Goal: Obtain resource: Download file/media

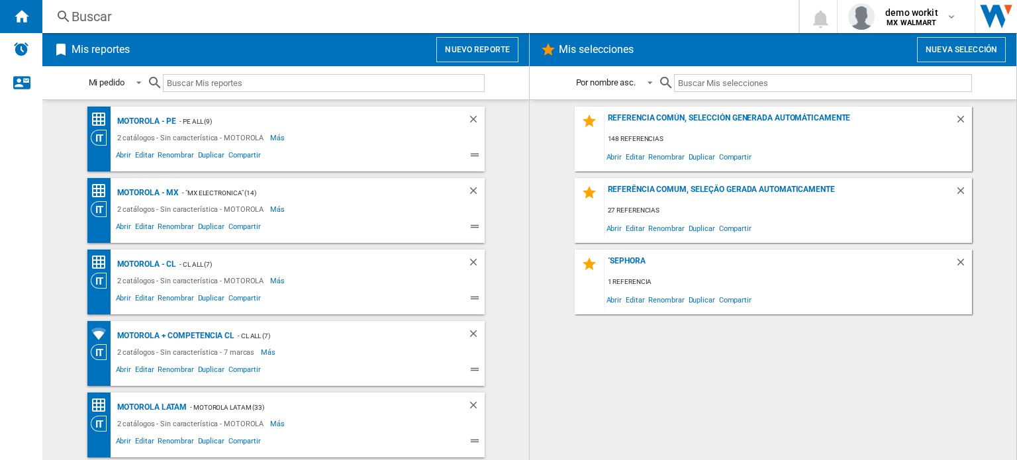
click at [721, 413] on div "Referencia común, selección generada automáticamente 148 referencias Abrir Edit…" at bounding box center [773, 280] width 460 height 347
click at [932, 10] on span "demo workit" at bounding box center [911, 12] width 53 height 13
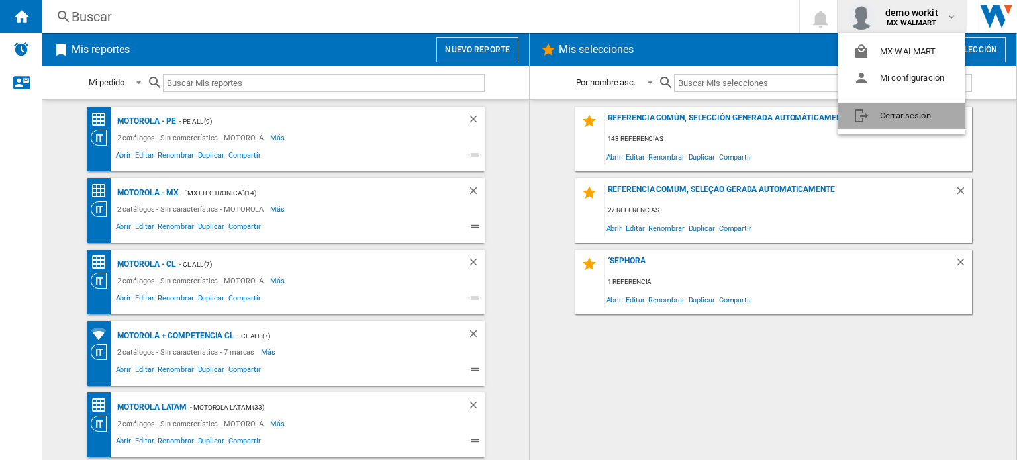
click at [897, 121] on button "Cerrar sesión" at bounding box center [902, 116] width 128 height 26
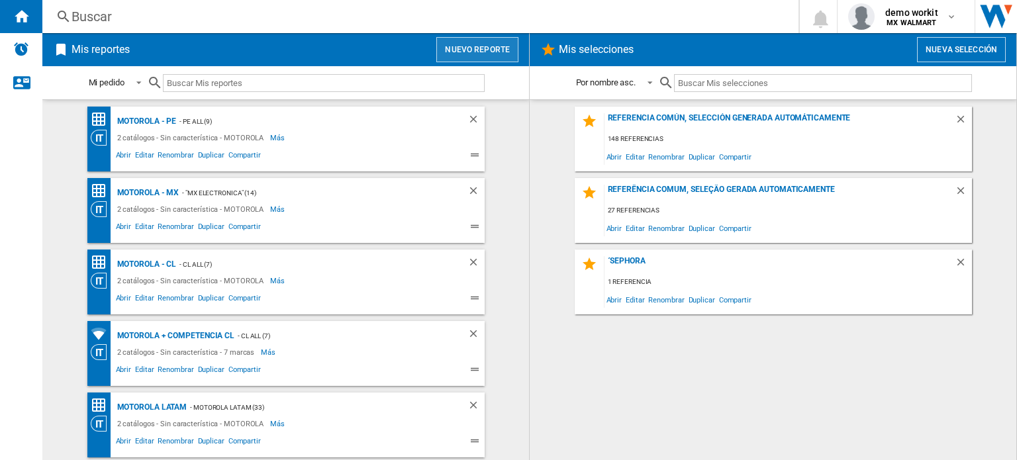
click at [485, 37] on button "Nuevo reporte" at bounding box center [477, 49] width 82 height 25
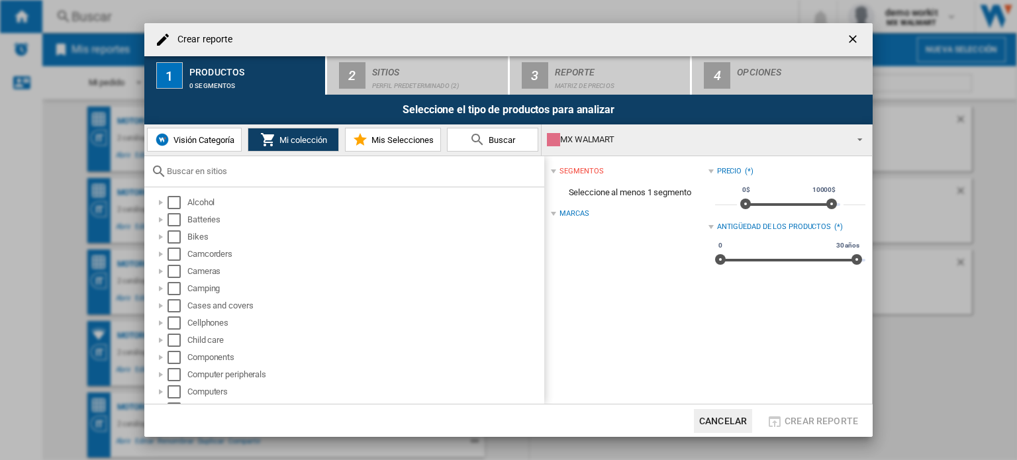
click at [612, 134] on div "MX WALMART" at bounding box center [696, 139] width 299 height 19
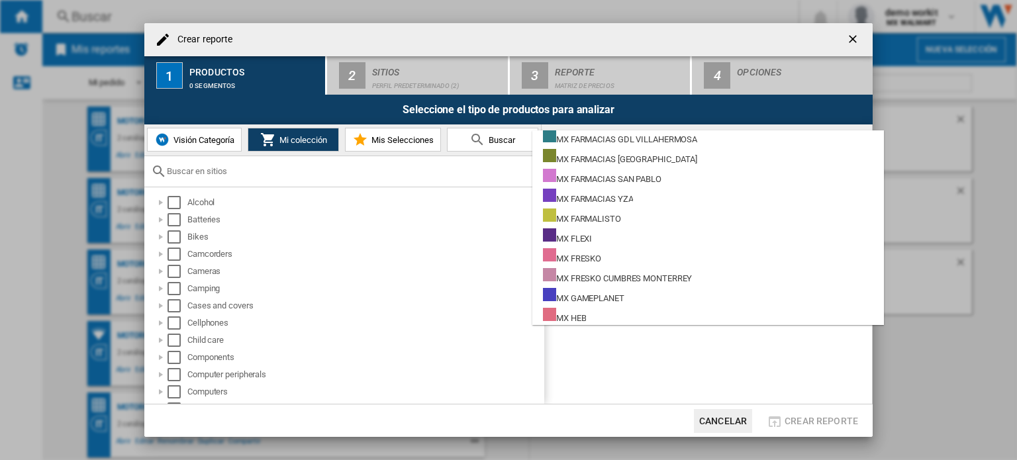
scroll to position [9200, 0]
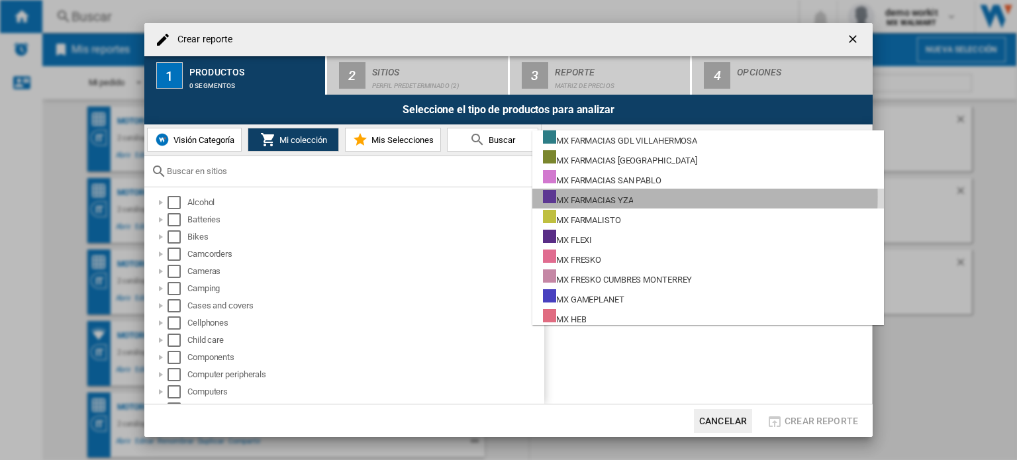
click at [602, 196] on div "MX FARMACIAS YZA" at bounding box center [588, 198] width 90 height 17
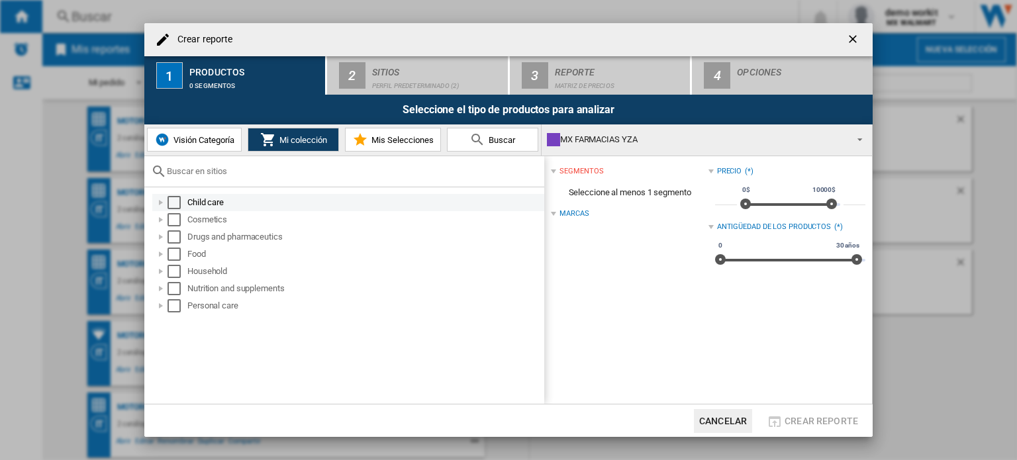
click at [162, 202] on div at bounding box center [160, 202] width 13 height 13
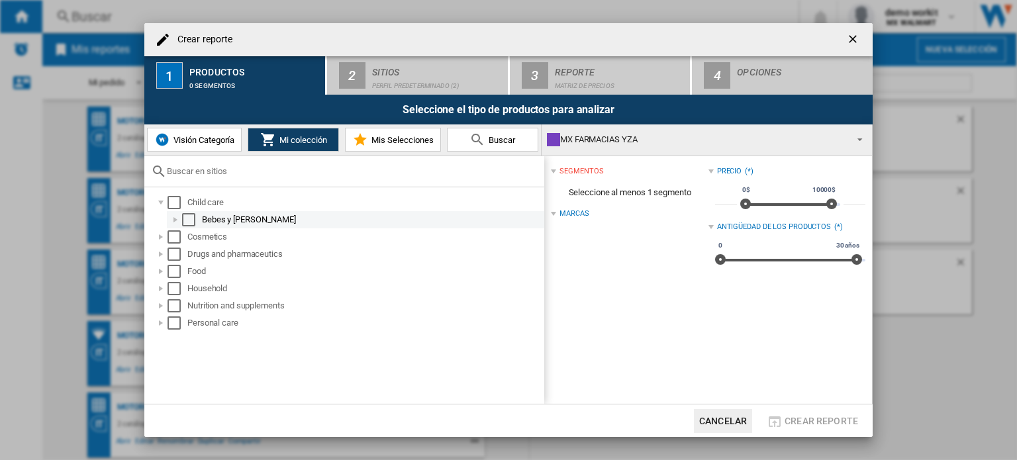
click at [176, 219] on div at bounding box center [175, 219] width 13 height 13
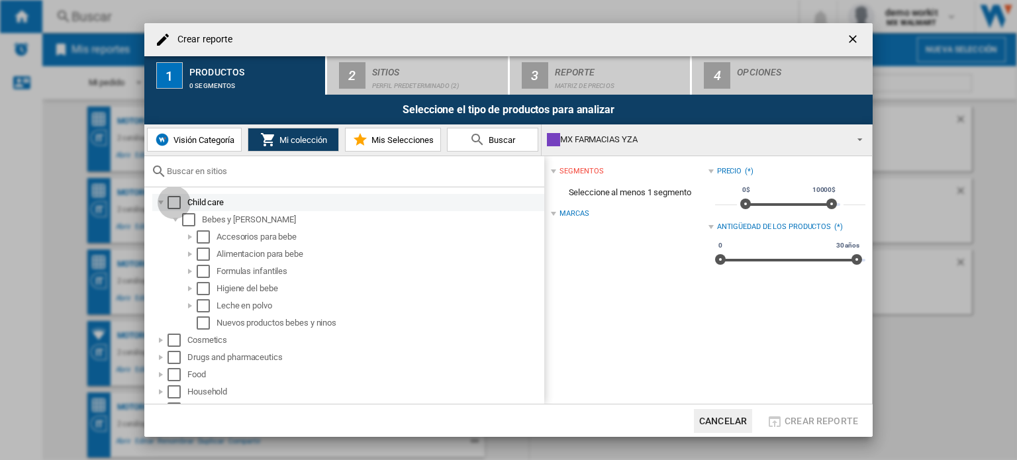
click at [170, 208] on div "Select" at bounding box center [174, 202] width 13 height 13
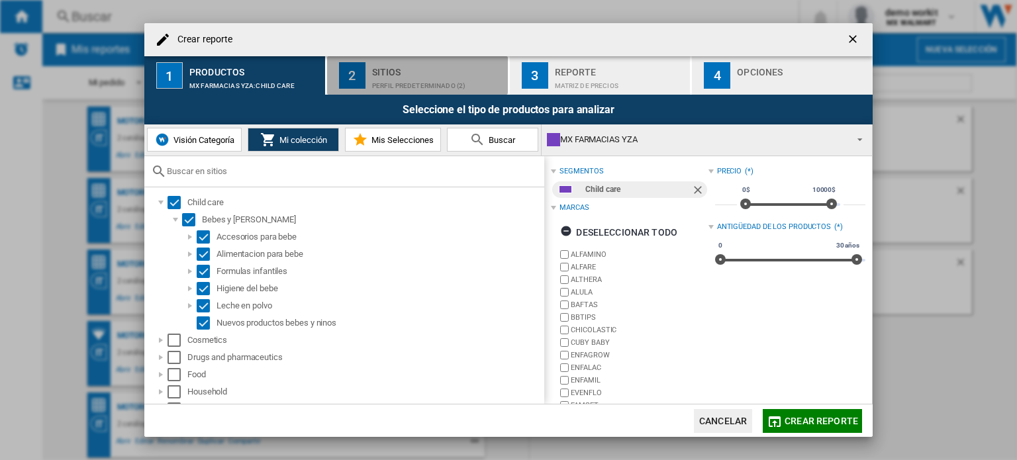
click at [409, 65] on div "Sitios" at bounding box center [437, 69] width 130 height 14
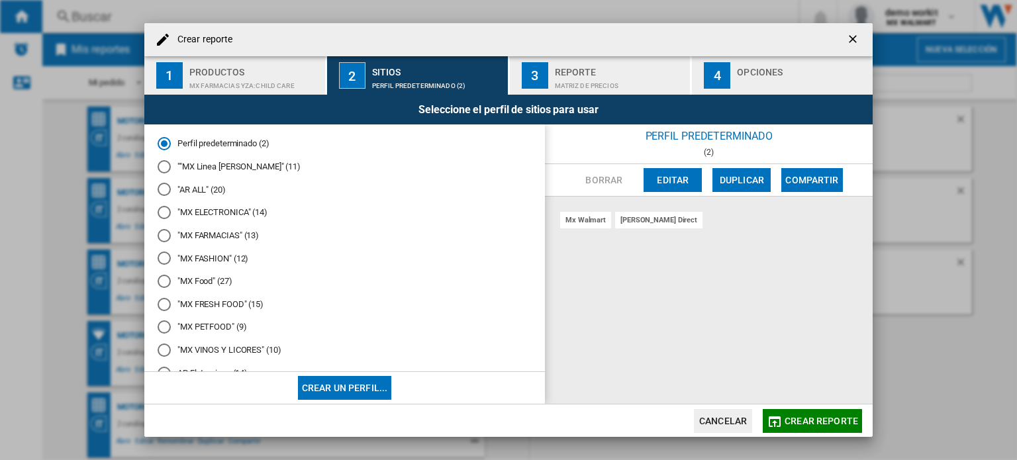
click at [238, 234] on md-radio-button ""MX FARMACIAS" (13)" at bounding box center [345, 235] width 374 height 13
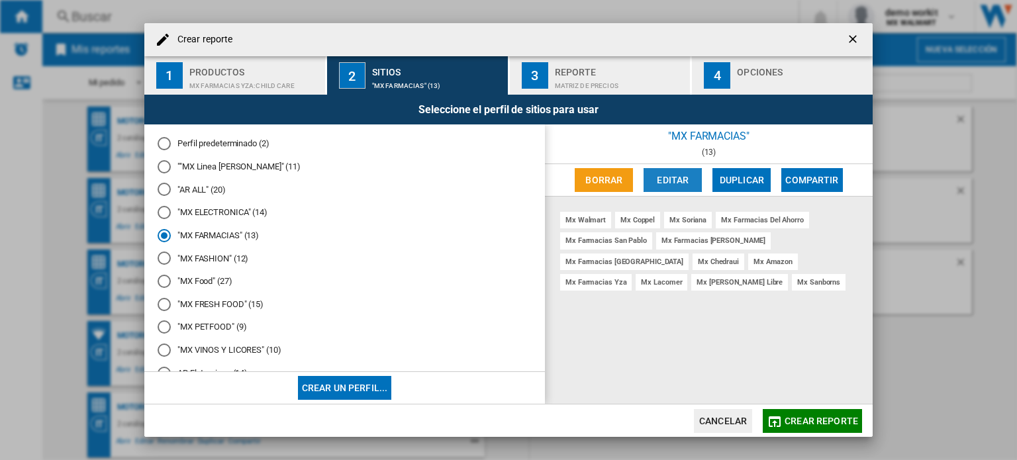
click at [681, 176] on button "Editar" at bounding box center [673, 180] width 58 height 24
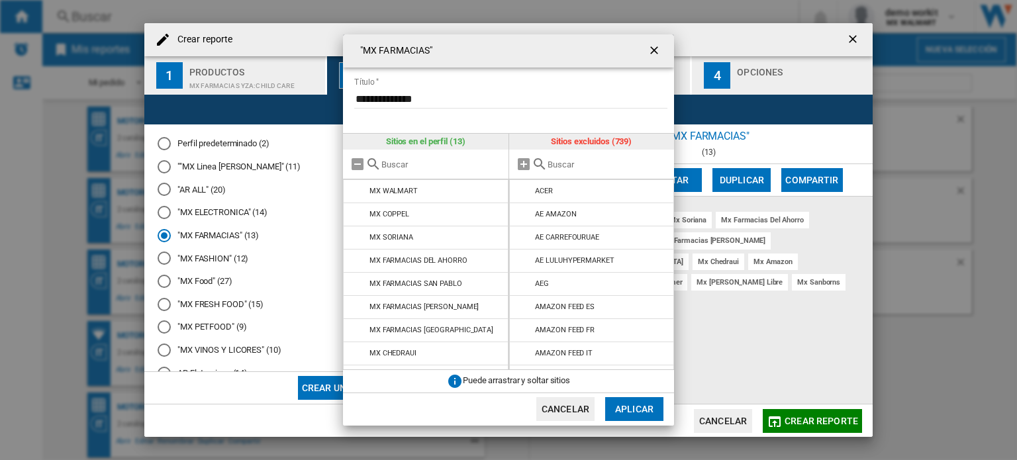
click at [577, 162] on input "text" at bounding box center [608, 165] width 121 height 10
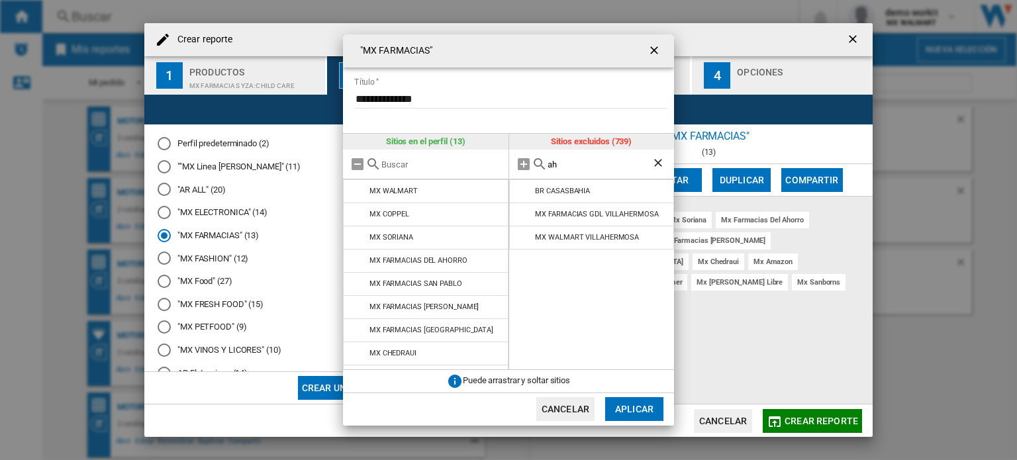
type input "a"
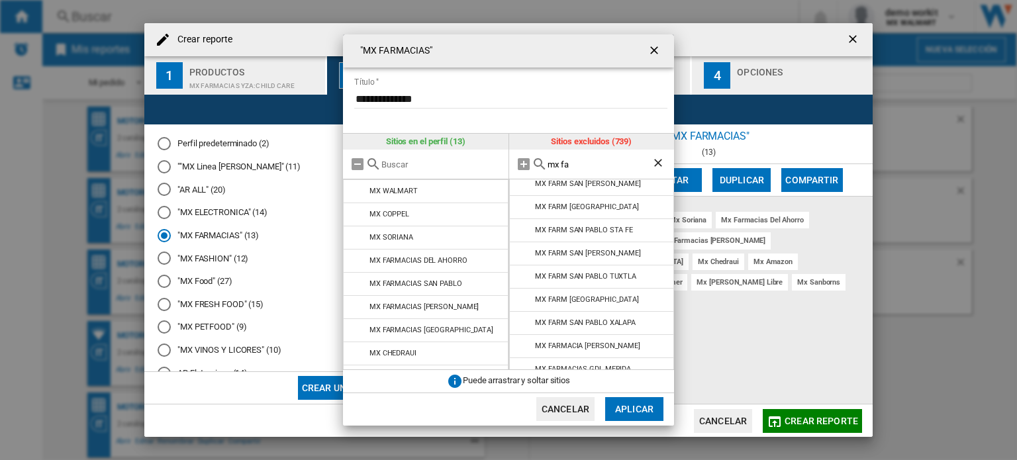
scroll to position [201, 0]
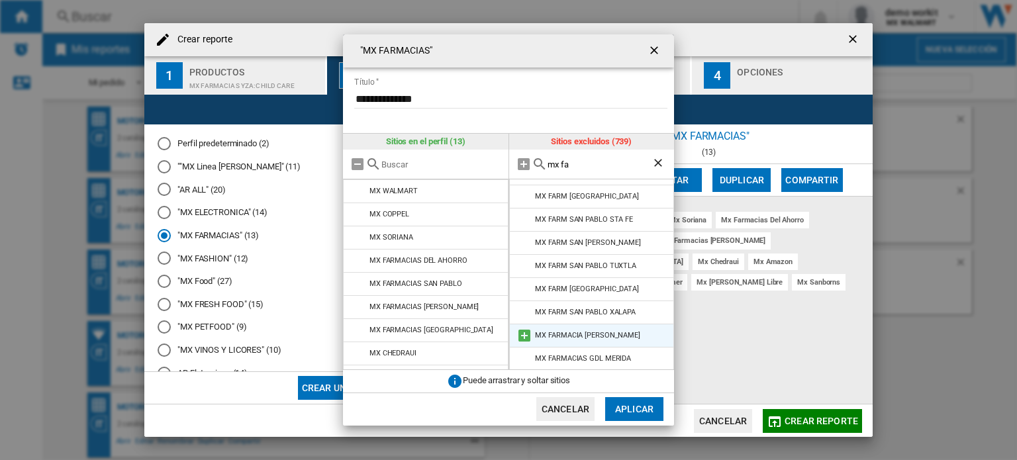
type input "mx fa"
click at [524, 328] on md-icon at bounding box center [525, 336] width 16 height 16
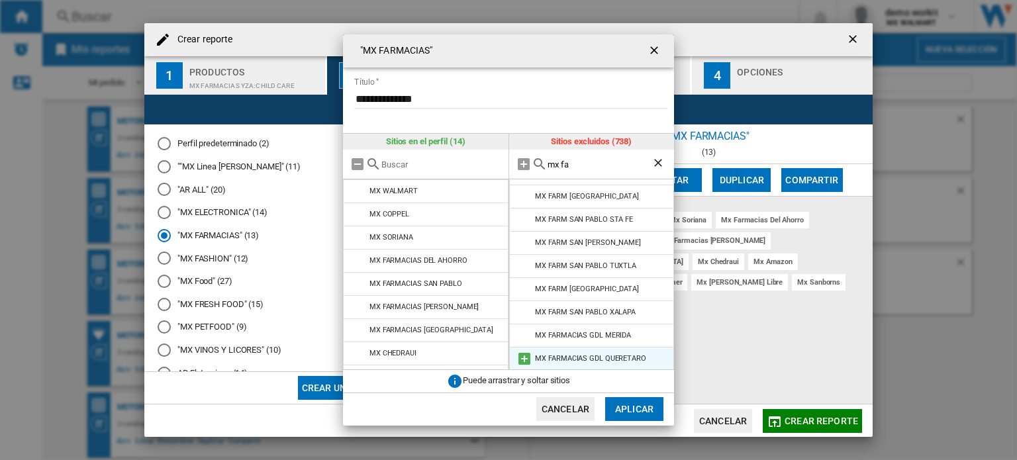
scroll to position [274, 0]
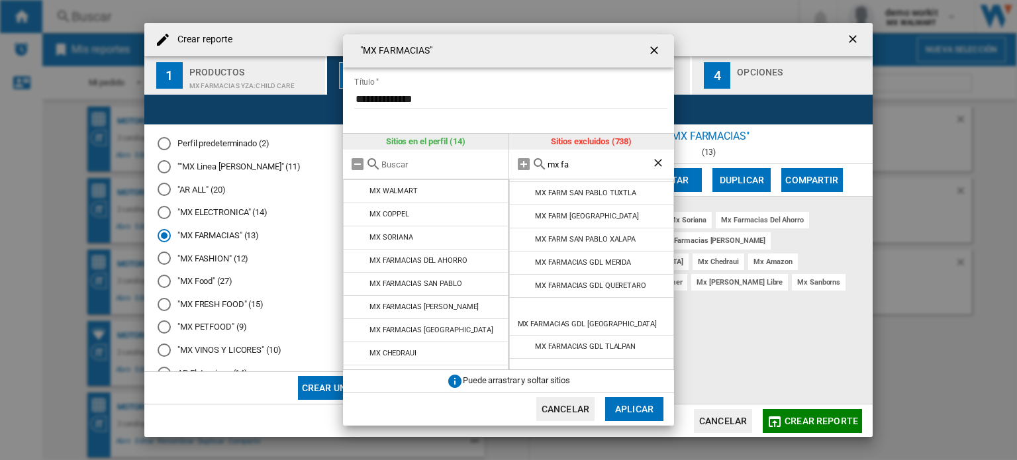
click at [522, 423] on md-icon at bounding box center [525, 431] width 16 height 16
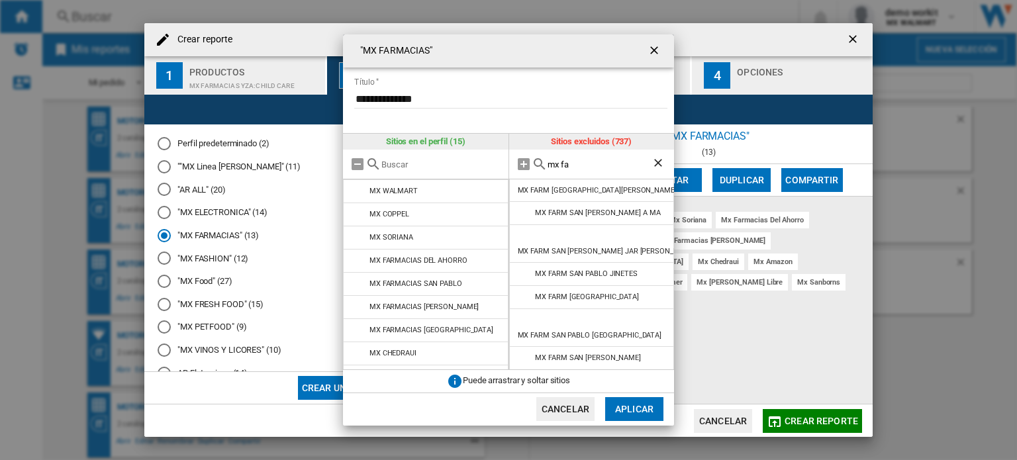
scroll to position [0, 0]
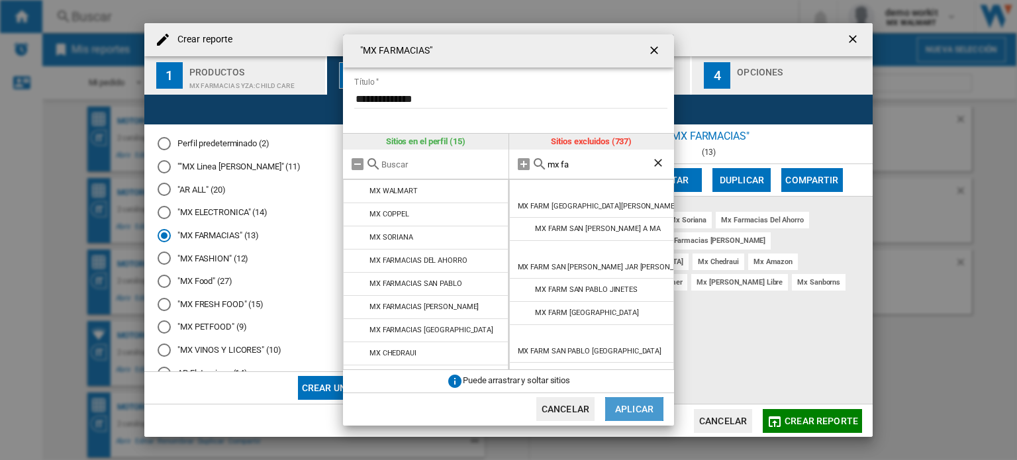
click at [635, 407] on button "Aplicar" at bounding box center [634, 409] width 58 height 24
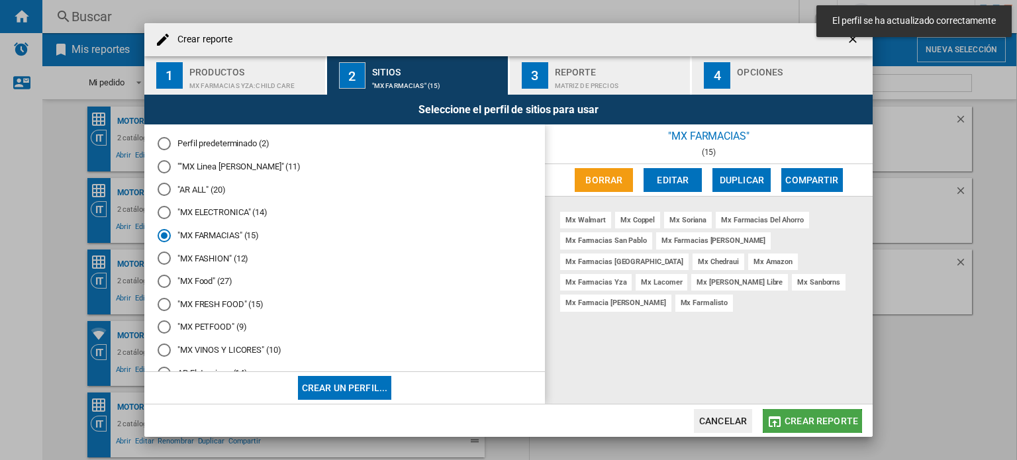
click at [810, 423] on span "Crear reporte" at bounding box center [822, 421] width 74 height 11
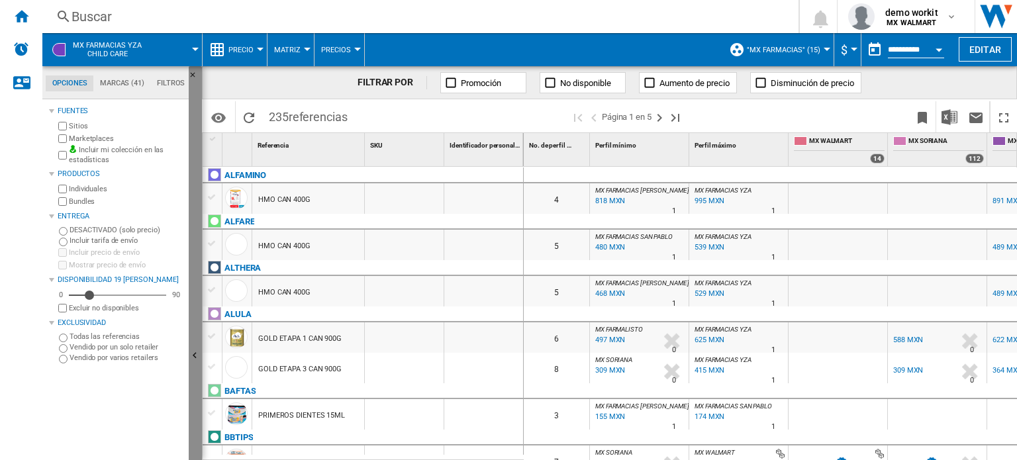
click at [191, 354] on ng-md-icon "Ocultar" at bounding box center [197, 358] width 16 height 16
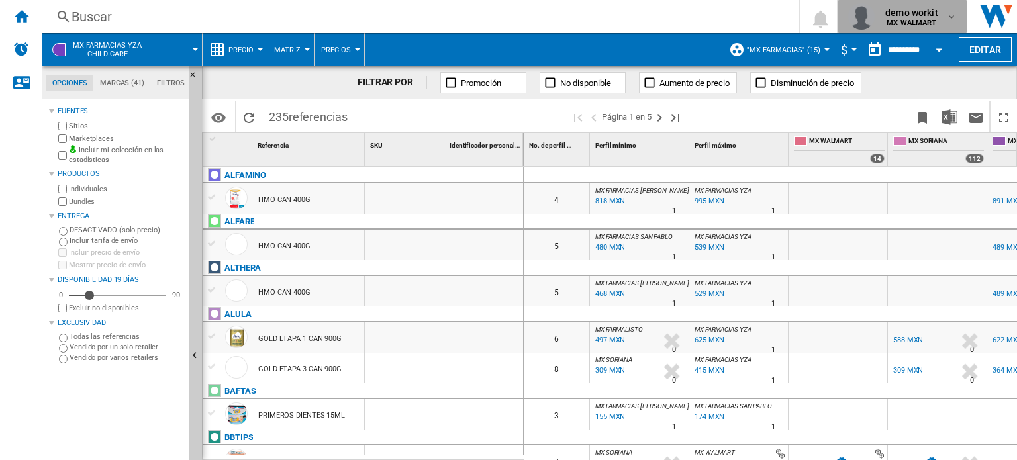
click at [917, 15] on span "demo workit" at bounding box center [911, 12] width 53 height 13
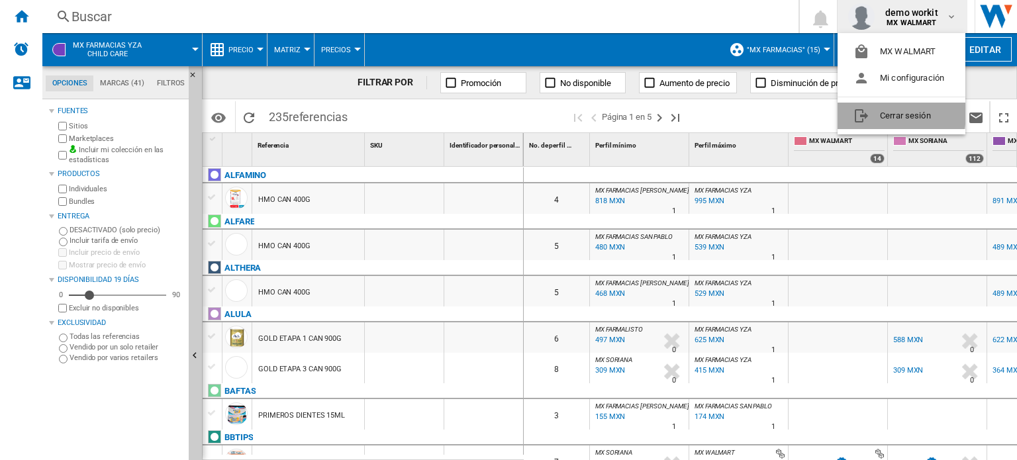
click at [887, 113] on button "Cerrar sesión" at bounding box center [902, 116] width 128 height 26
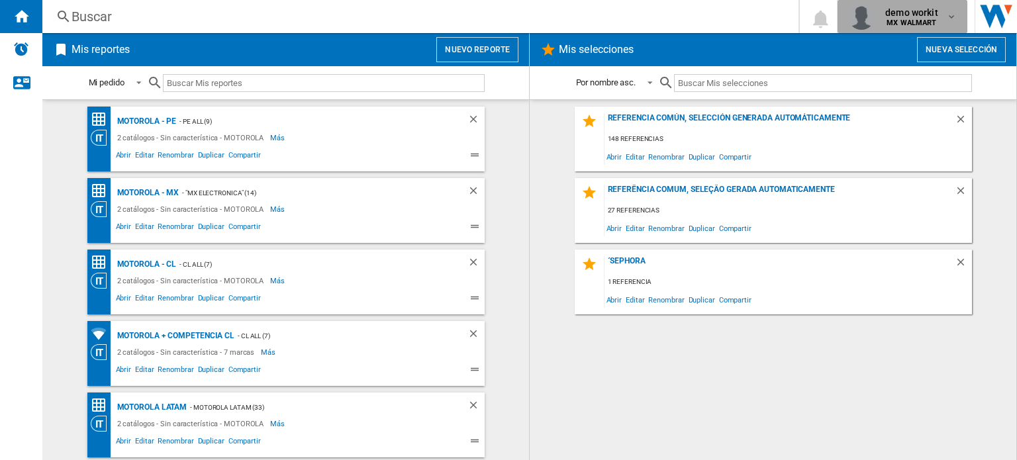
click at [911, 23] on b "MX WALMART" at bounding box center [912, 23] width 50 height 9
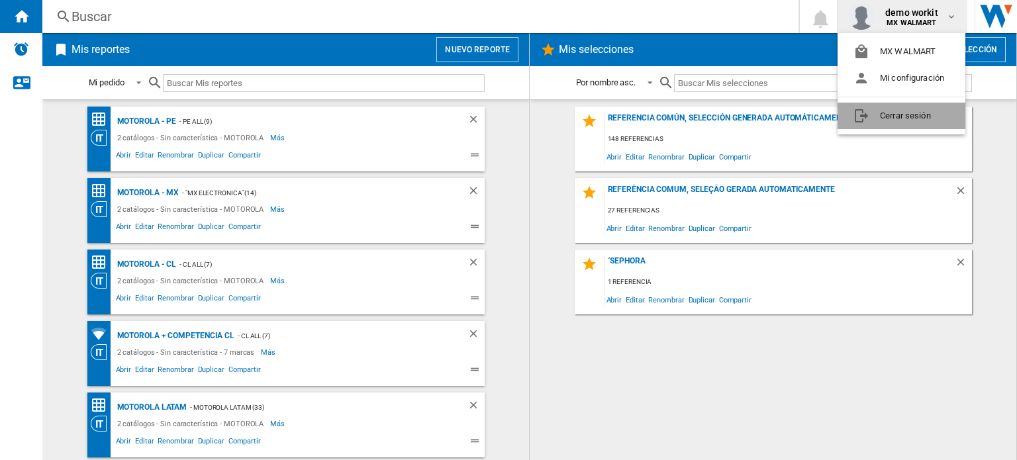
click at [902, 120] on button "Cerrar sesión" at bounding box center [902, 116] width 128 height 26
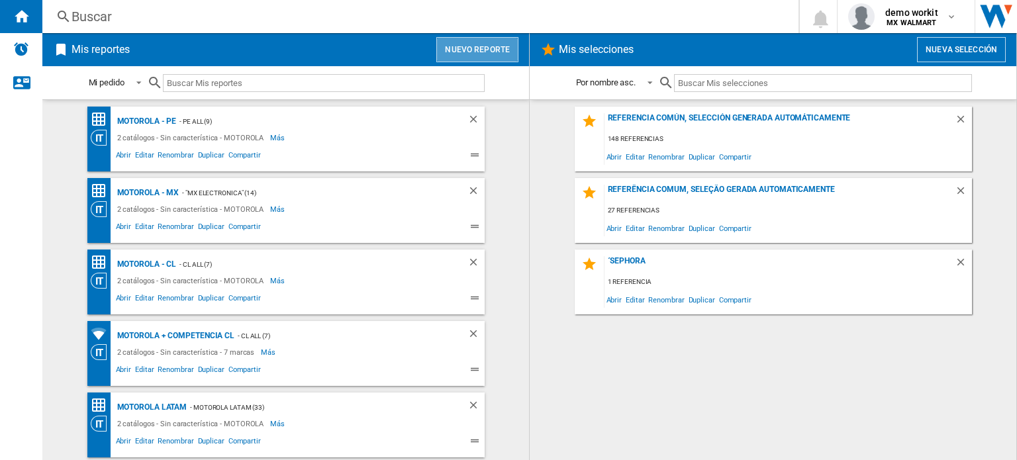
click at [502, 48] on button "Nuevo reporte" at bounding box center [477, 49] width 82 height 25
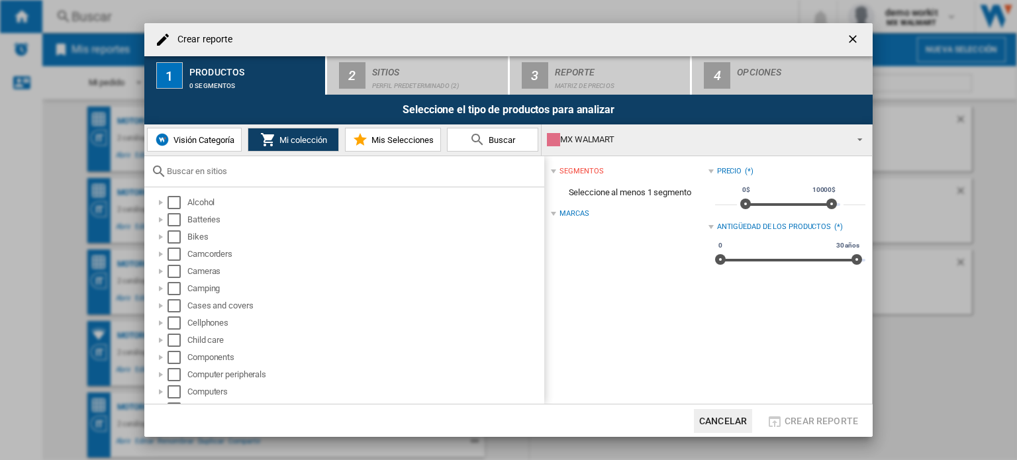
click at [655, 140] on div "MX WALMART" at bounding box center [696, 139] width 299 height 19
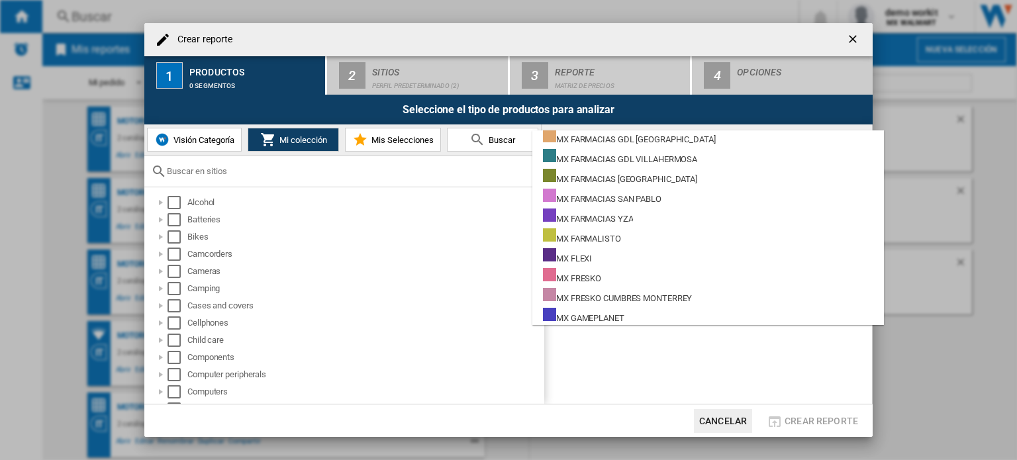
scroll to position [9182, 0]
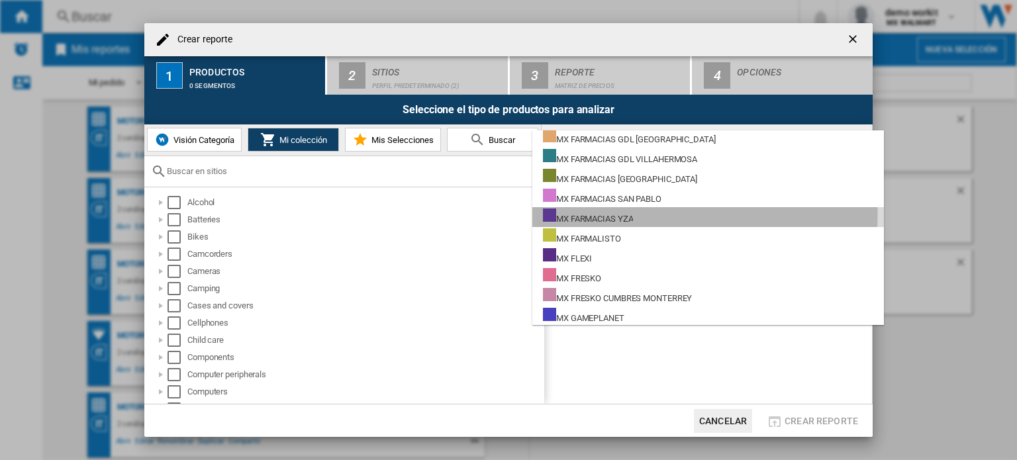
click at [623, 213] on div "MX FARMACIAS YZA" at bounding box center [588, 217] width 90 height 17
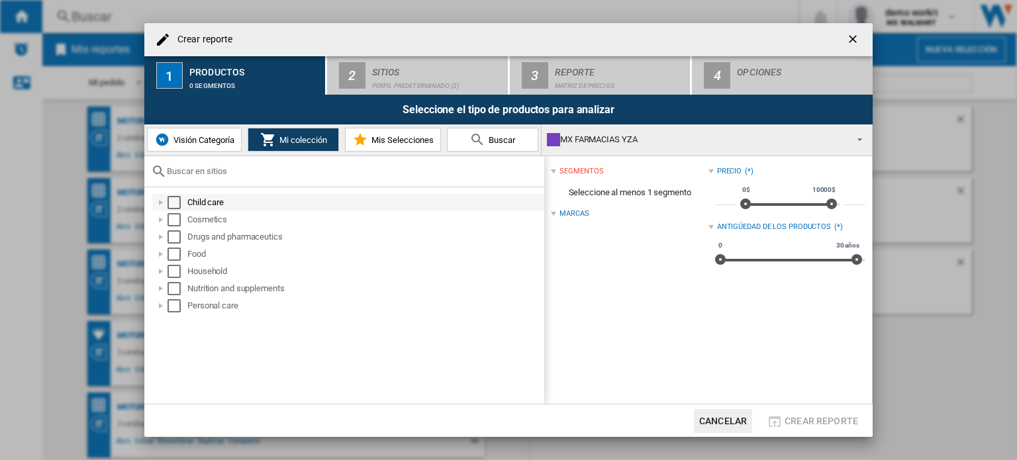
click at [159, 201] on div at bounding box center [160, 202] width 13 height 13
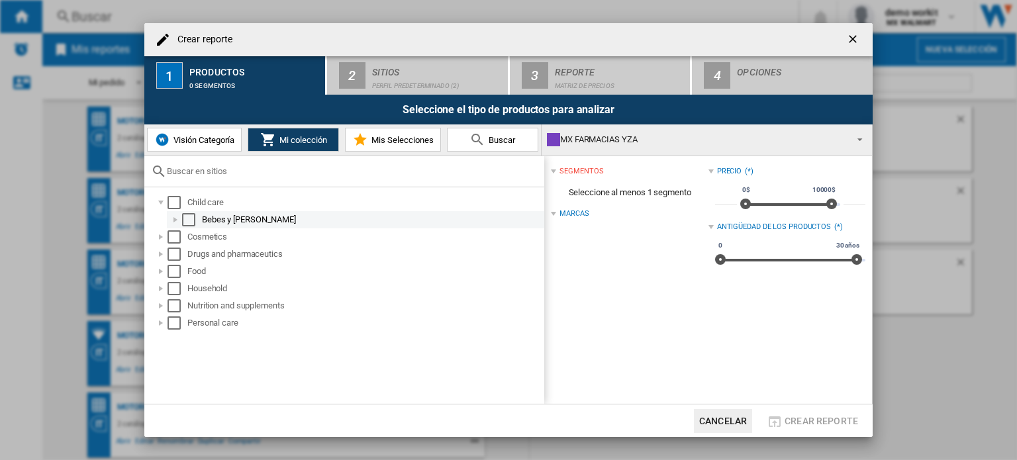
click at [175, 217] on div at bounding box center [175, 219] width 13 height 13
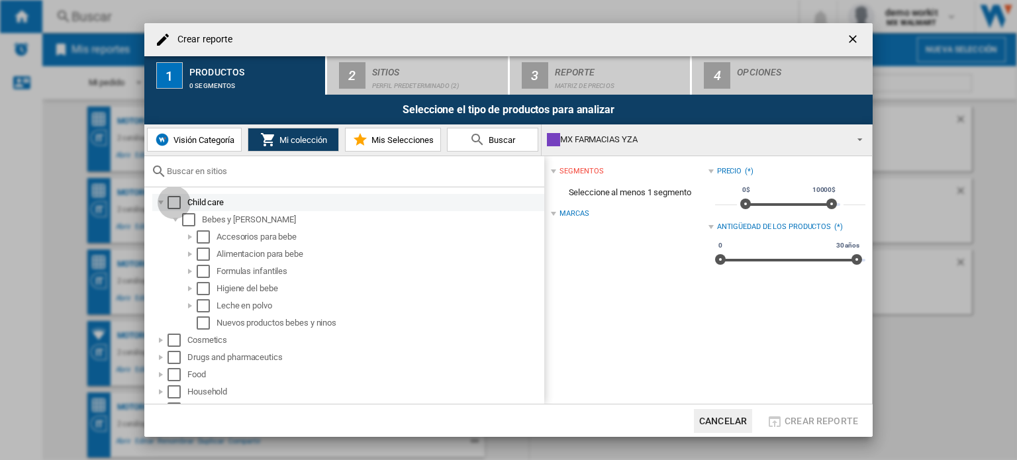
click at [175, 205] on div "Select" at bounding box center [174, 202] width 13 height 13
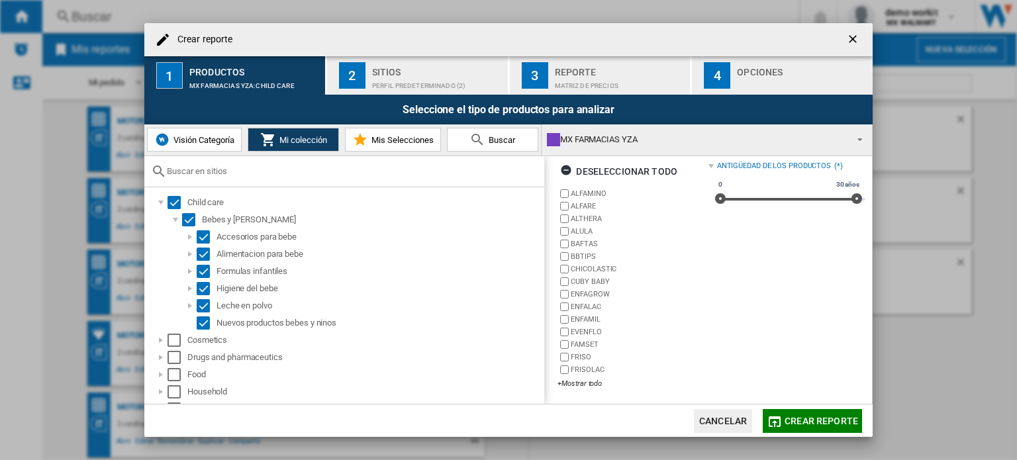
scroll to position [61, 0]
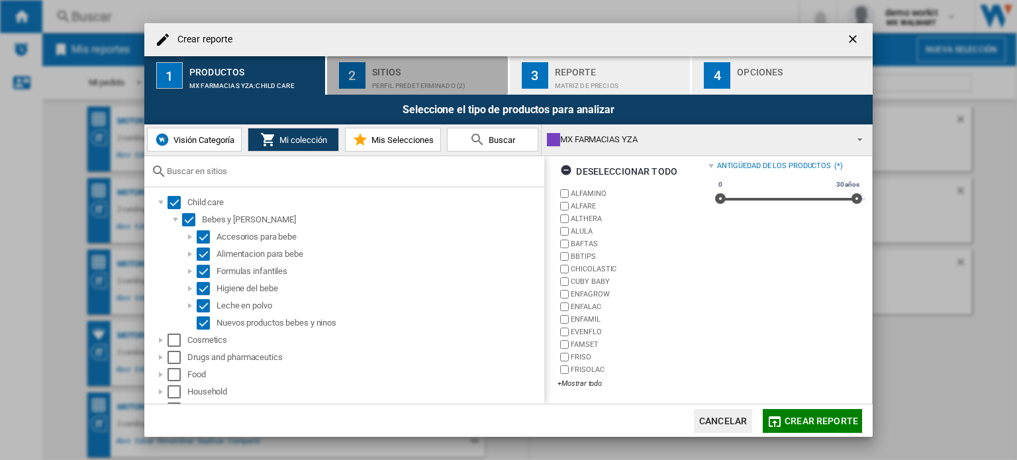
click at [403, 76] on div "Perfil predeterminado (2)" at bounding box center [437, 82] width 130 height 14
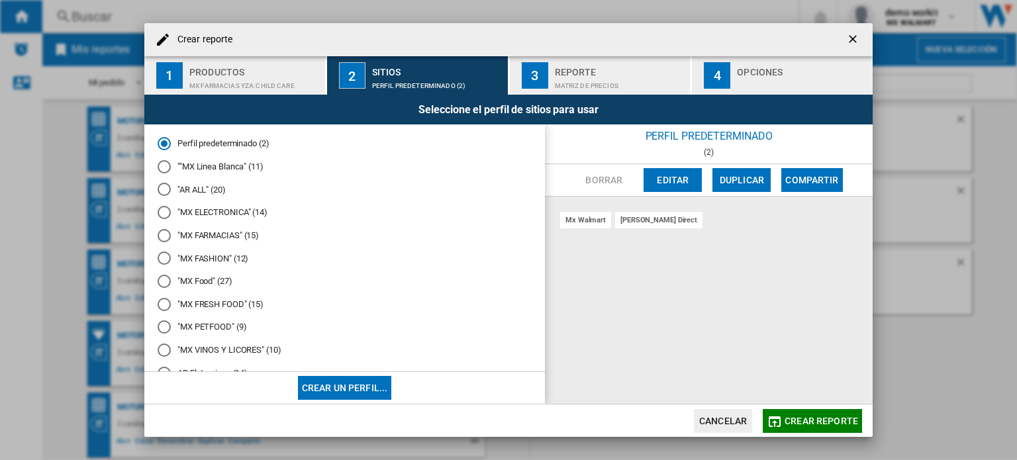
click at [217, 234] on md-radio-button ""MX FARMACIAS" (15)" at bounding box center [345, 235] width 374 height 13
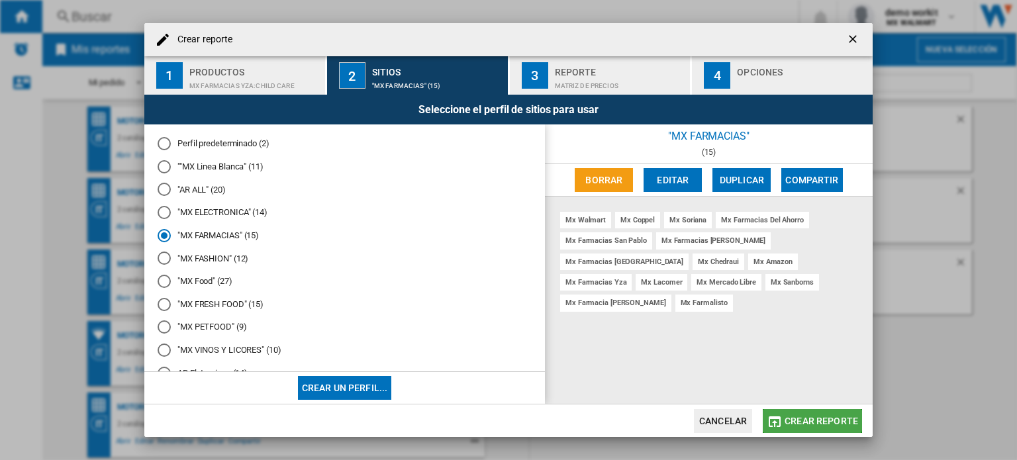
click at [809, 420] on span "Crear reporte" at bounding box center [822, 421] width 74 height 11
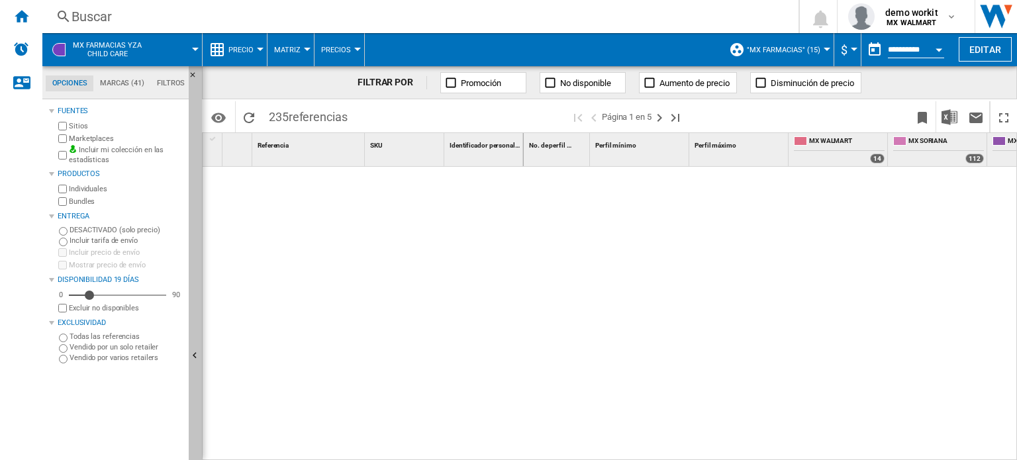
click at [196, 347] on button "Ocultar" at bounding box center [195, 356] width 13 height 581
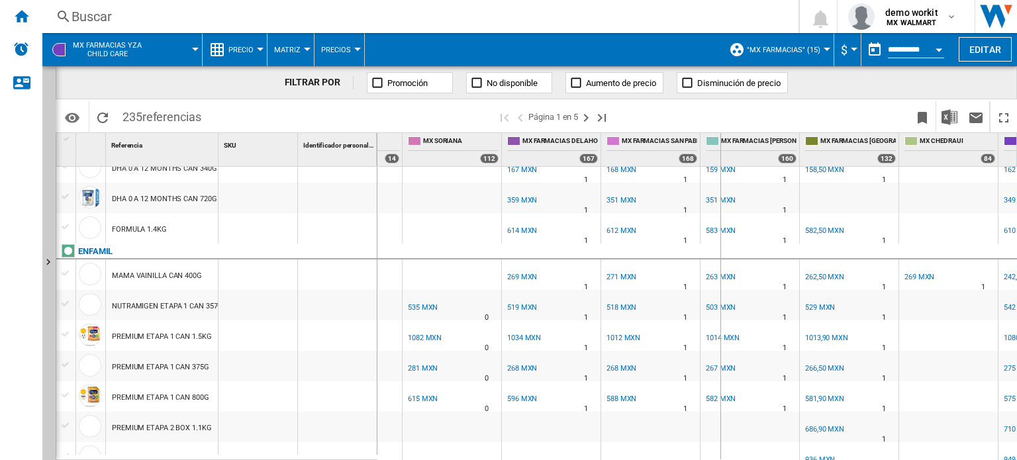
drag, startPoint x: 700, startPoint y: 142, endPoint x: 721, endPoint y: 142, distance: 21.2
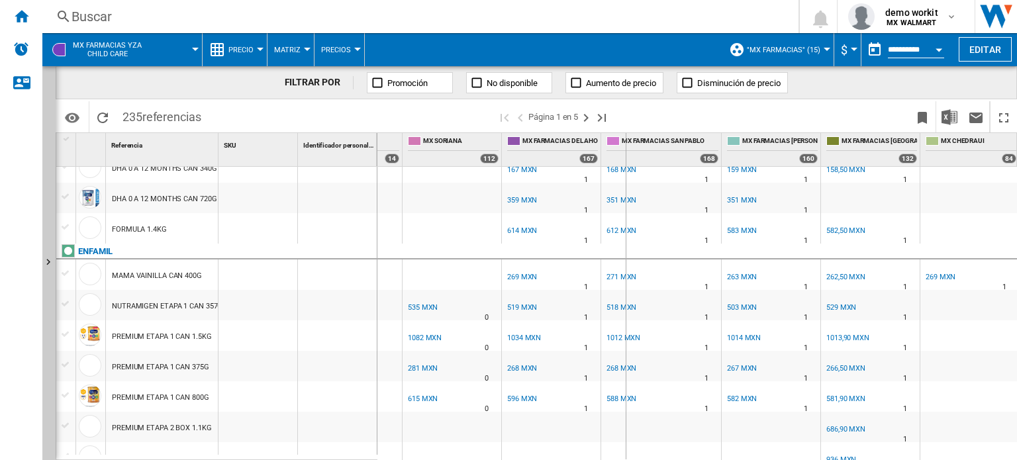
drag, startPoint x: 599, startPoint y: 142, endPoint x: 625, endPoint y: 139, distance: 26.0
click at [625, 139] on div "No. de perfil 1 Perfil mínimo 1 Perfil máximo 1 MX WALMART 14 MX SORIANA 112 MX…" at bounding box center [727, 149] width 1379 height 33
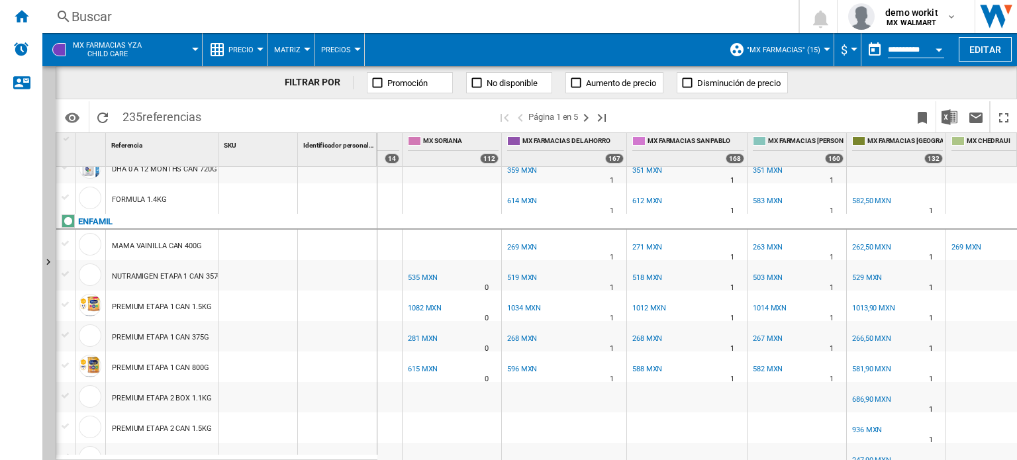
click at [252, 48] on span "Precio" at bounding box center [240, 50] width 25 height 9
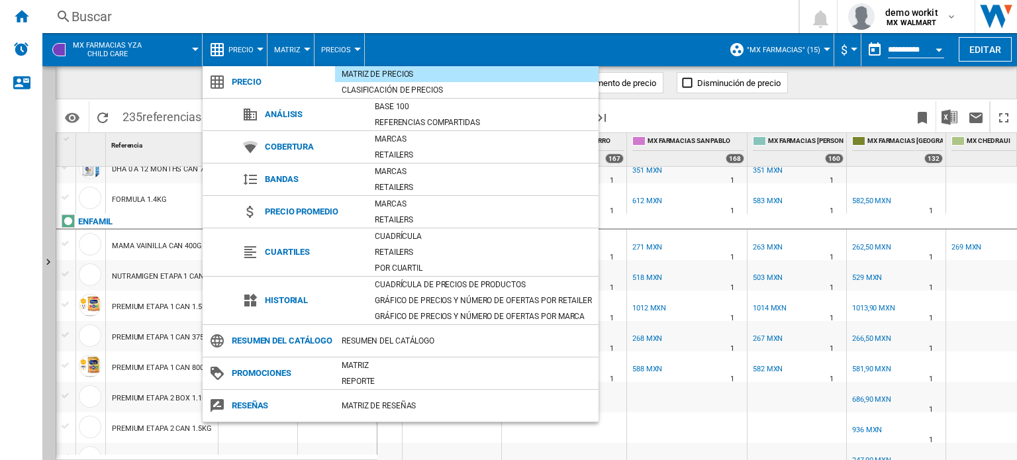
click at [424, 357] on span at bounding box center [467, 353] width 264 height 8
click at [405, 279] on div "Cuadrícula de precios de productos" at bounding box center [483, 284] width 230 height 13
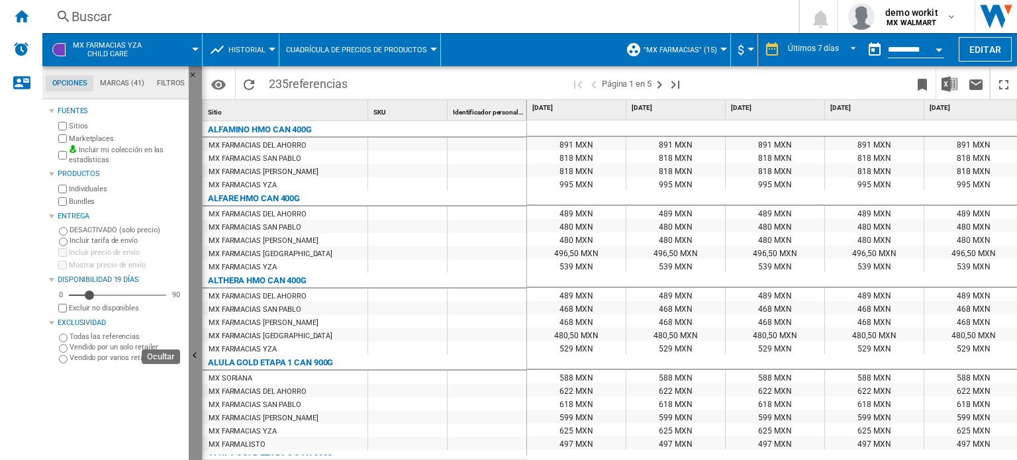
click at [196, 336] on button "Ocultar" at bounding box center [195, 356] width 13 height 581
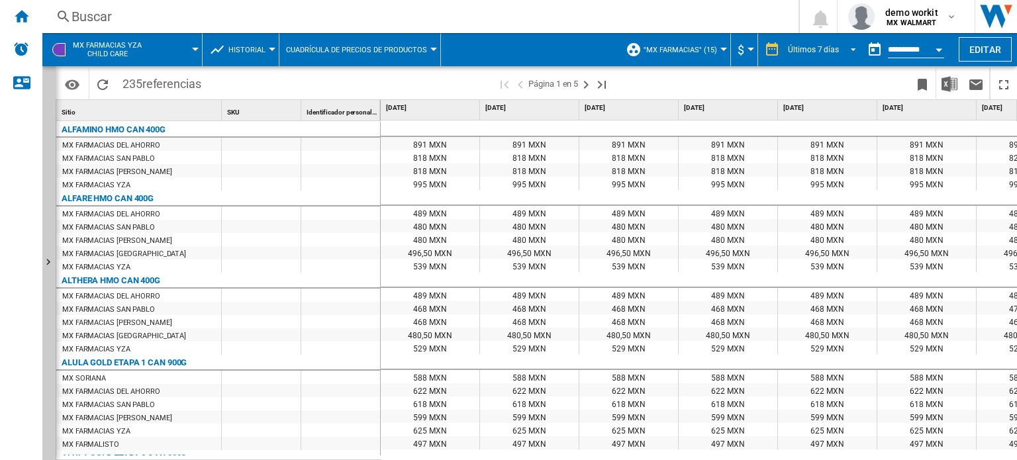
click at [853, 50] on span "REPORTS.WIZARD.STEPS.REPORT.STEPS.REPORT_OPTIONS.PERIOD: Últimos 7 días" at bounding box center [850, 48] width 16 height 12
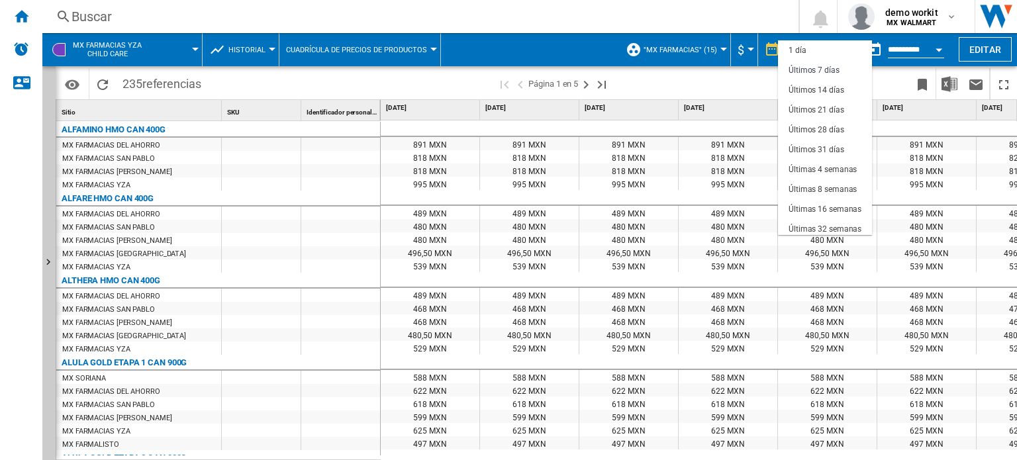
click at [929, 47] on md-backdrop at bounding box center [508, 230] width 1017 height 460
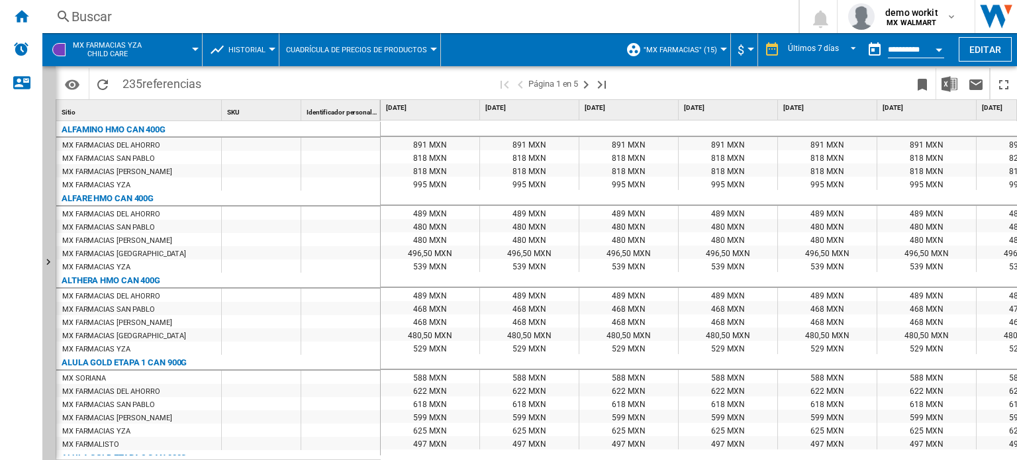
click at [929, 47] on button "Open calendar" at bounding box center [939, 48] width 24 height 24
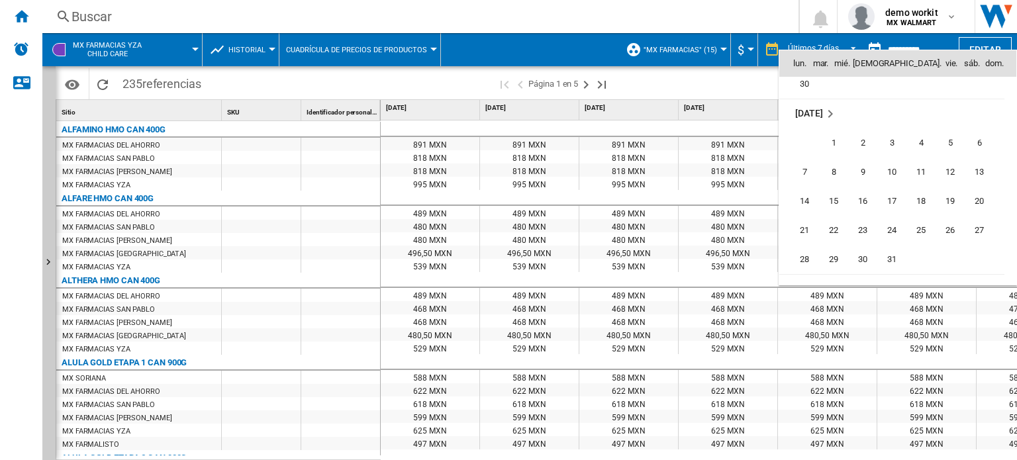
scroll to position [6117, 0]
click at [750, 75] on div at bounding box center [508, 230] width 1017 height 460
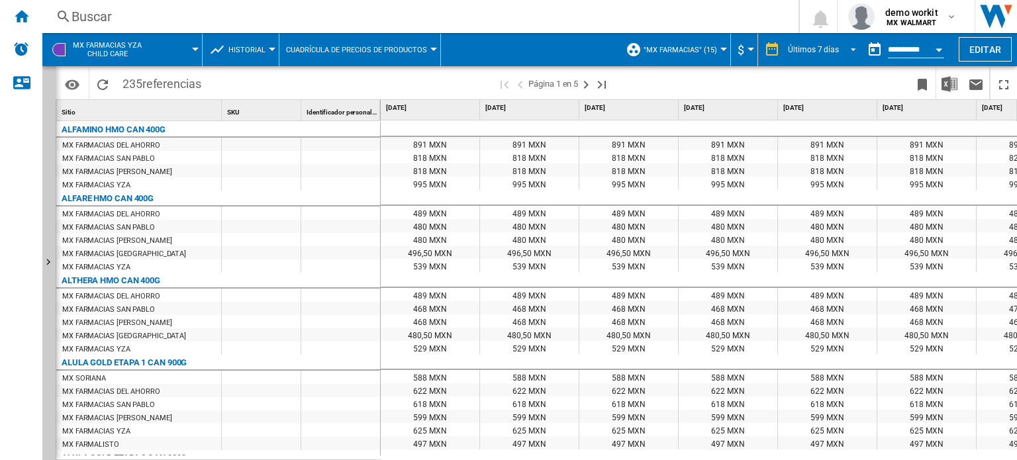
click at [853, 50] on span "REPORTS.WIZARD.STEPS.REPORT.STEPS.REPORT_OPTIONS.PERIOD: Últimos 7 días" at bounding box center [850, 48] width 16 height 12
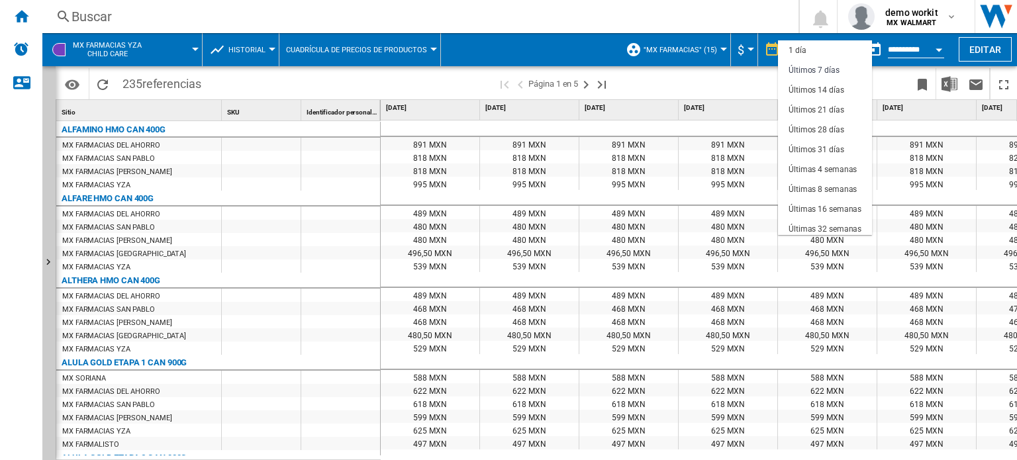
scroll to position [20, 0]
click at [940, 50] on md-backdrop at bounding box center [508, 230] width 1017 height 460
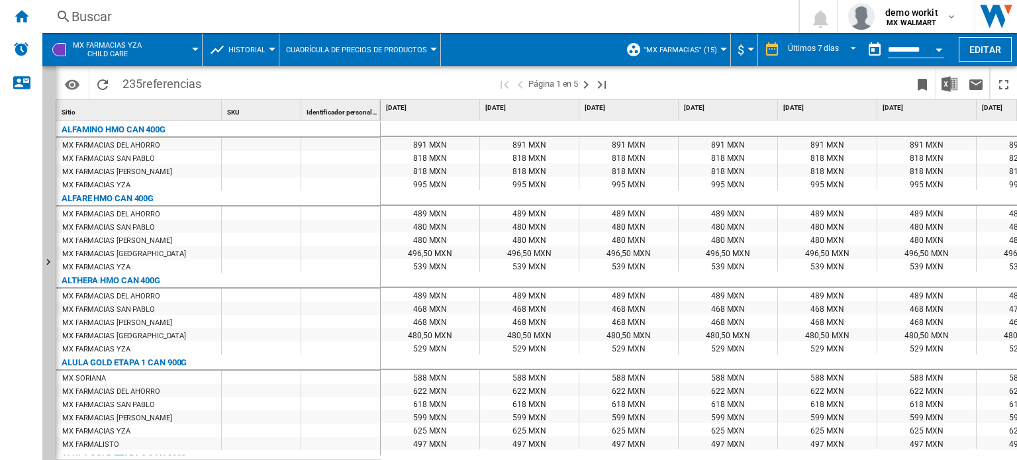
click at [940, 50] on div "Open calendar" at bounding box center [939, 49] width 7 height 3
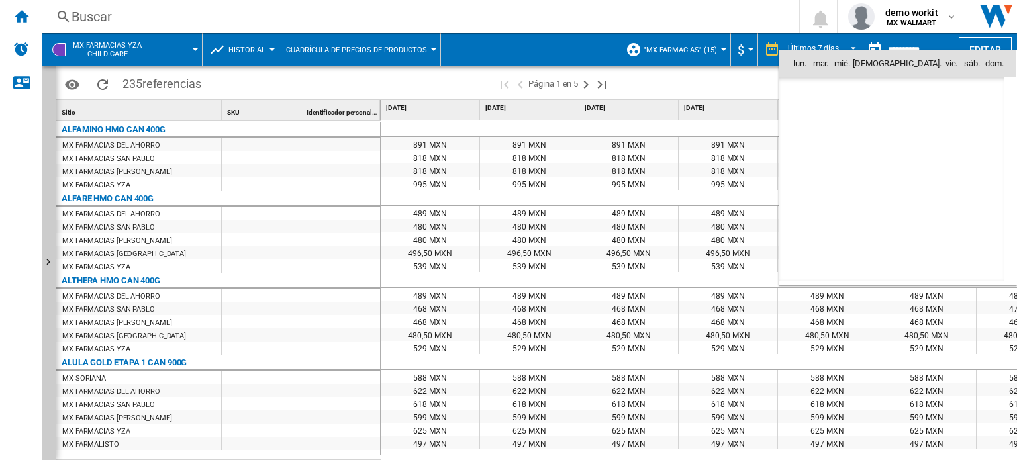
scroll to position [6318, 0]
click at [954, 123] on span "9" at bounding box center [950, 121] width 26 height 26
type input "**********"
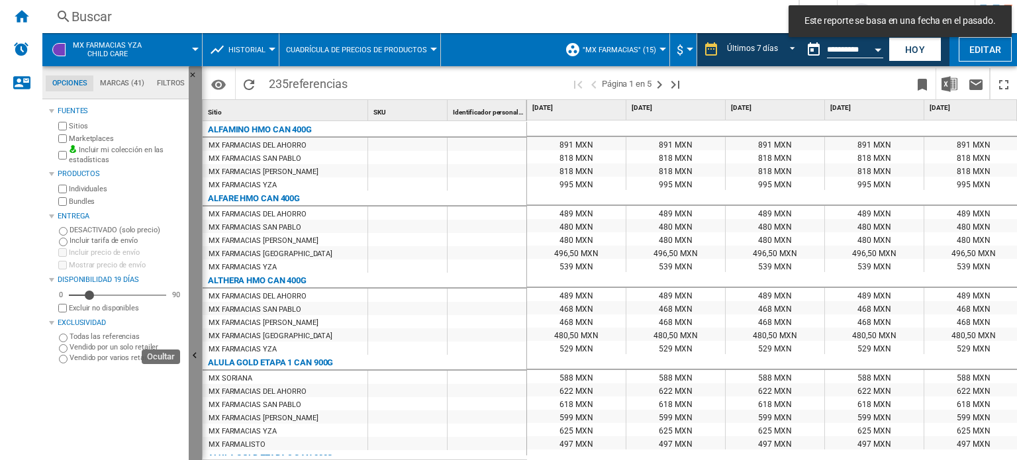
click at [194, 338] on button "Ocultar" at bounding box center [195, 356] width 13 height 581
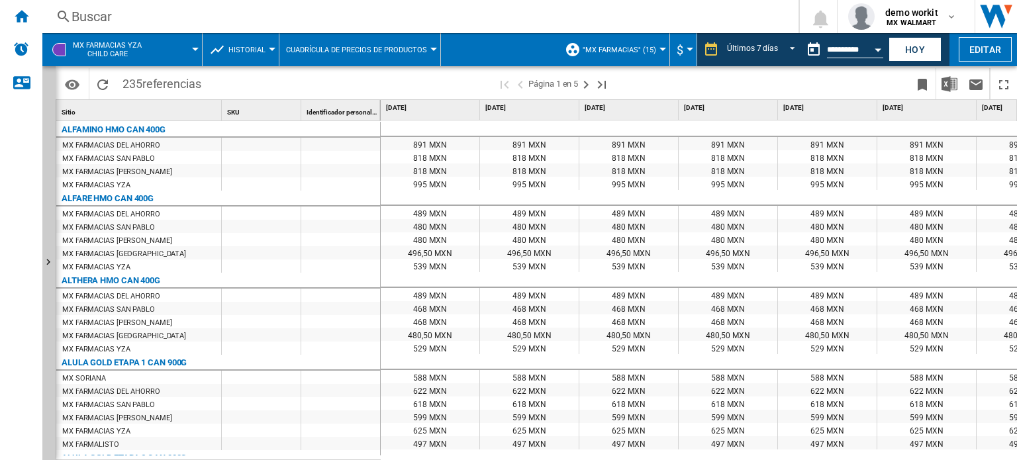
click at [266, 46] on button "Historial" at bounding box center [250, 49] width 44 height 33
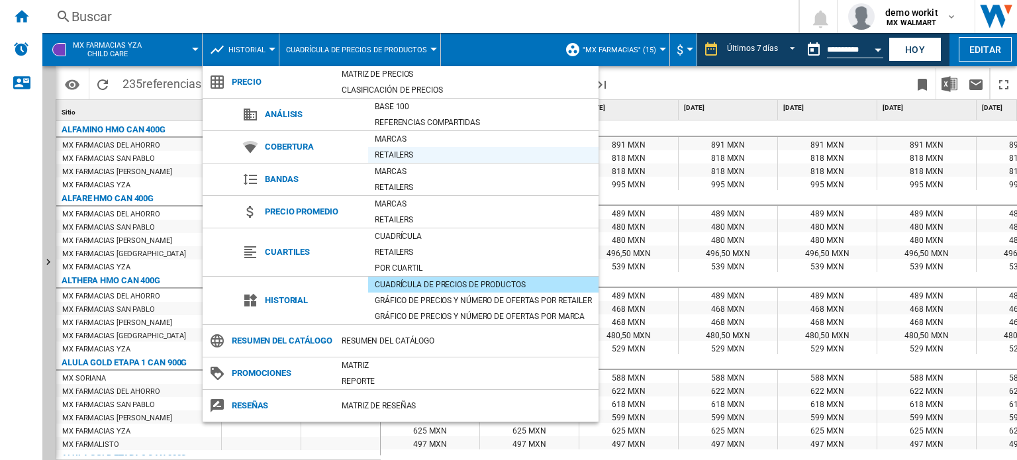
click at [385, 152] on div "Retailers" at bounding box center [483, 154] width 230 height 13
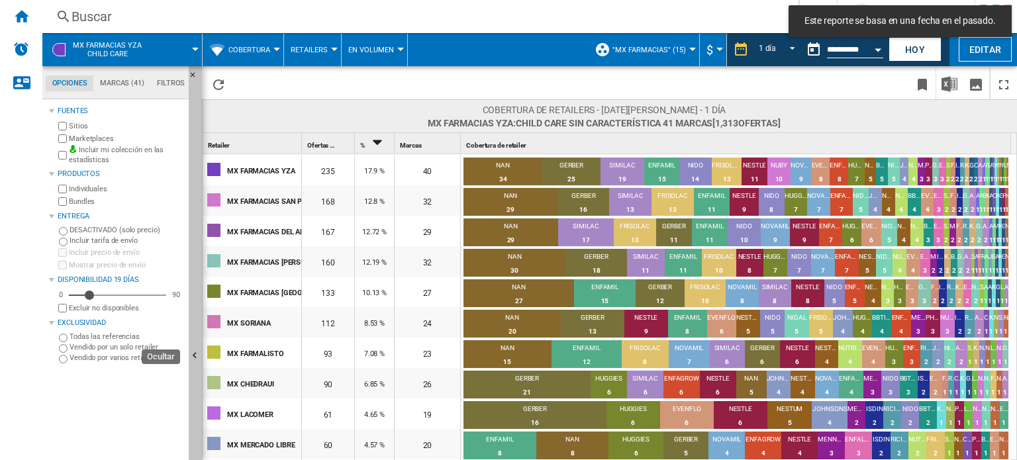
click at [194, 283] on button "Ocultar" at bounding box center [195, 356] width 13 height 581
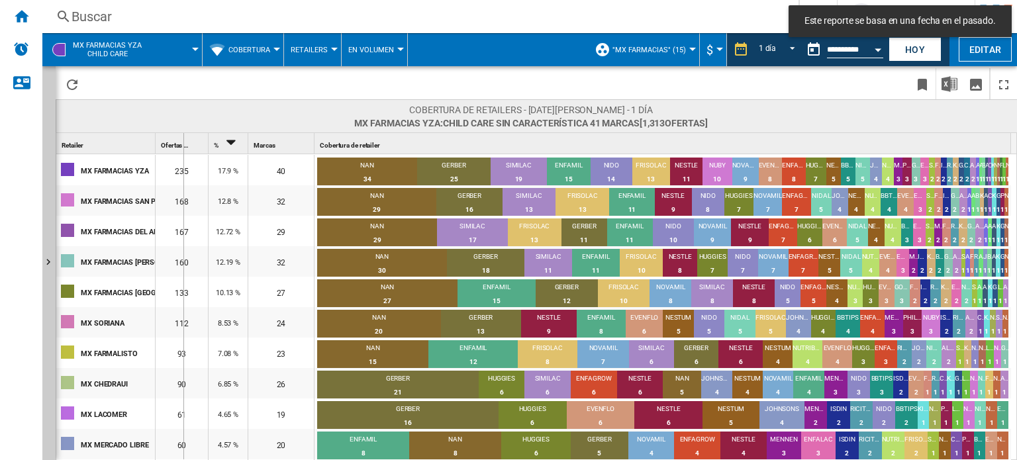
drag, startPoint x: 157, startPoint y: 143, endPoint x: 186, endPoint y: 142, distance: 29.1
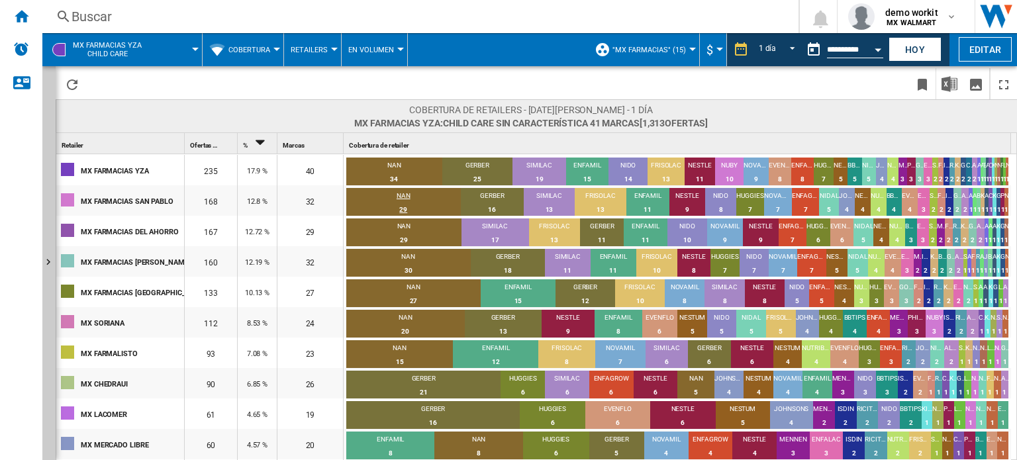
click at [405, 204] on div "29" at bounding box center [403, 209] width 115 height 13
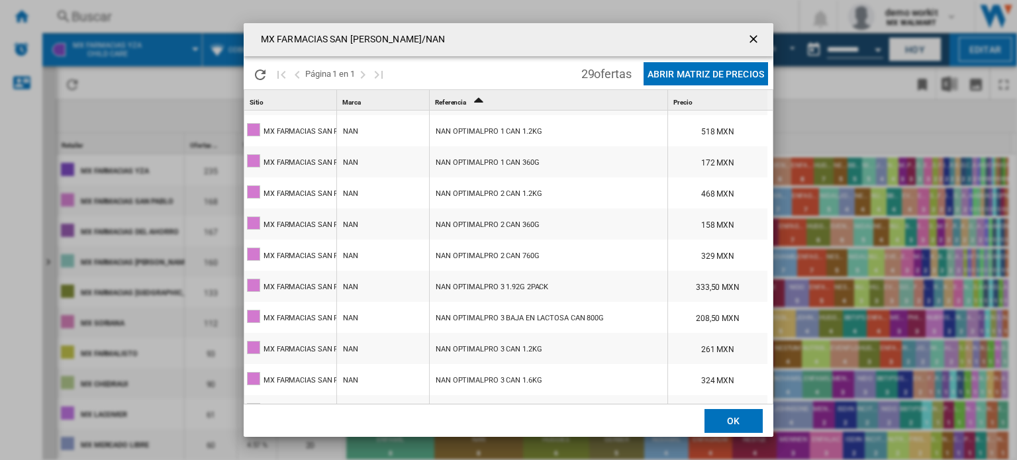
scroll to position [497, 0]
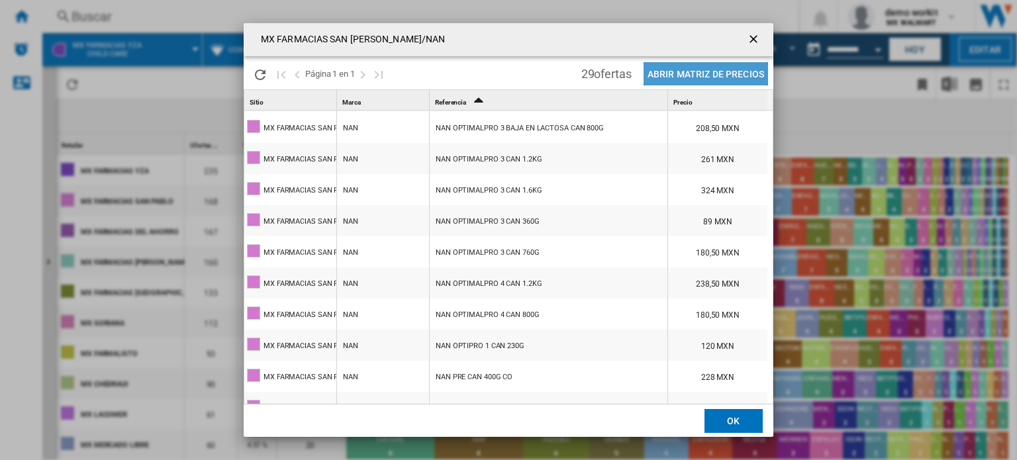
click at [713, 75] on button "Abrir Matriz de precios" at bounding box center [706, 73] width 125 height 23
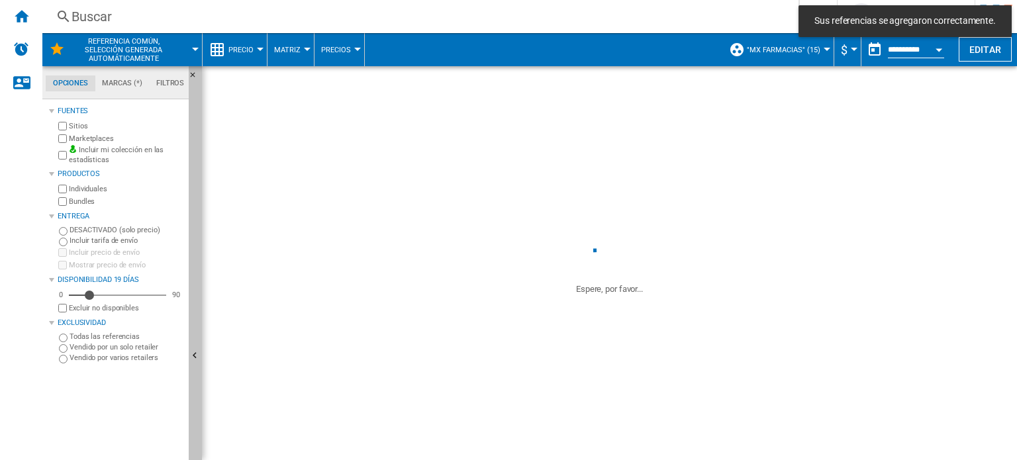
click at [196, 348] on button "Ocultar" at bounding box center [195, 356] width 13 height 581
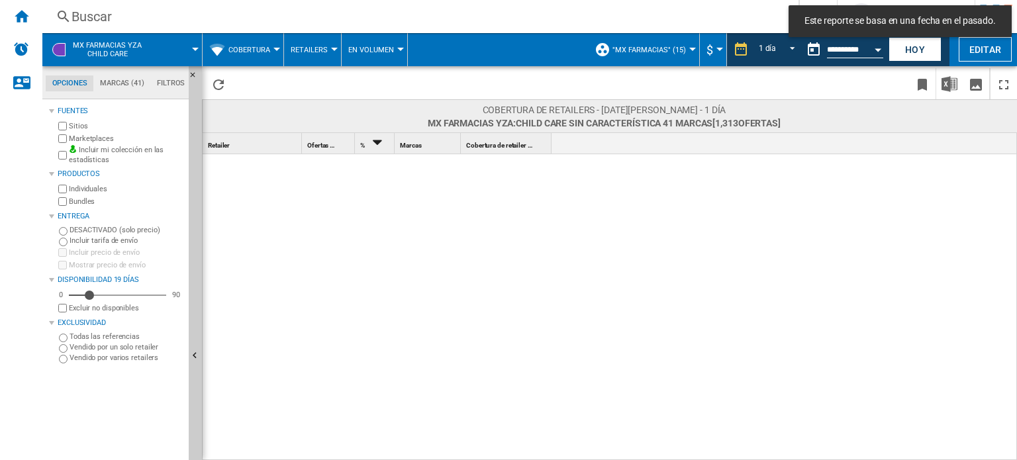
click at [276, 42] on button "Cobertura" at bounding box center [252, 49] width 48 height 33
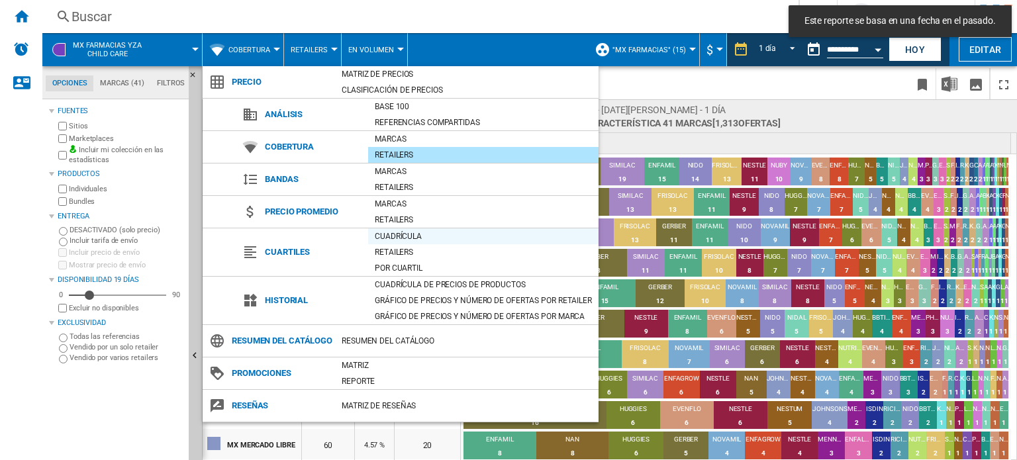
click at [377, 232] on div "Cuadrícula" at bounding box center [483, 236] width 230 height 13
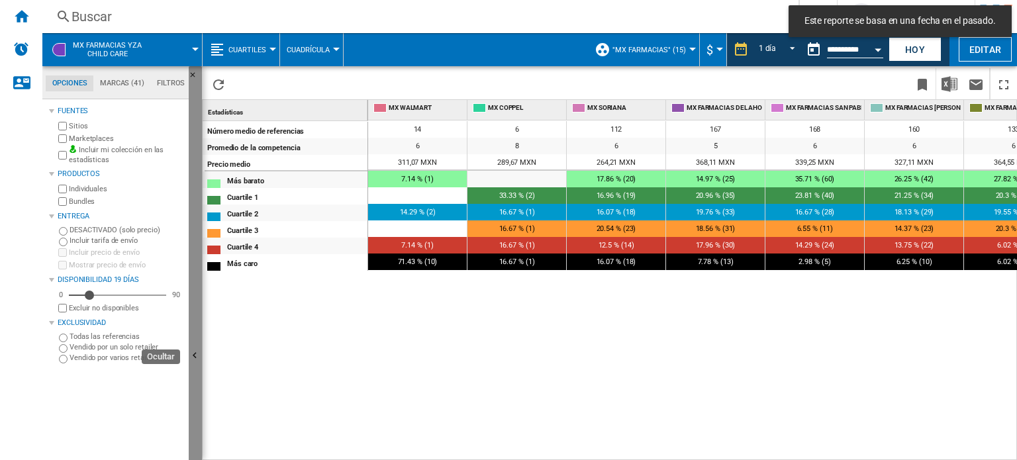
click at [197, 336] on button "Ocultar" at bounding box center [195, 356] width 13 height 581
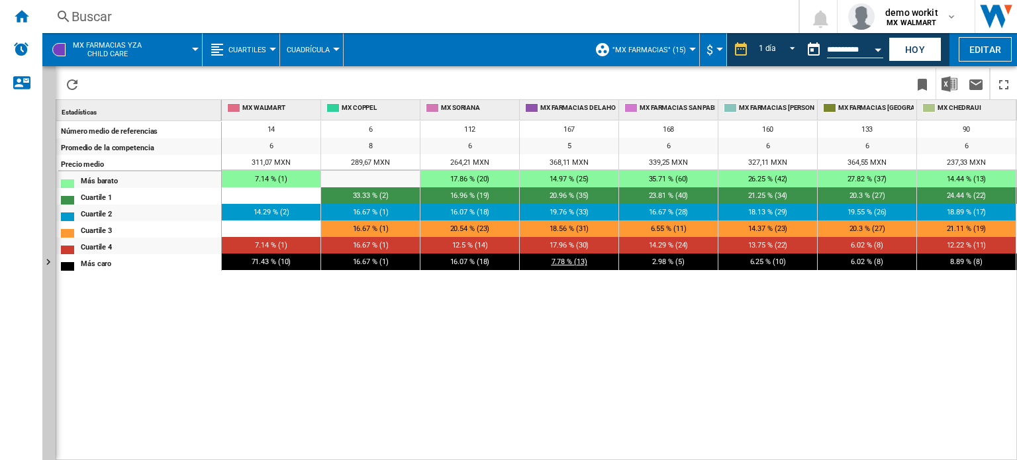
click at [566, 263] on span "7.78 % (13)" at bounding box center [570, 262] width 36 height 9
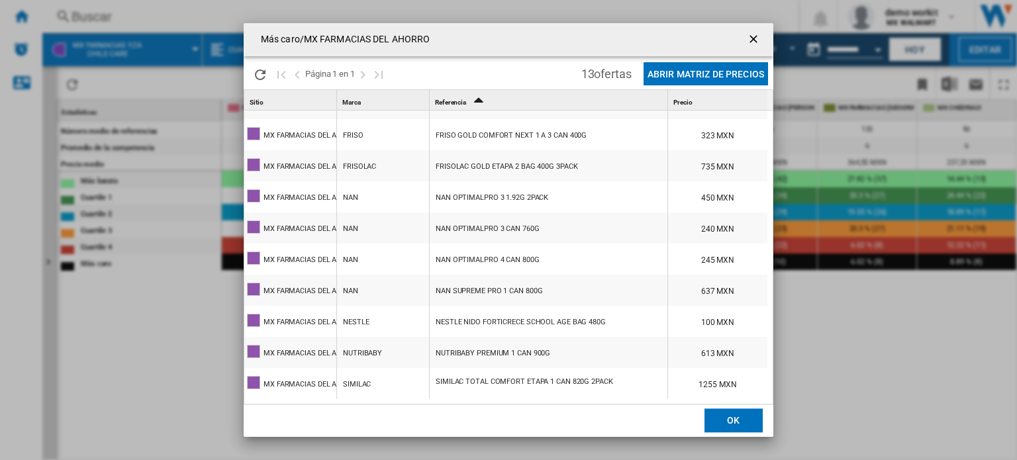
scroll to position [116, 0]
click at [754, 39] on ng-md-icon "getI18NText('BUTTONS.CLOSE_DIALOG')" at bounding box center [755, 40] width 16 height 16
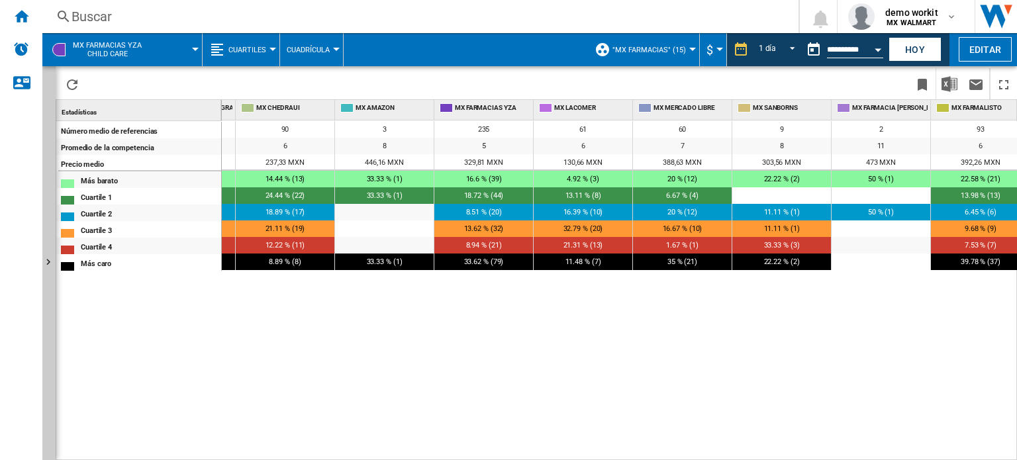
scroll to position [0, 694]
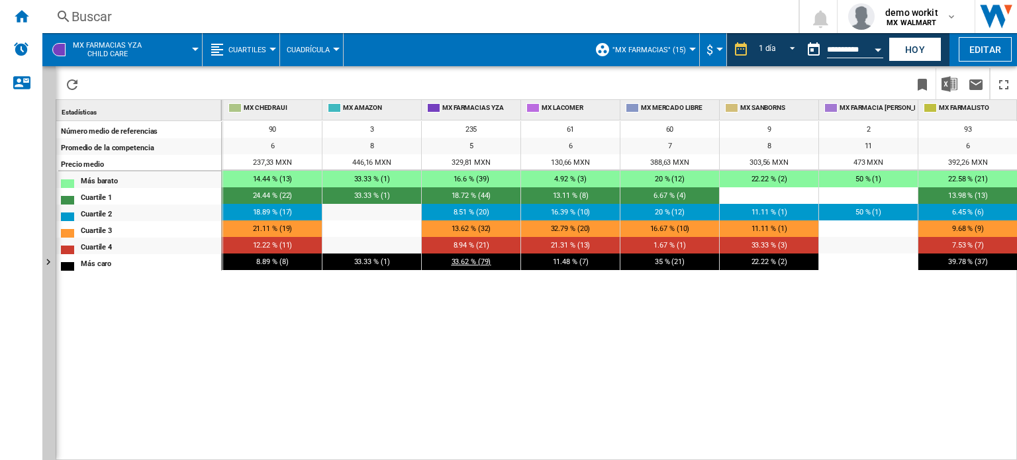
click at [469, 258] on span "33.62 % (79)" at bounding box center [472, 262] width 40 height 9
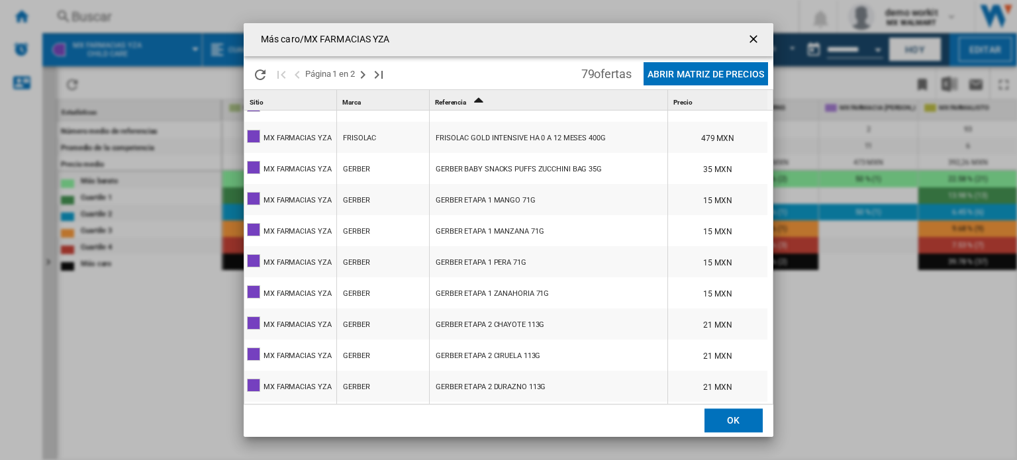
scroll to position [764, 0]
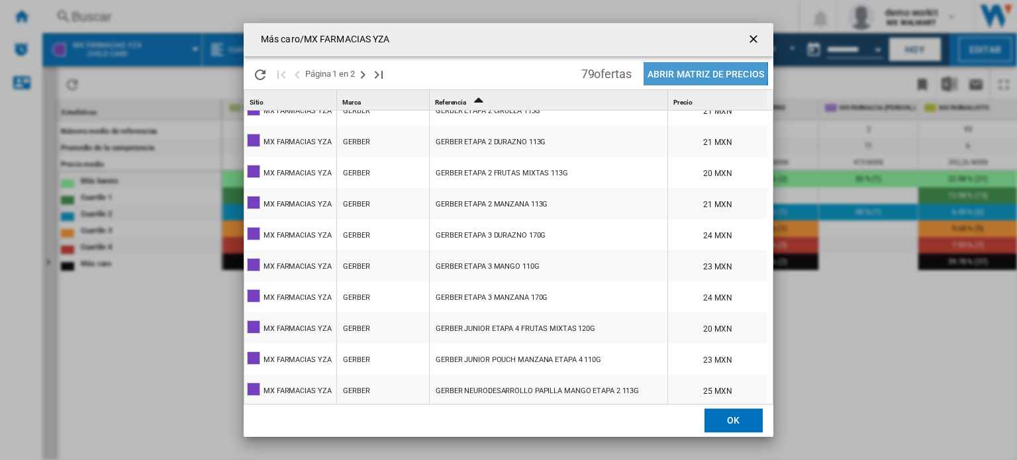
click at [692, 73] on button "Abrir Matriz de precios" at bounding box center [706, 73] width 125 height 23
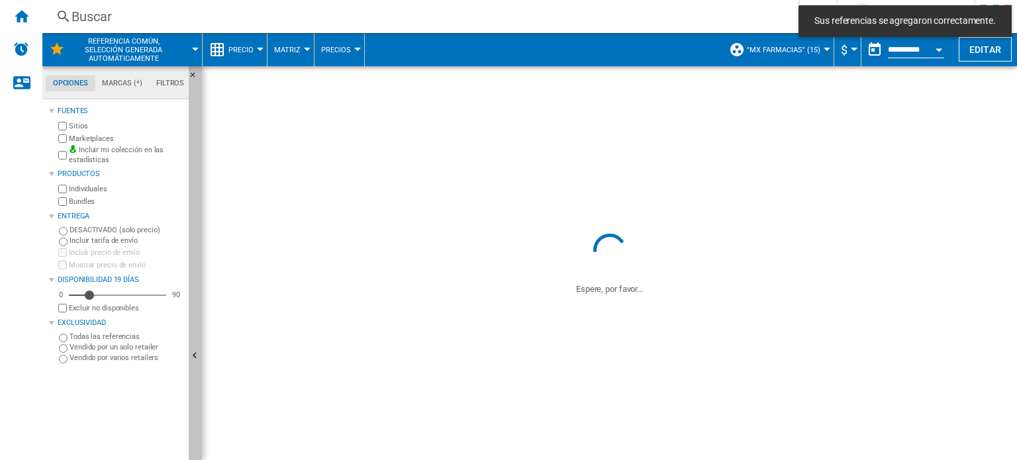
click at [198, 331] on button "Ocultar" at bounding box center [195, 356] width 13 height 581
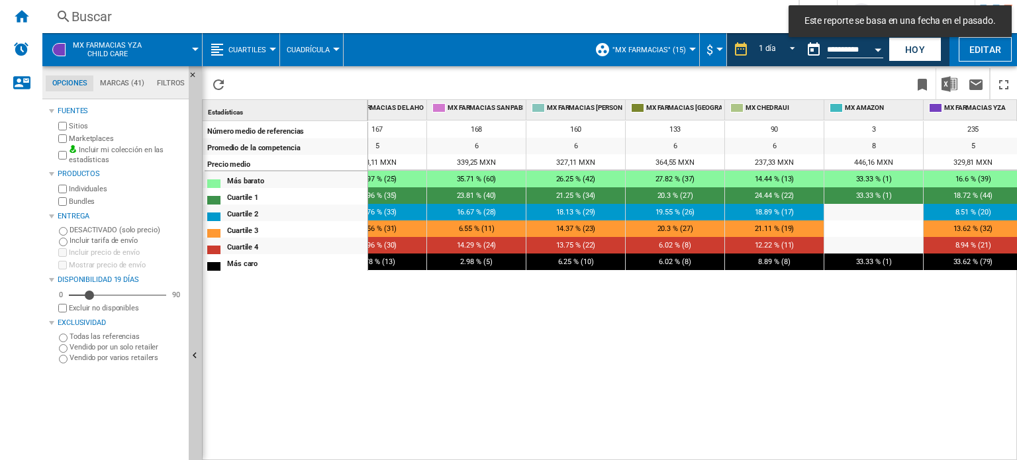
scroll to position [0, 468]
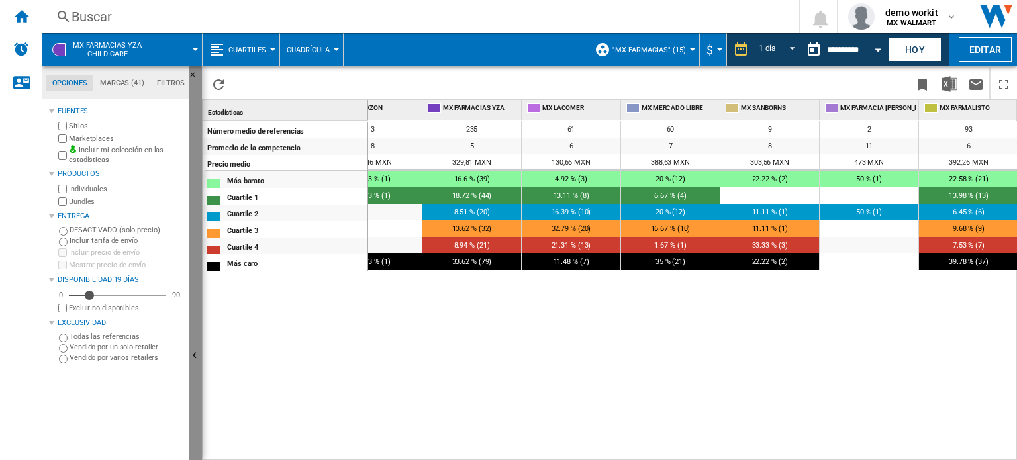
click at [197, 361] on ng-md-icon "Ocultar" at bounding box center [197, 358] width 16 height 16
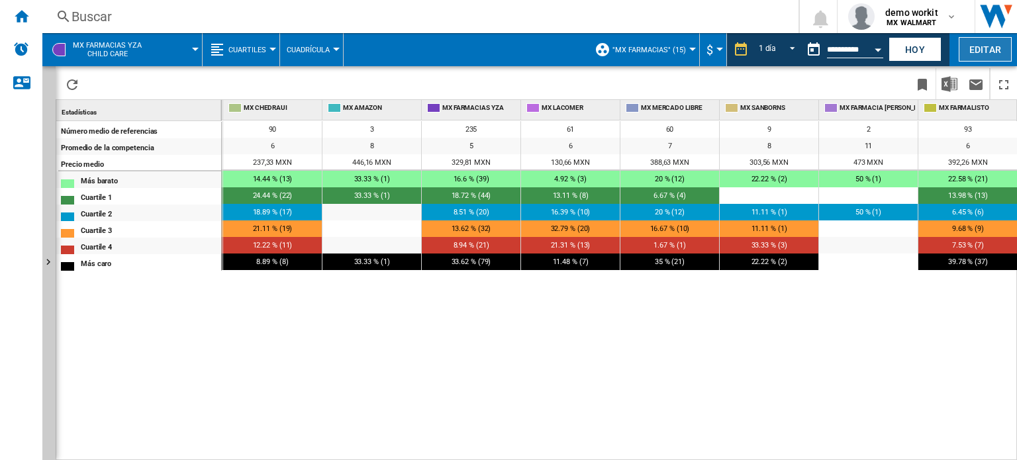
click at [987, 47] on button "Editar" at bounding box center [985, 49] width 53 height 25
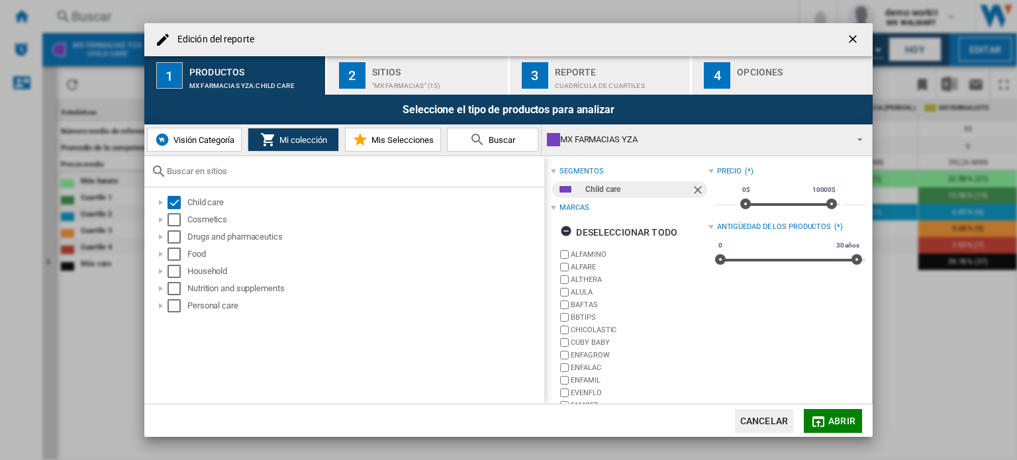
click at [211, 133] on button "Visión Categoría" at bounding box center [194, 140] width 95 height 24
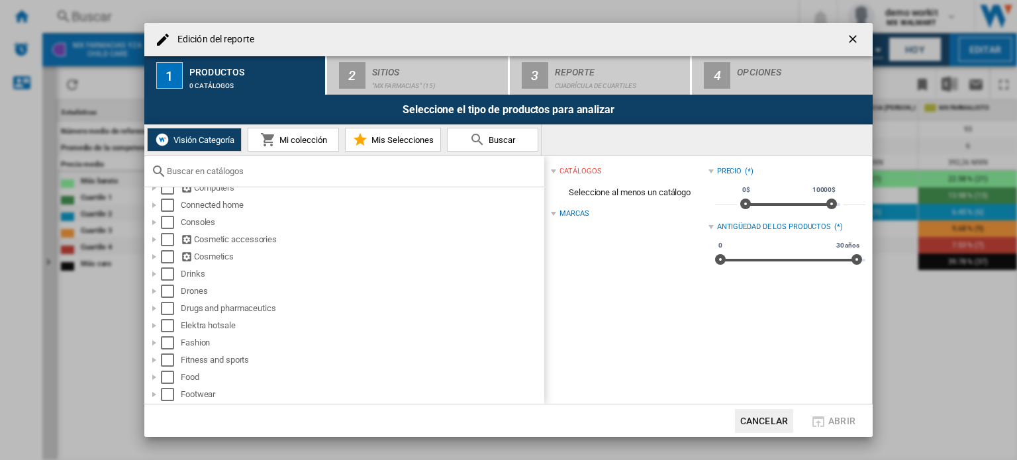
scroll to position [238, 0]
click at [152, 310] on div "Edición del ..." at bounding box center [154, 308] width 13 height 13
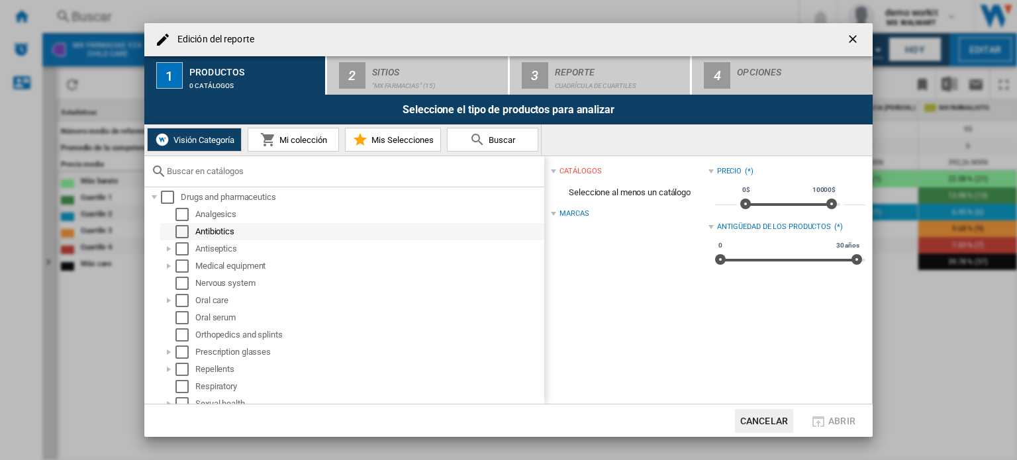
scroll to position [350, 0]
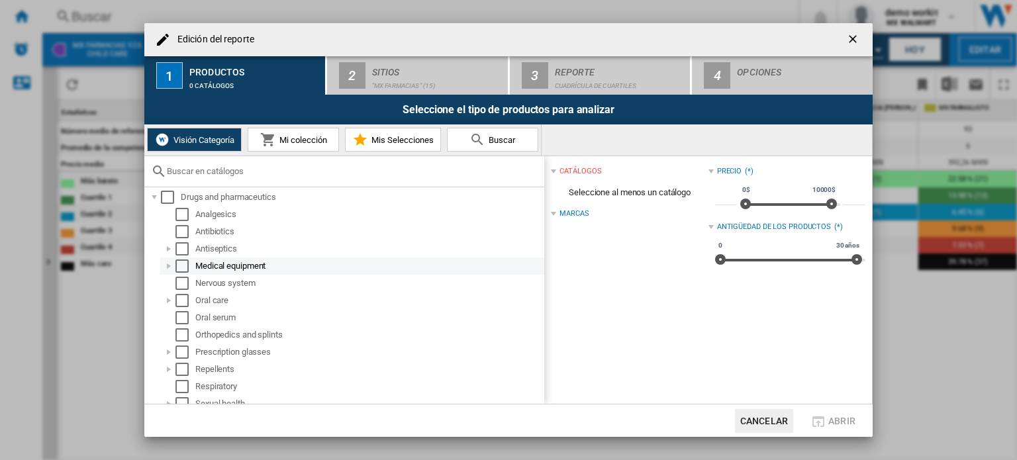
click at [168, 266] on div "Edición del ..." at bounding box center [168, 266] width 13 height 13
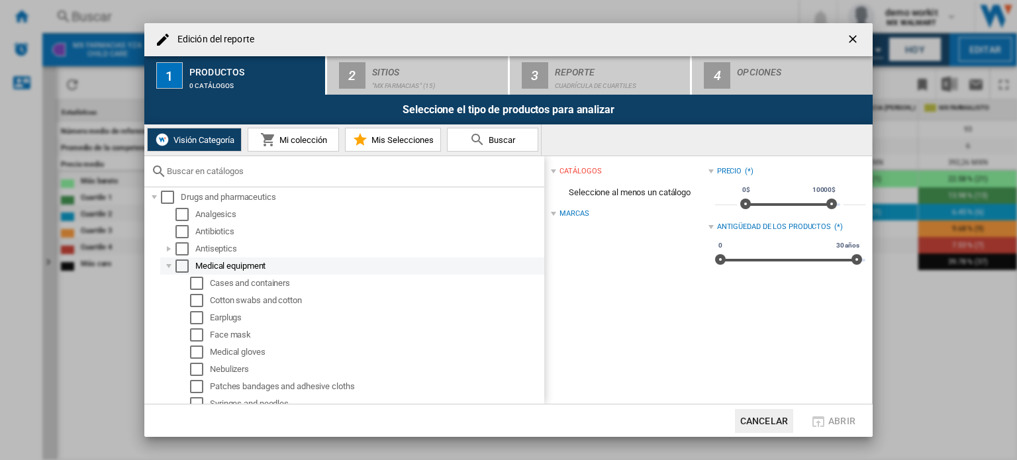
click at [168, 266] on div "Edición del ..." at bounding box center [168, 266] width 13 height 13
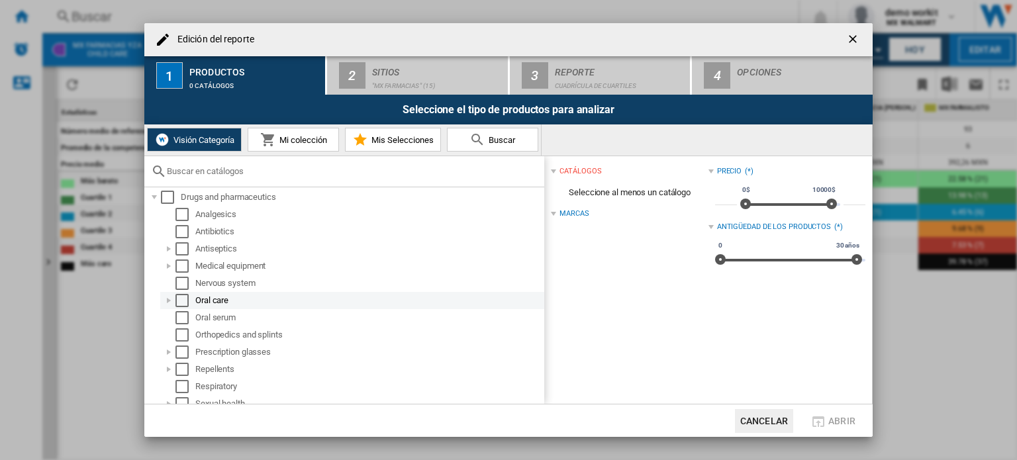
click at [170, 301] on div "Edición del ..." at bounding box center [168, 300] width 13 height 13
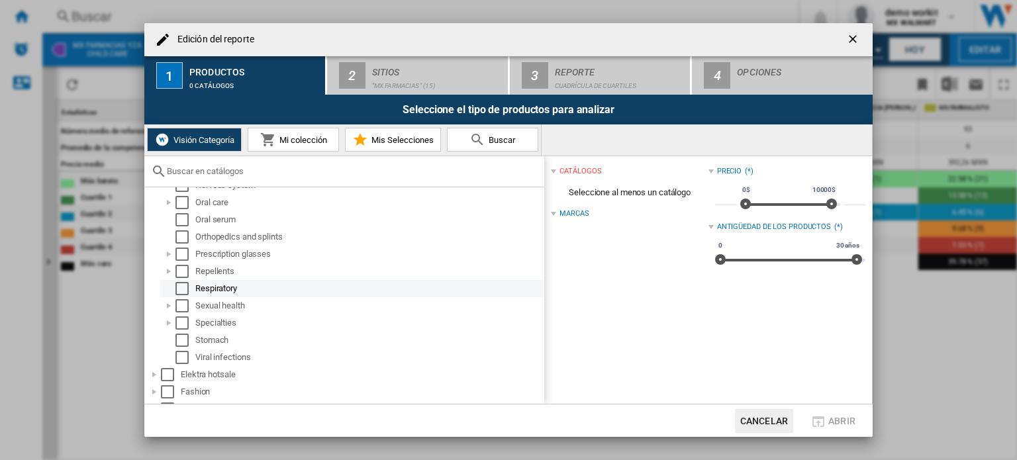
scroll to position [447, 0]
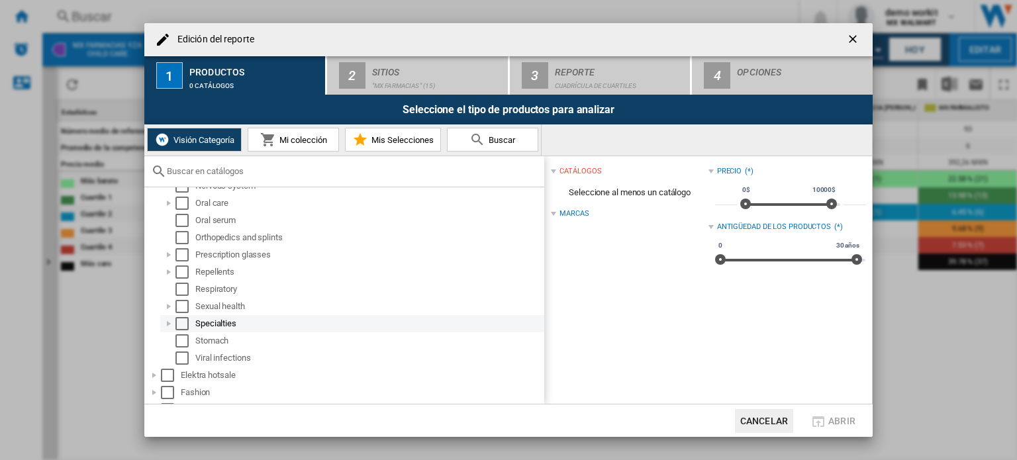
click at [167, 325] on div "Edición del ..." at bounding box center [168, 323] width 13 height 13
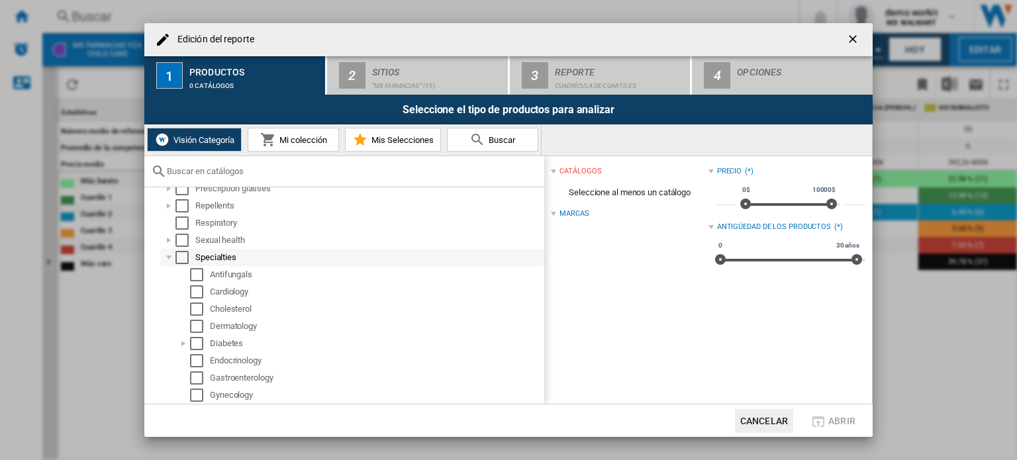
scroll to position [532, 0]
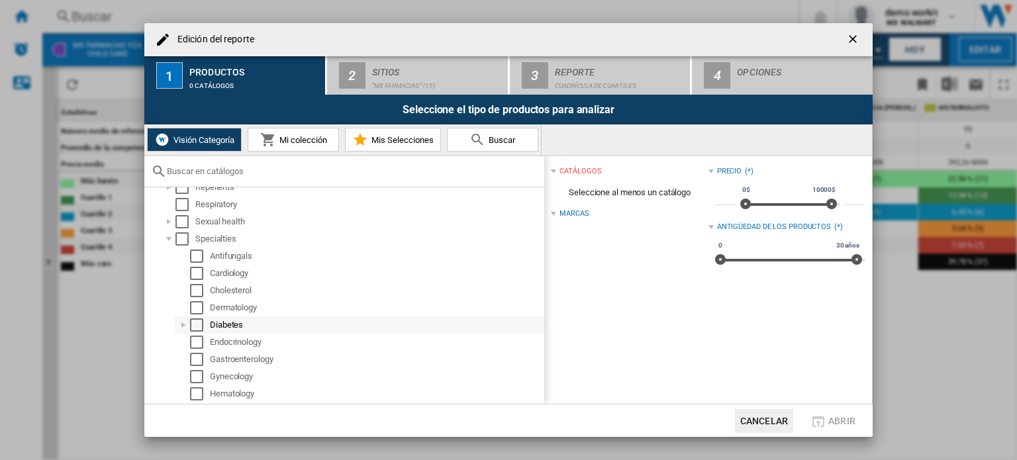
click at [184, 325] on div "Edición del ..." at bounding box center [183, 325] width 13 height 13
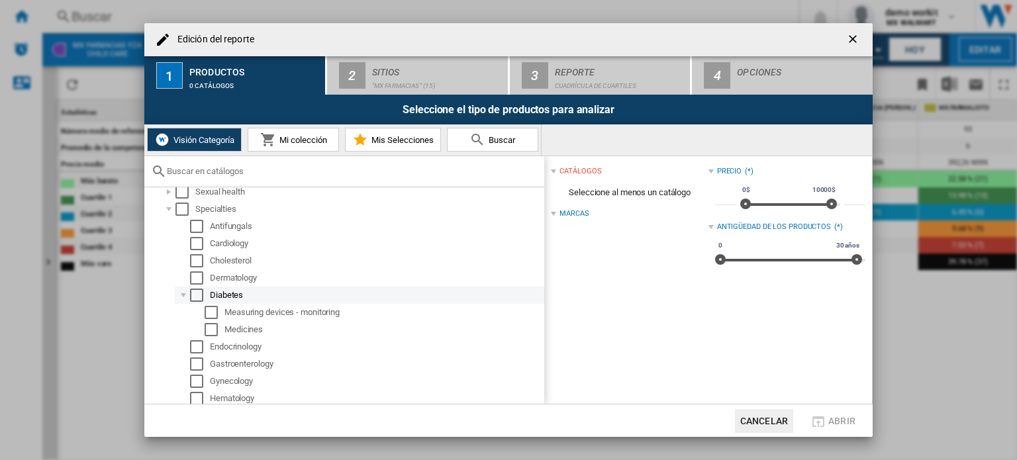
scroll to position [562, 0]
click at [199, 295] on div "Select" at bounding box center [196, 295] width 13 height 13
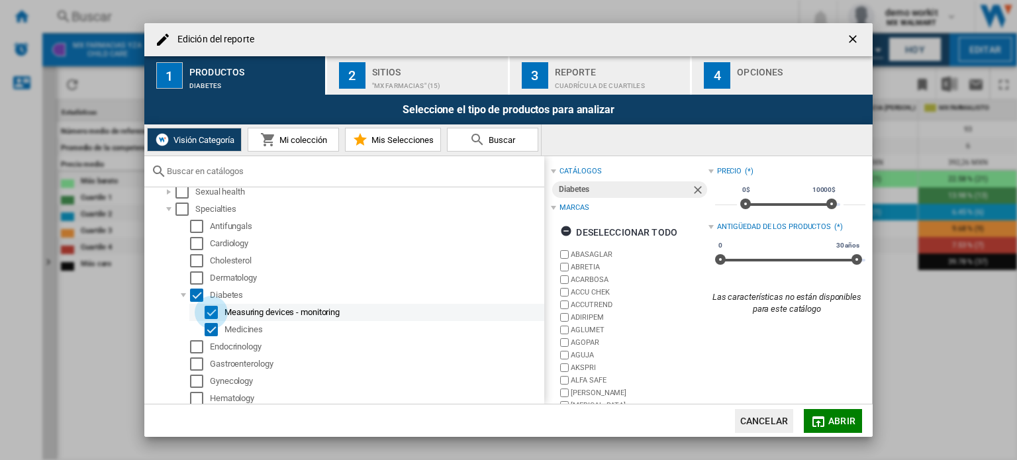
click at [211, 310] on div "Select" at bounding box center [211, 312] width 13 height 13
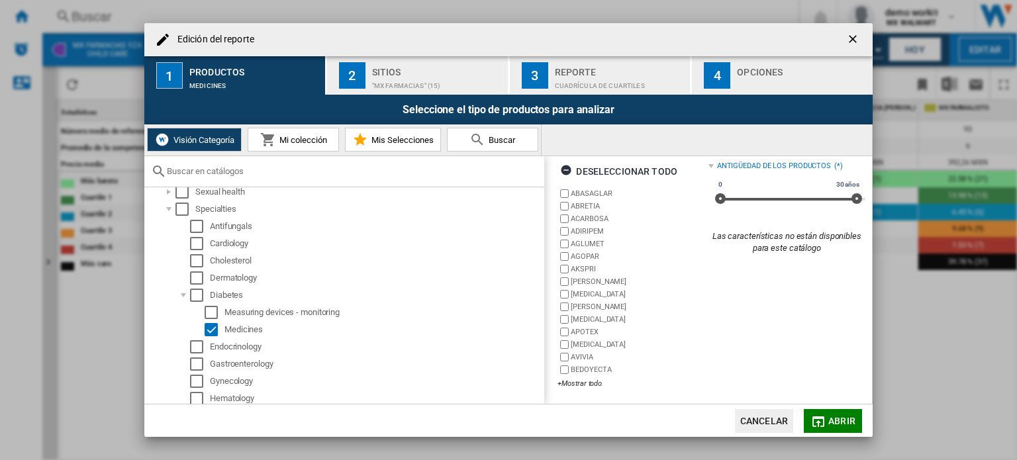
scroll to position [61, 0]
click at [834, 421] on span "Abrir" at bounding box center [841, 421] width 27 height 11
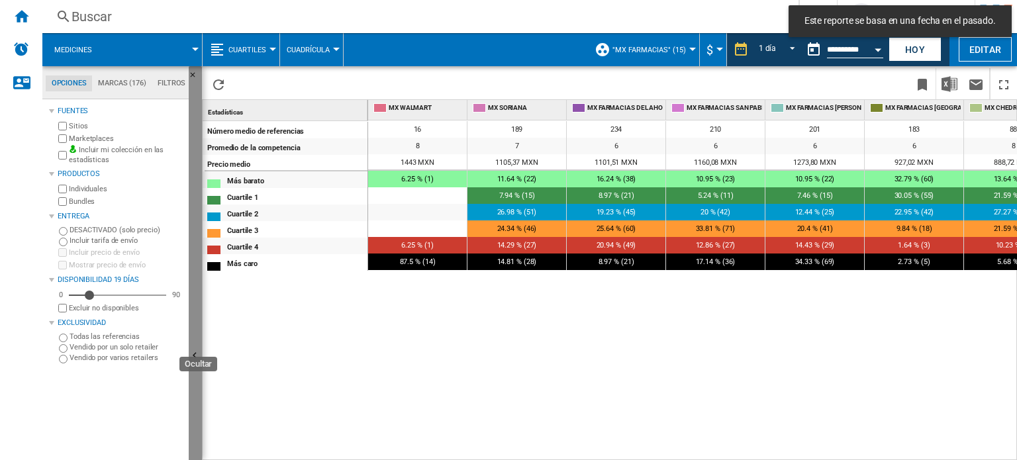
click at [190, 209] on button "Ocultar" at bounding box center [195, 356] width 13 height 581
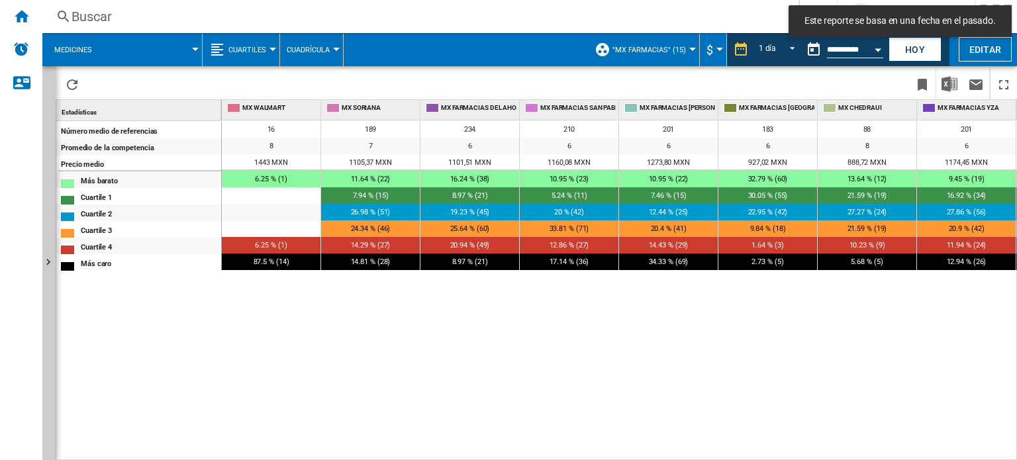
click at [266, 44] on button "Cuartiles" at bounding box center [250, 49] width 44 height 33
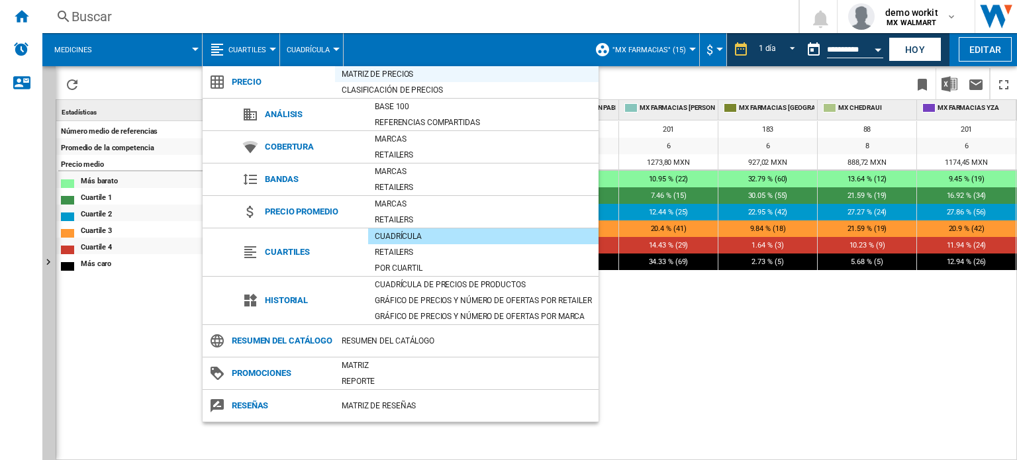
click at [371, 75] on div "Matriz de precios" at bounding box center [467, 74] width 264 height 13
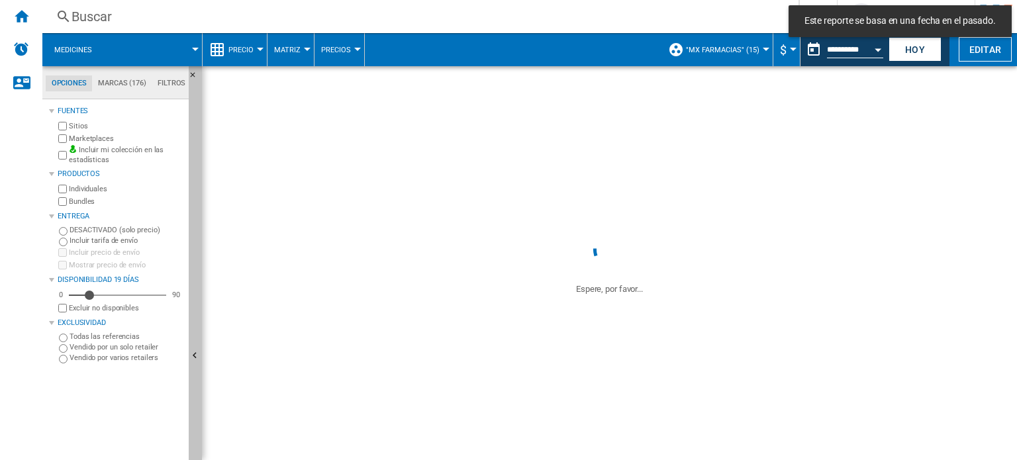
click at [200, 225] on button "Ocultar" at bounding box center [195, 356] width 13 height 581
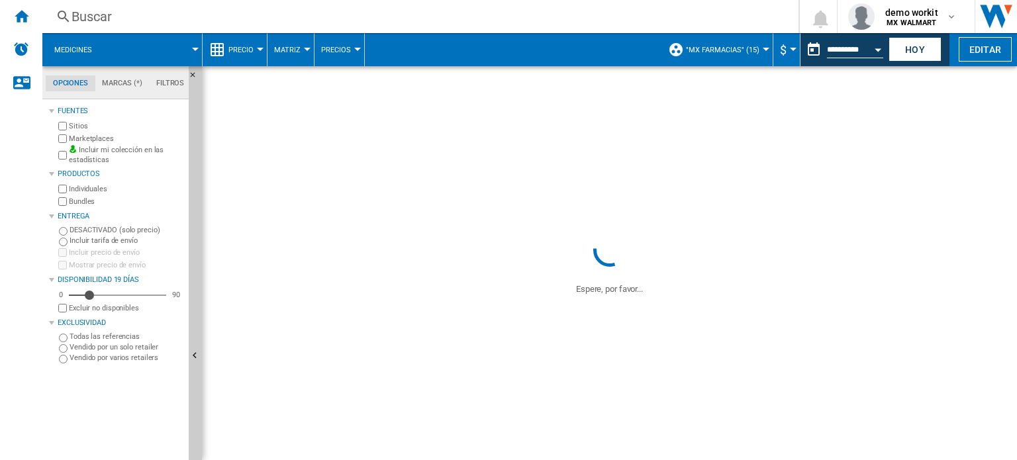
click at [909, 50] on button "Hoy" at bounding box center [915, 49] width 53 height 25
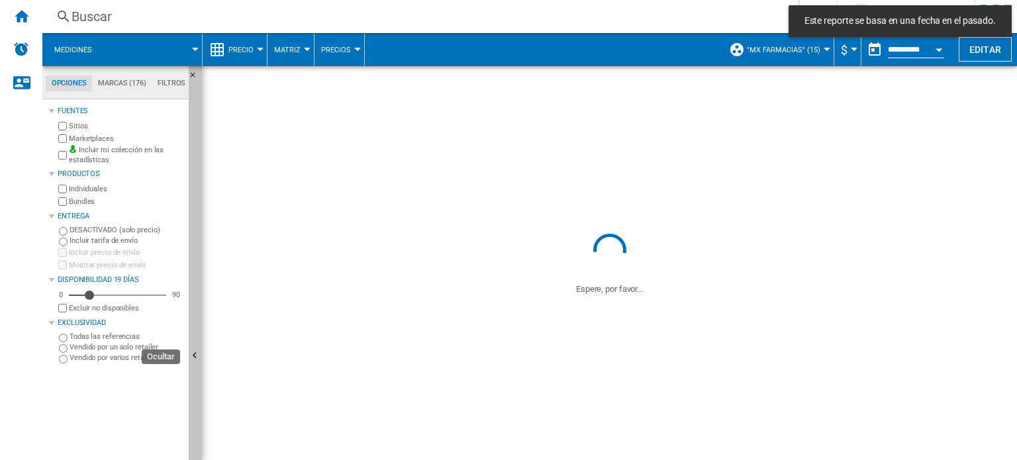
click at [197, 313] on button "Ocultar" at bounding box center [195, 356] width 13 height 581
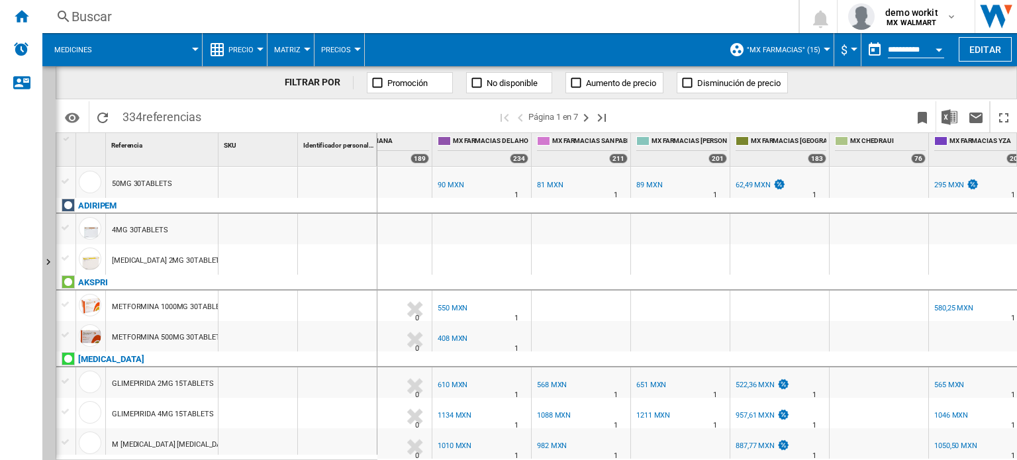
scroll to position [276, 0]
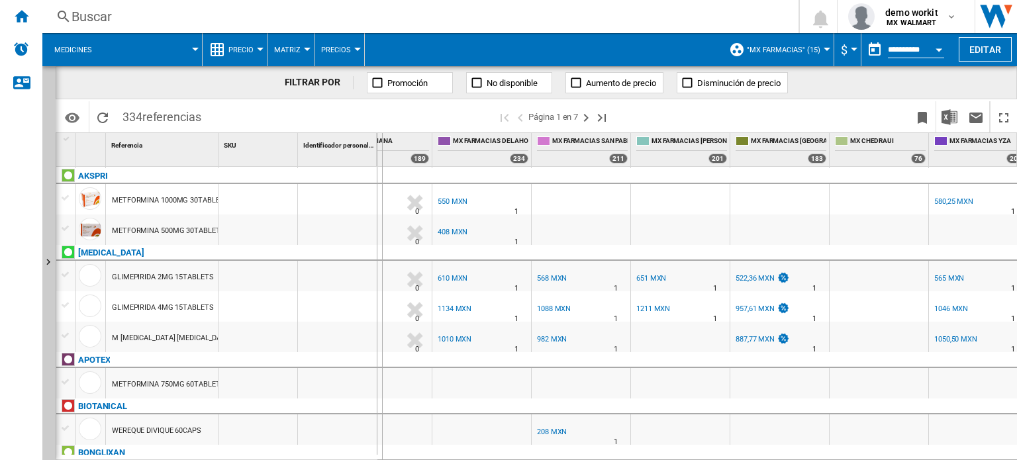
drag, startPoint x: 217, startPoint y: 152, endPoint x: 382, endPoint y: 95, distance: 174.5
click at [382, 95] on div "FILTRAR POR Promoción No disponible Aumento de precio Disminución de precio Ide…" at bounding box center [537, 263] width 962 height 394
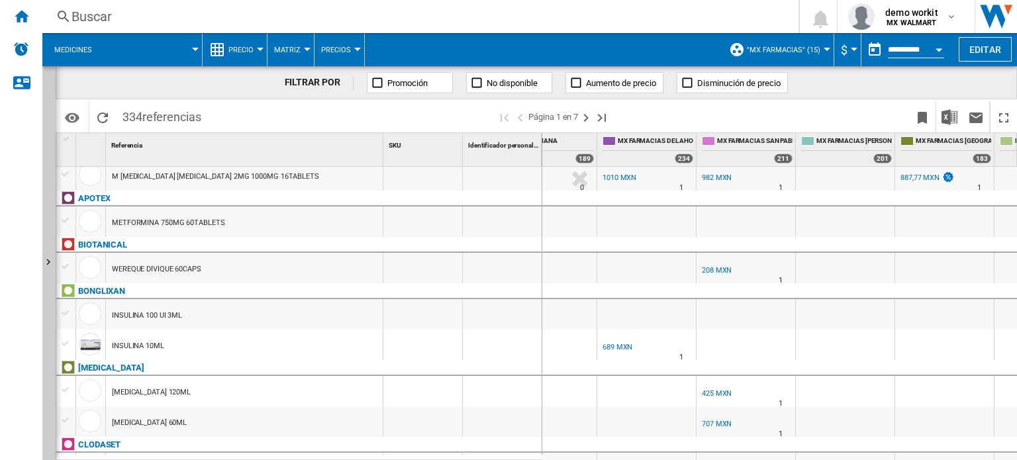
scroll to position [544, 0]
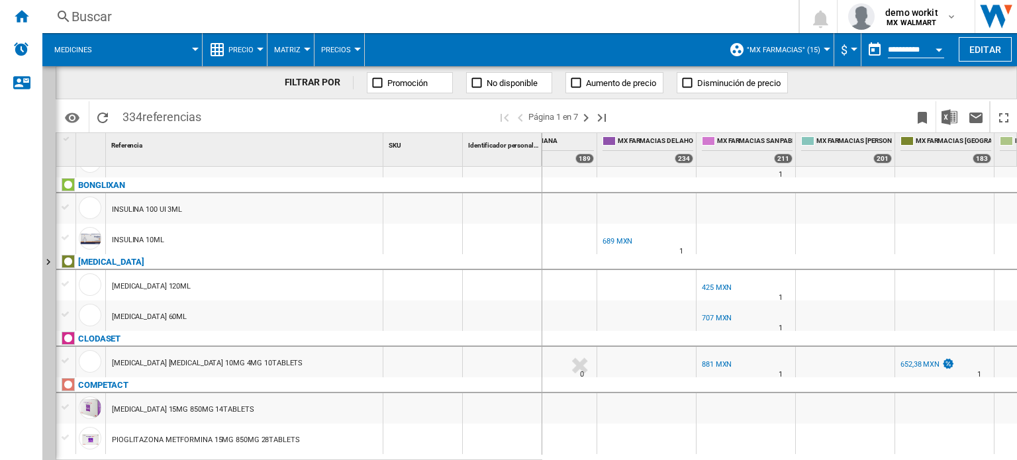
click at [258, 50] on div at bounding box center [260, 49] width 7 height 3
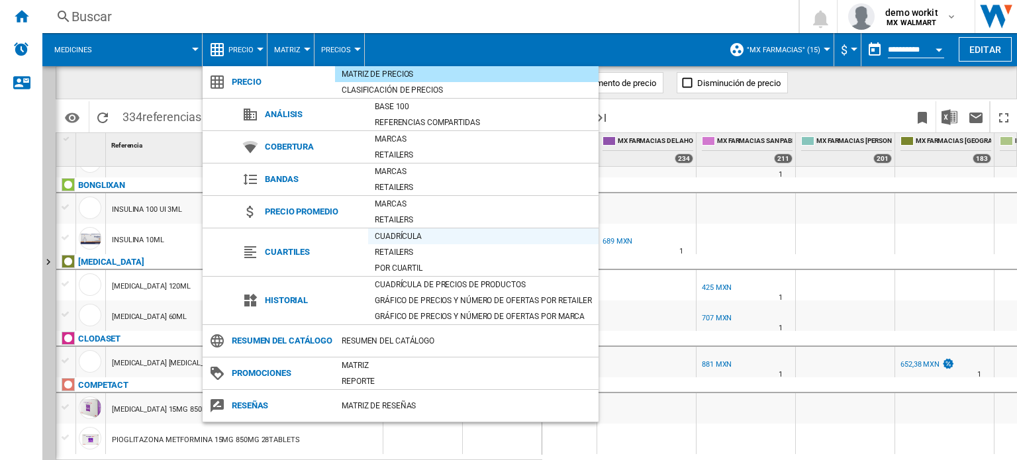
click at [392, 236] on div "Cuadrícula" at bounding box center [483, 236] width 230 height 13
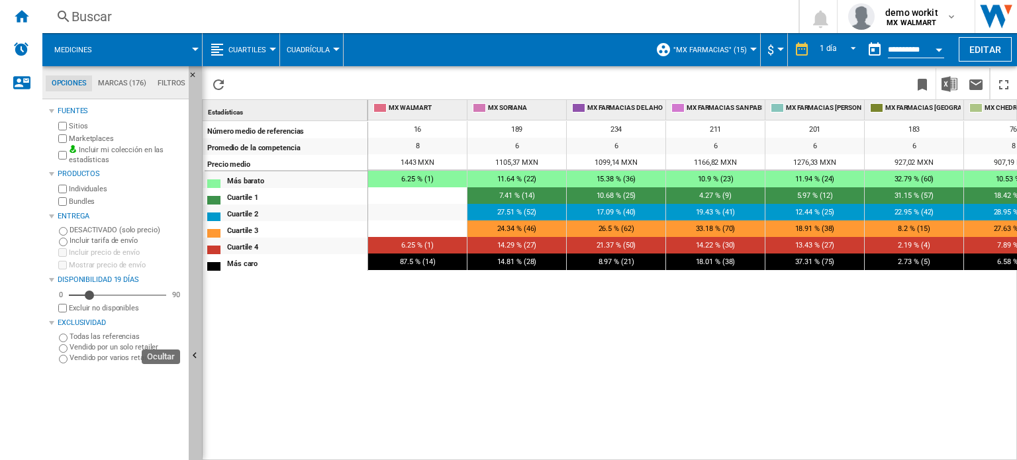
click at [193, 338] on button "Ocultar" at bounding box center [195, 356] width 13 height 581
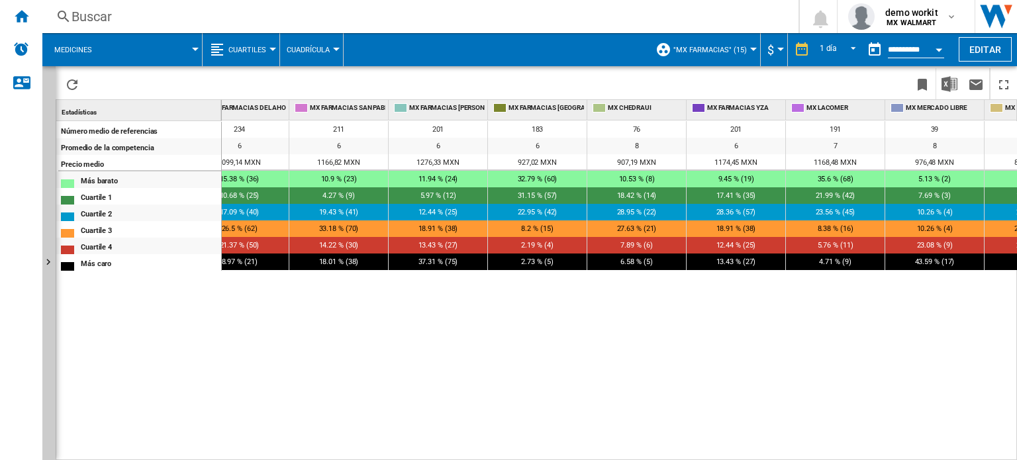
scroll to position [0, 238]
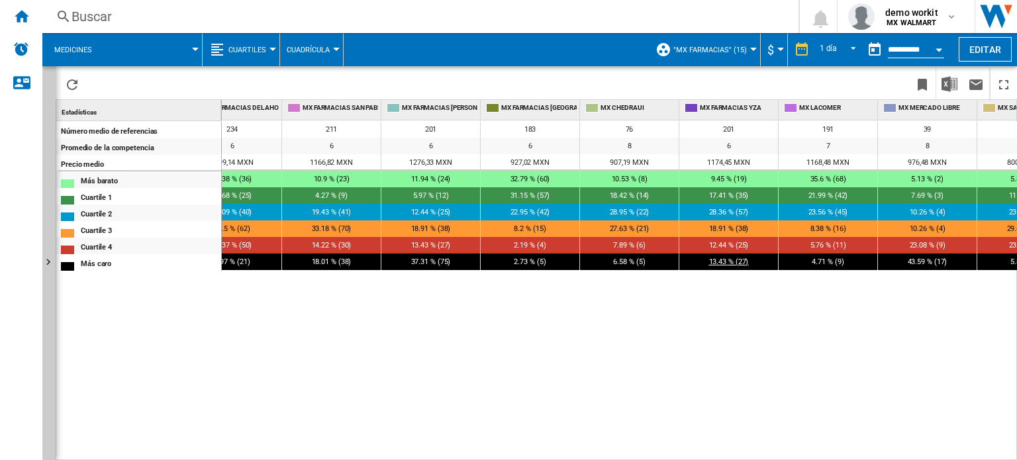
click at [737, 260] on span "13.43 % (27)" at bounding box center [729, 262] width 40 height 9
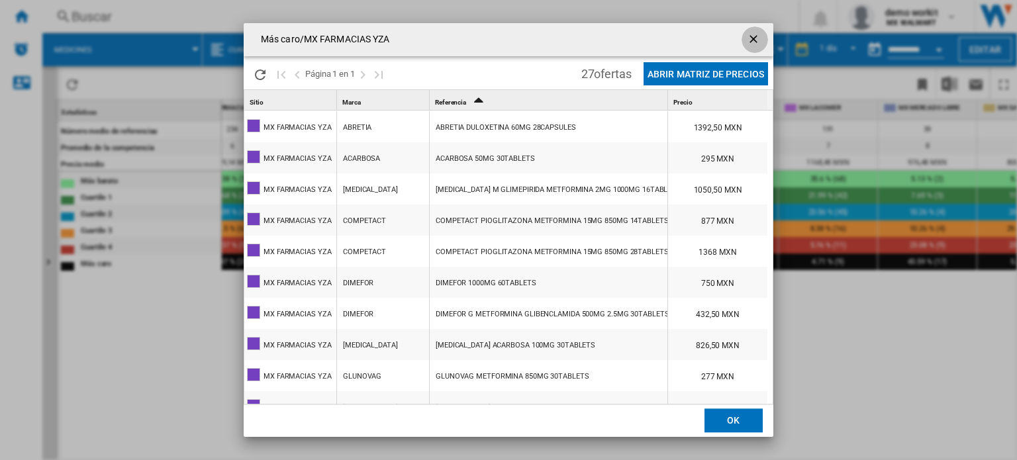
click at [755, 43] on ng-md-icon "getI18NText('BUTTONS.CLOSE_DIALOG')" at bounding box center [755, 40] width 16 height 16
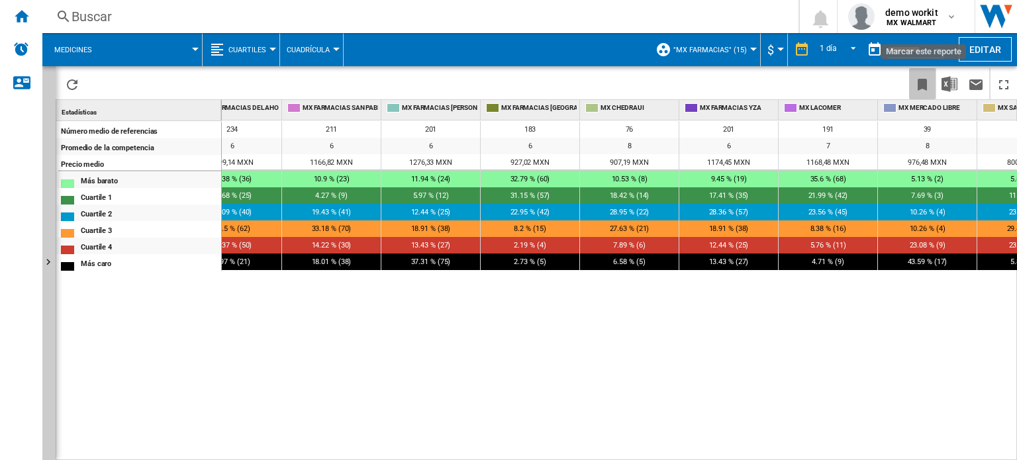
click at [921, 85] on ng-md-icon "Marcar este reporte" at bounding box center [923, 85] width 16 height 16
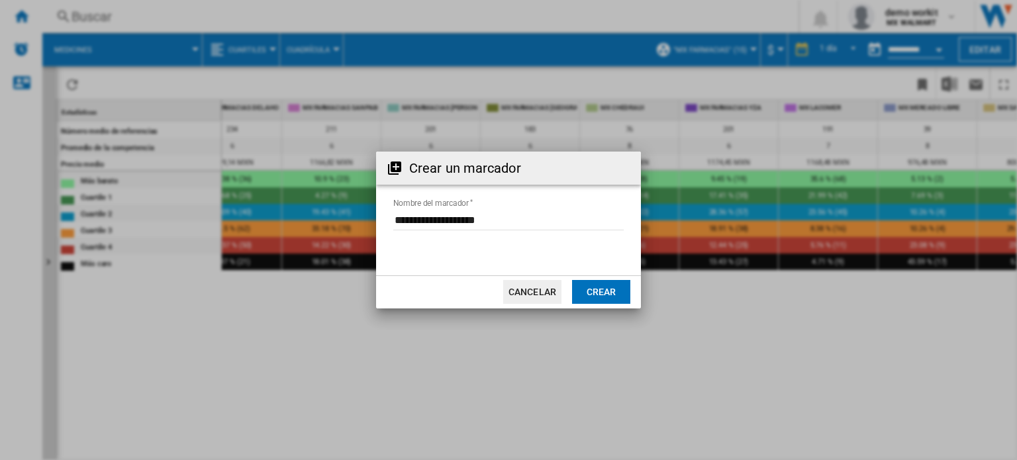
click at [589, 291] on button "Crear" at bounding box center [601, 292] width 58 height 24
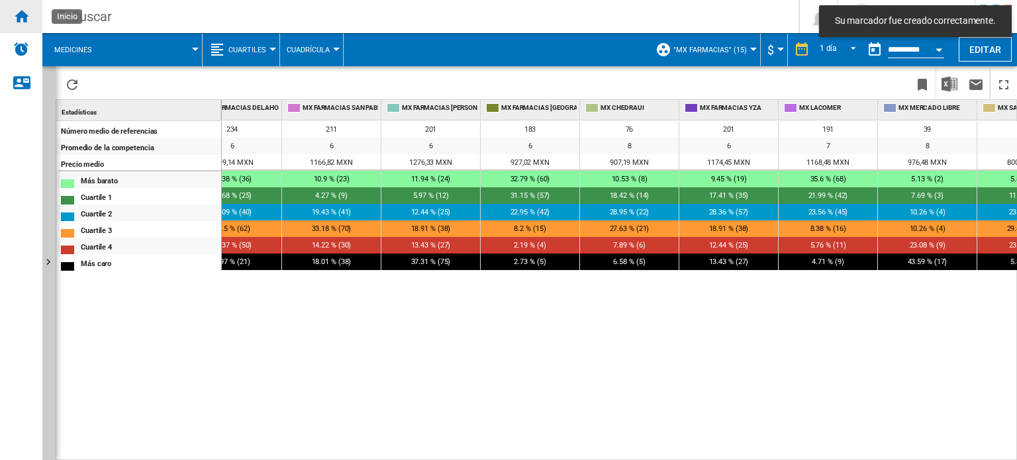
click at [21, 9] on ng-md-icon "Inicio" at bounding box center [21, 16] width 16 height 16
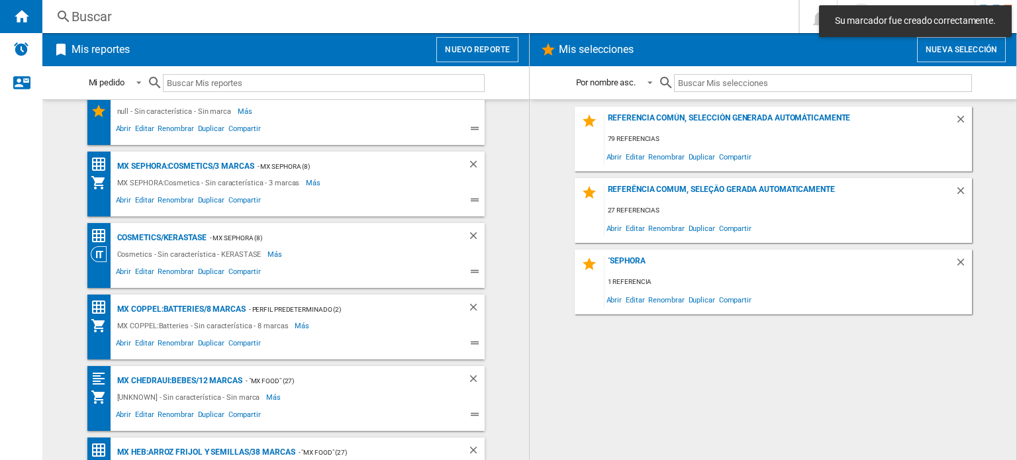
scroll to position [640, 0]
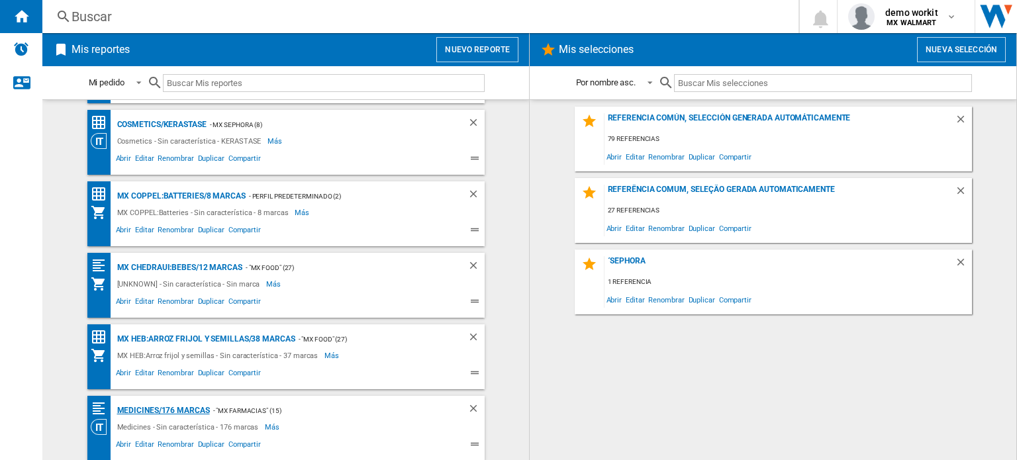
click at [162, 410] on div "Medicines/176 marcas" at bounding box center [162, 411] width 96 height 17
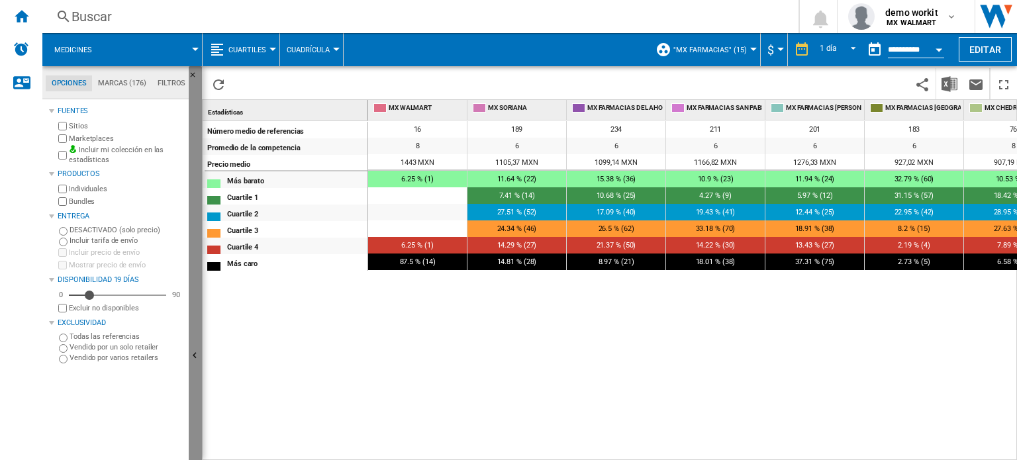
click at [197, 358] on ng-md-icon "Ocultar" at bounding box center [197, 358] width 16 height 16
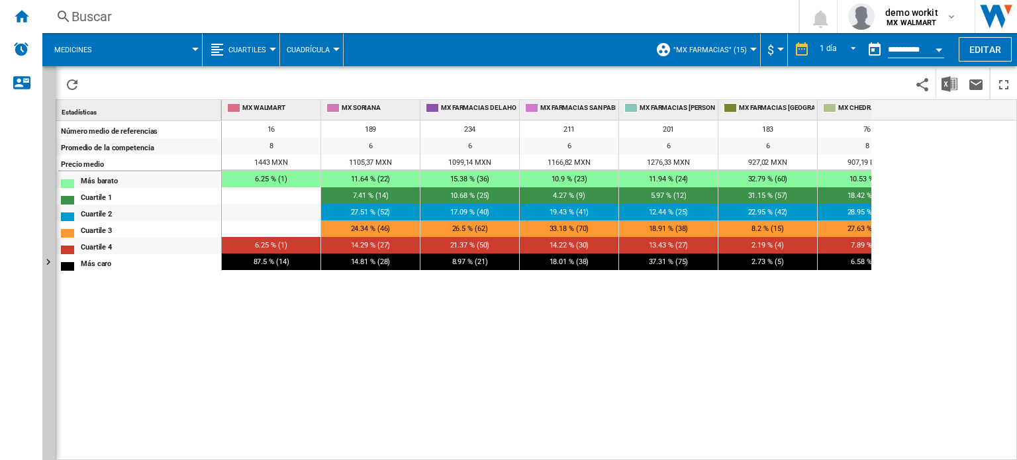
click at [197, 358] on div "Número medio de referencias Promedio de la competencia Precio medio Más barato …" at bounding box center [139, 288] width 166 height 334
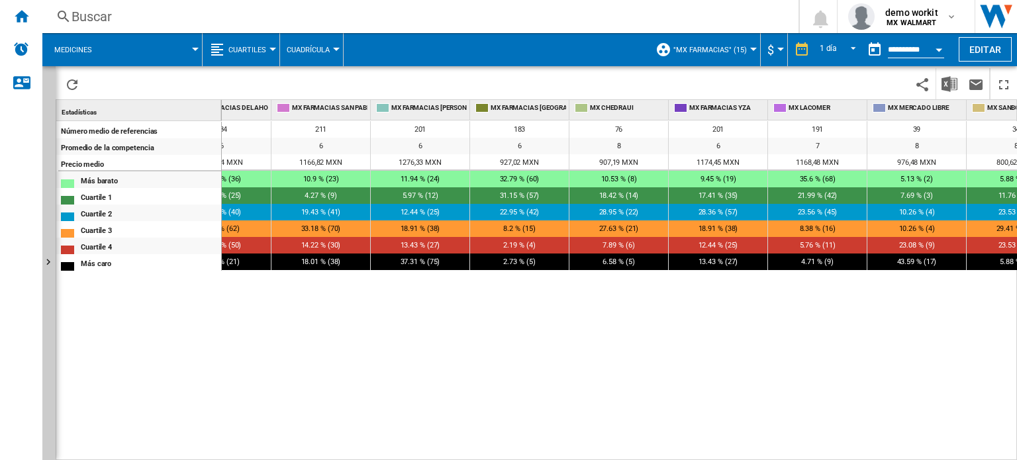
scroll to position [0, 249]
click at [21, 15] on ng-md-icon "Inicio" at bounding box center [21, 16] width 16 height 16
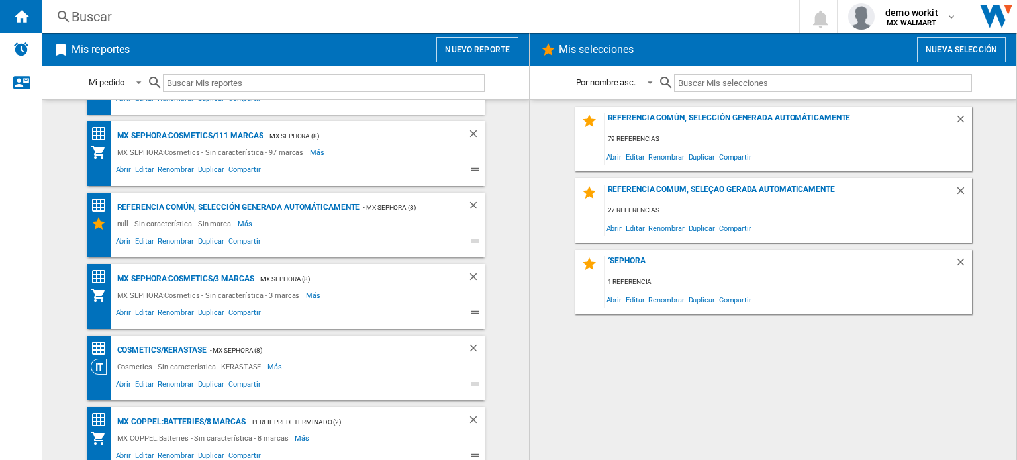
scroll to position [640, 0]
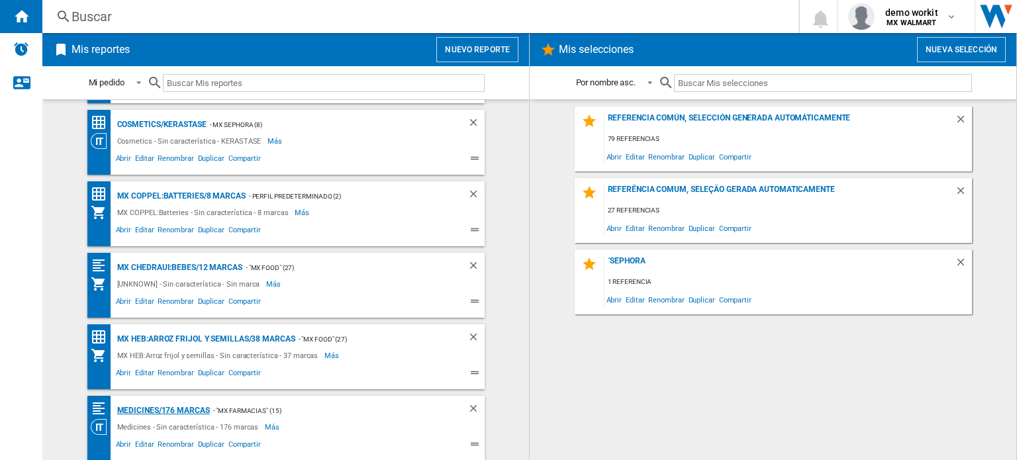
click at [158, 410] on div "Medicines/176 marcas" at bounding box center [162, 411] width 96 height 17
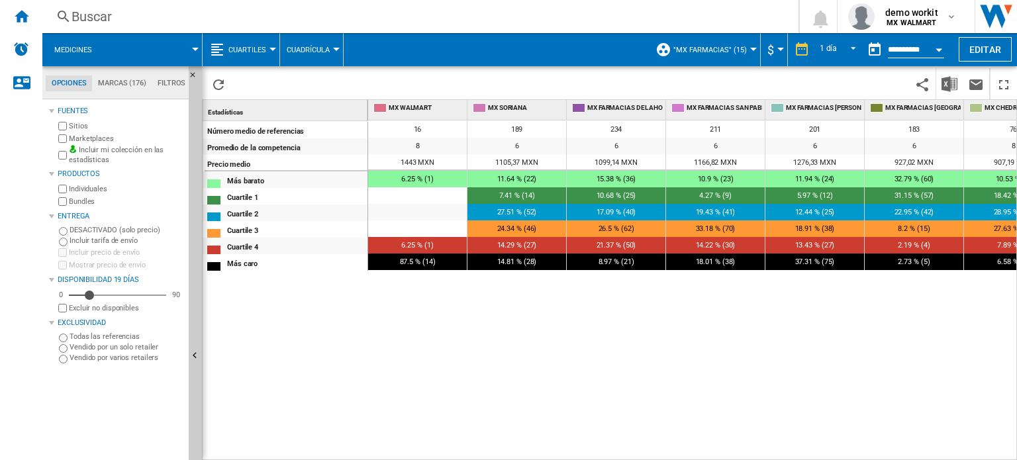
click at [271, 48] on div at bounding box center [273, 49] width 7 height 3
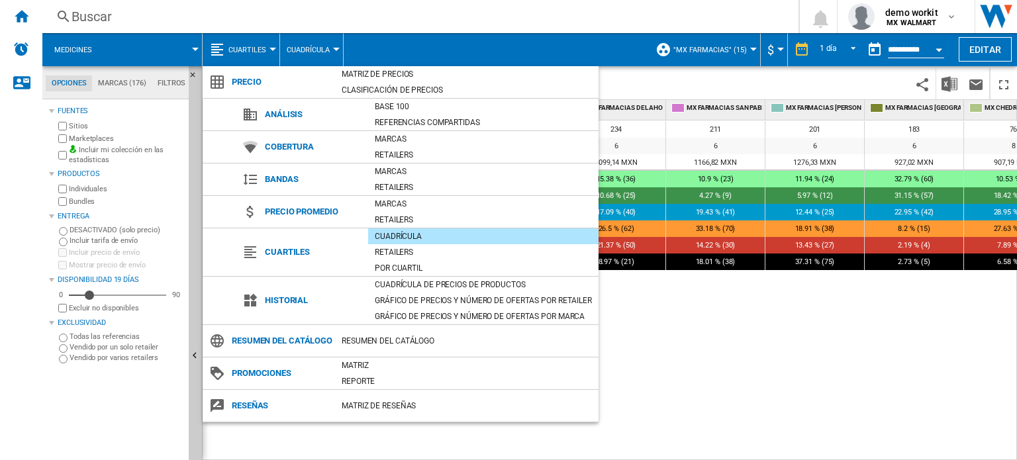
click at [193, 214] on md-backdrop at bounding box center [508, 230] width 1017 height 460
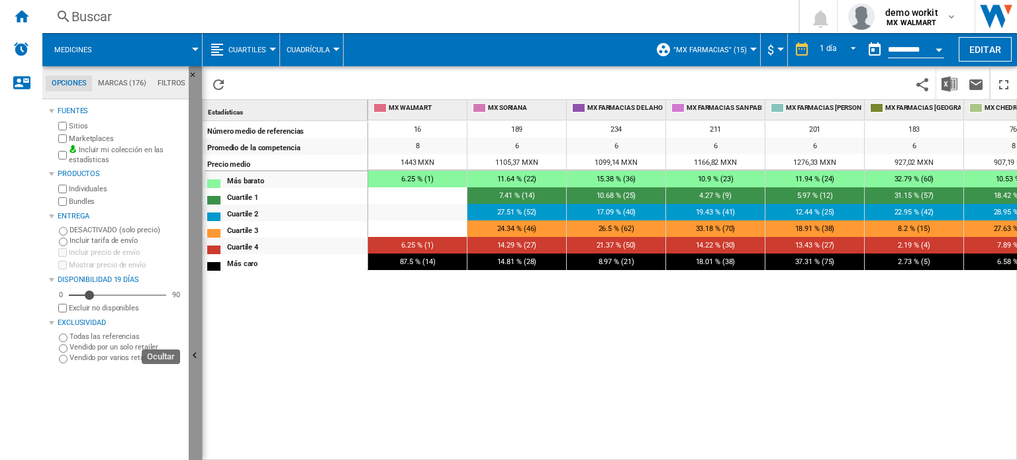
click at [193, 214] on button "Ocultar" at bounding box center [195, 356] width 13 height 581
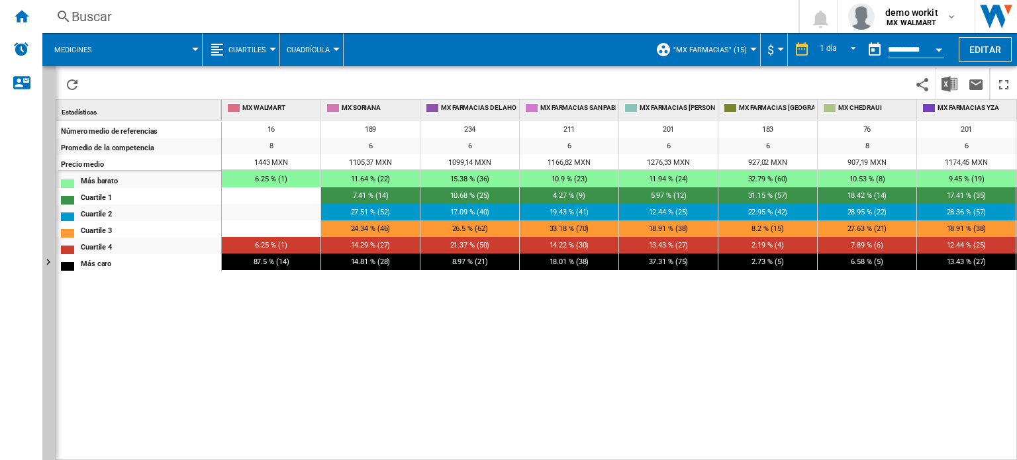
click at [270, 49] on div at bounding box center [273, 49] width 7 height 3
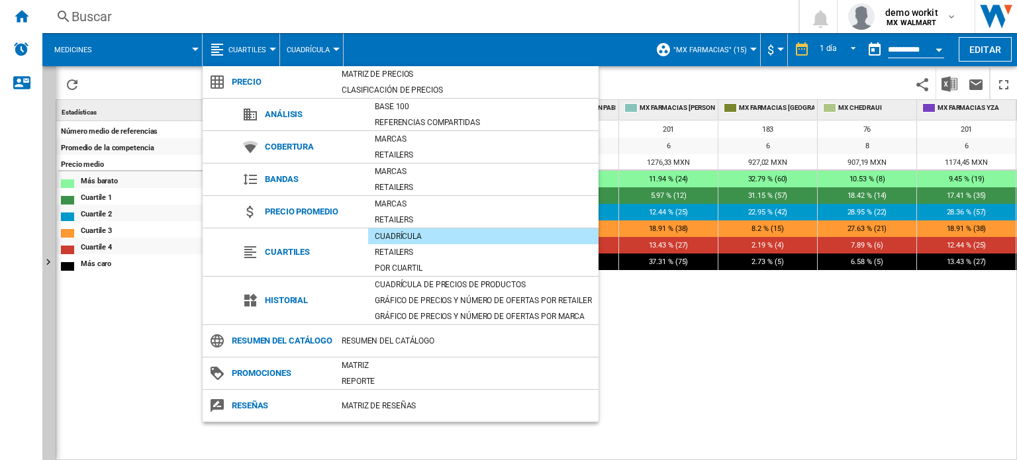
click at [710, 316] on md-backdrop at bounding box center [508, 230] width 1017 height 460
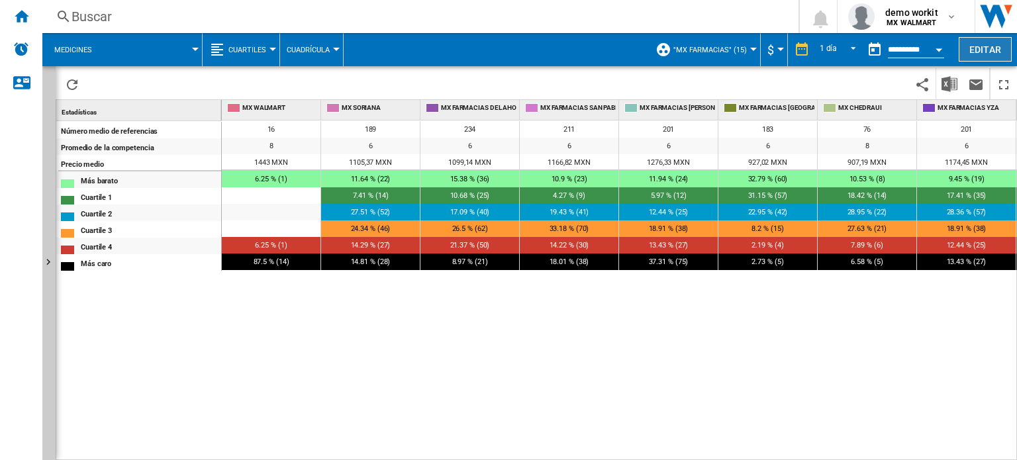
click at [983, 48] on button "Editar" at bounding box center [985, 49] width 53 height 25
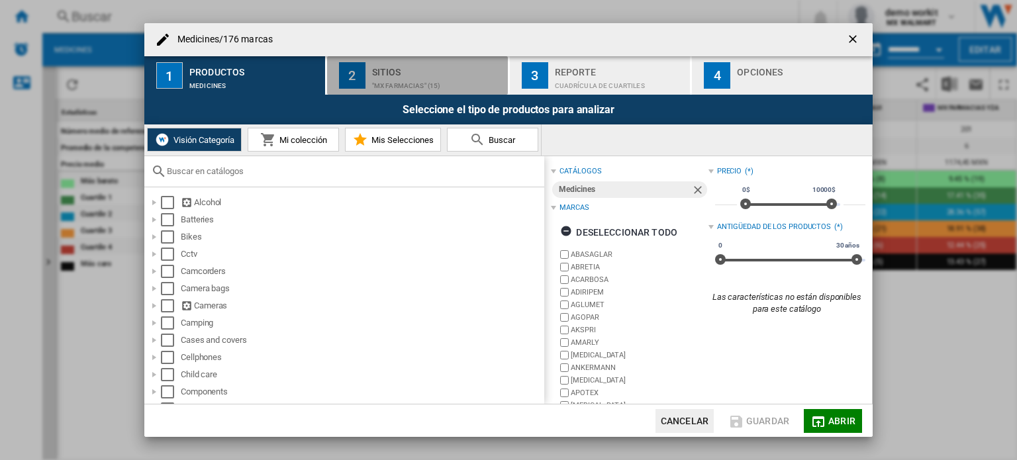
click at [448, 81] on div ""MX FARMACIAS" (15)" at bounding box center [437, 82] width 130 height 14
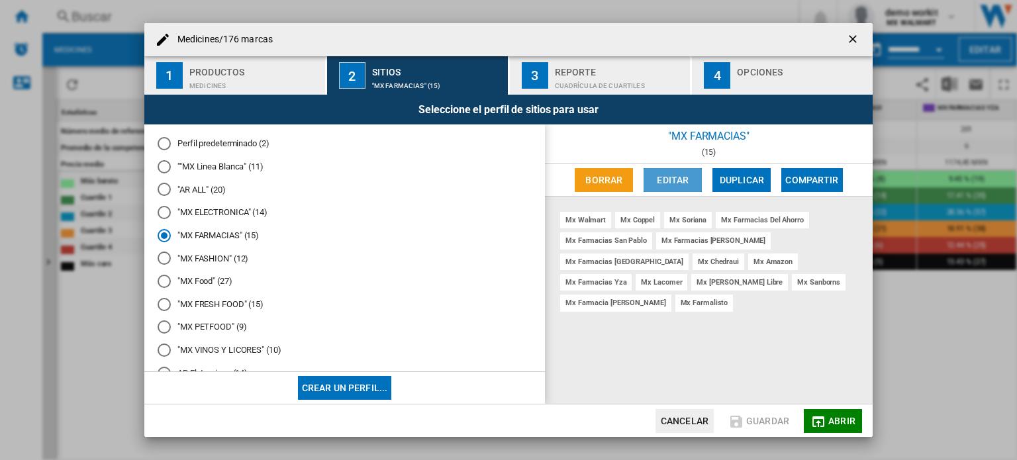
click at [685, 177] on button "Editar" at bounding box center [673, 180] width 58 height 24
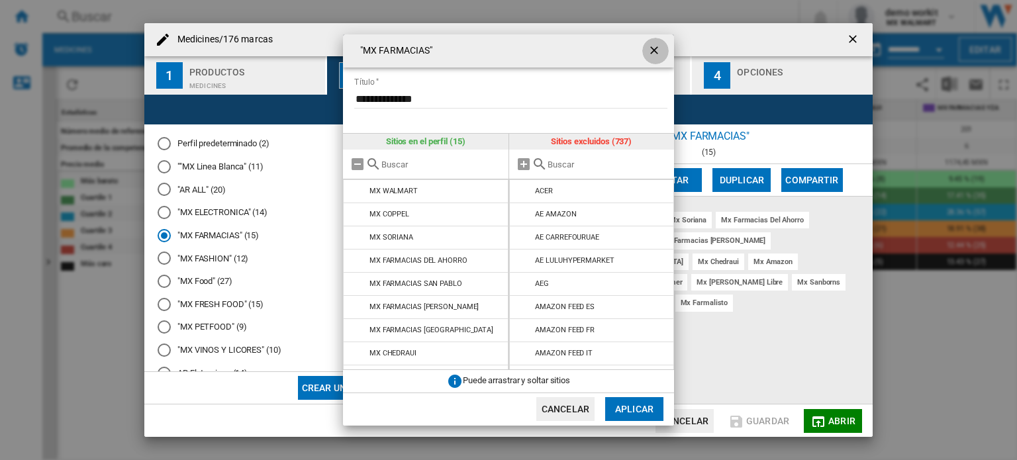
click at [655, 45] on ng-md-icon "getI18NText('BUTTONS.CLOSE_DIALOG')" at bounding box center [656, 52] width 16 height 16
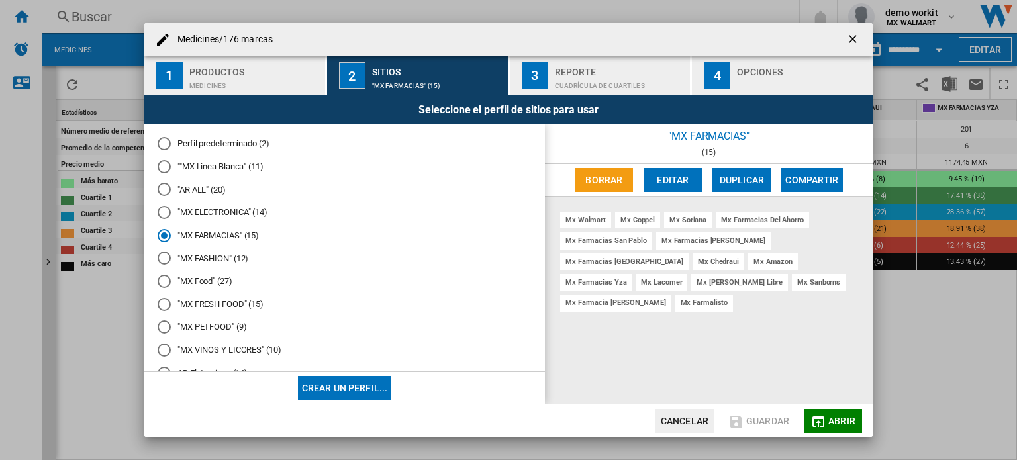
click at [851, 45] on ng-md-icon "getI18NText('BUTTONS.CLOSE_DIALOG')" at bounding box center [854, 40] width 16 height 16
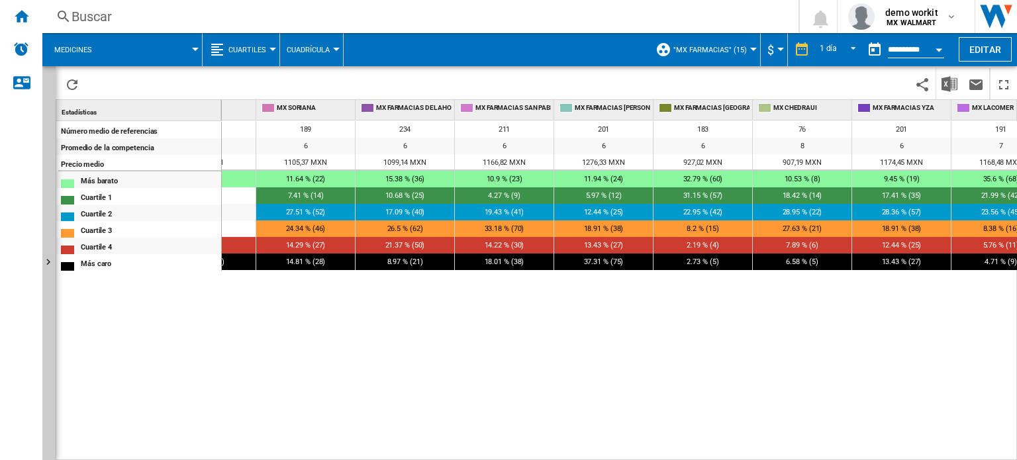
scroll to position [0, 66]
click at [270, 49] on div at bounding box center [273, 49] width 7 height 3
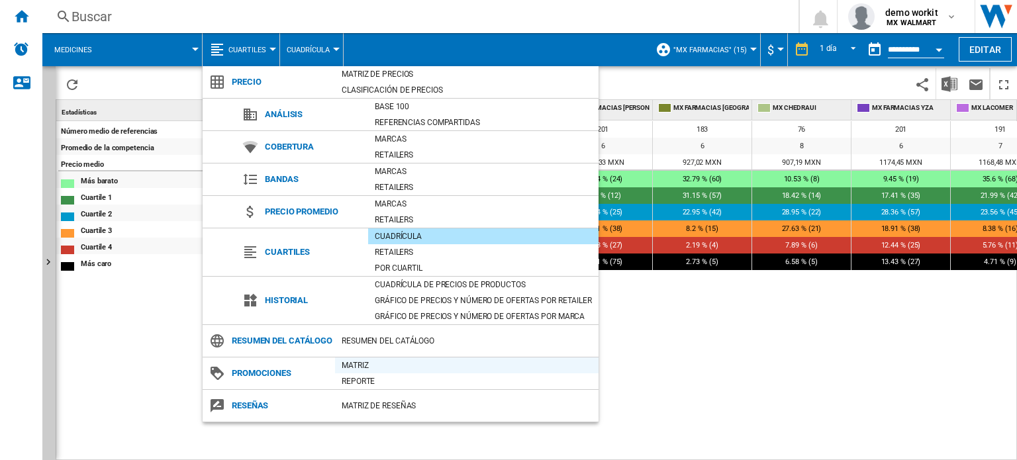
click at [350, 372] on div "Matriz" at bounding box center [467, 365] width 264 height 13
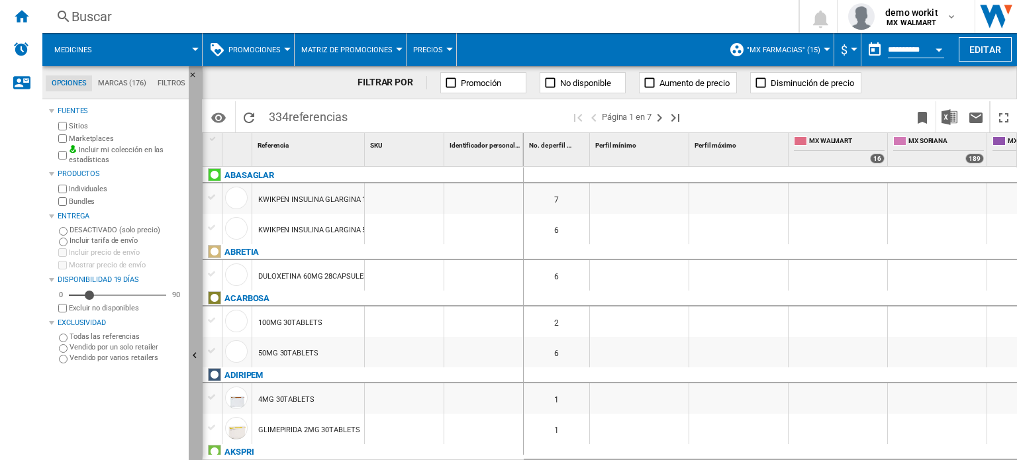
click at [195, 355] on ng-md-icon "Ocultar" at bounding box center [197, 358] width 16 height 16
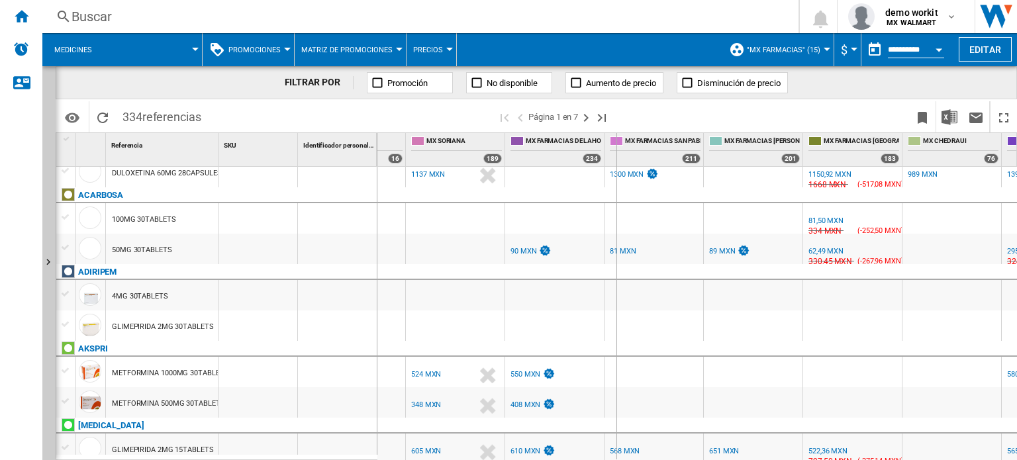
drag, startPoint x: 603, startPoint y: 145, endPoint x: 619, endPoint y: 138, distance: 17.2
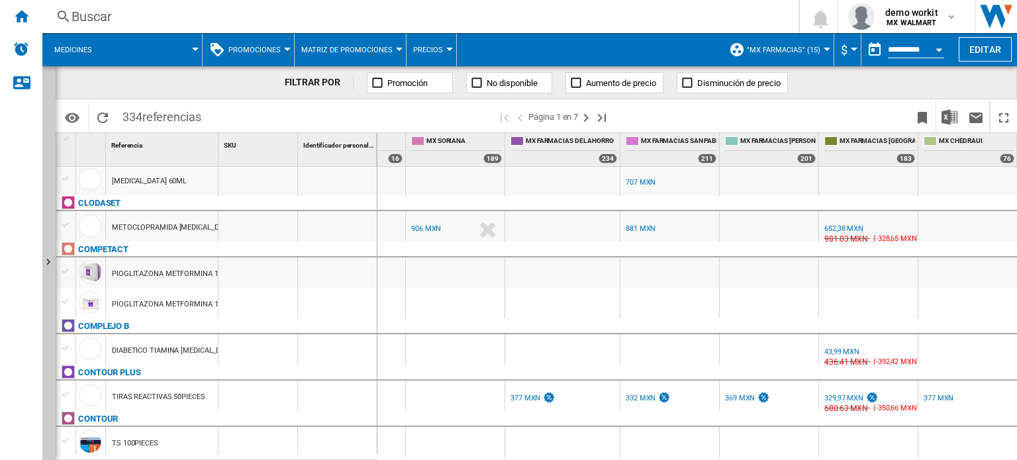
scroll to position [811, 0]
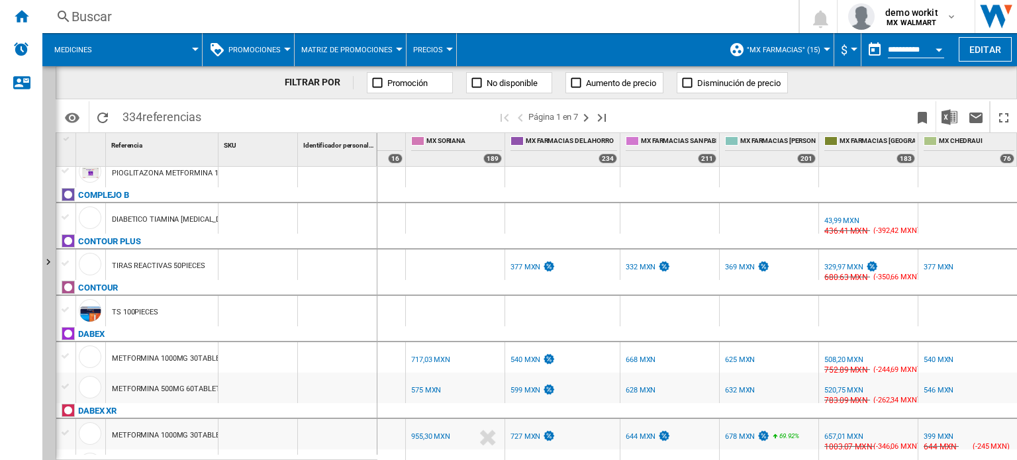
click at [284, 49] on div at bounding box center [287, 49] width 7 height 3
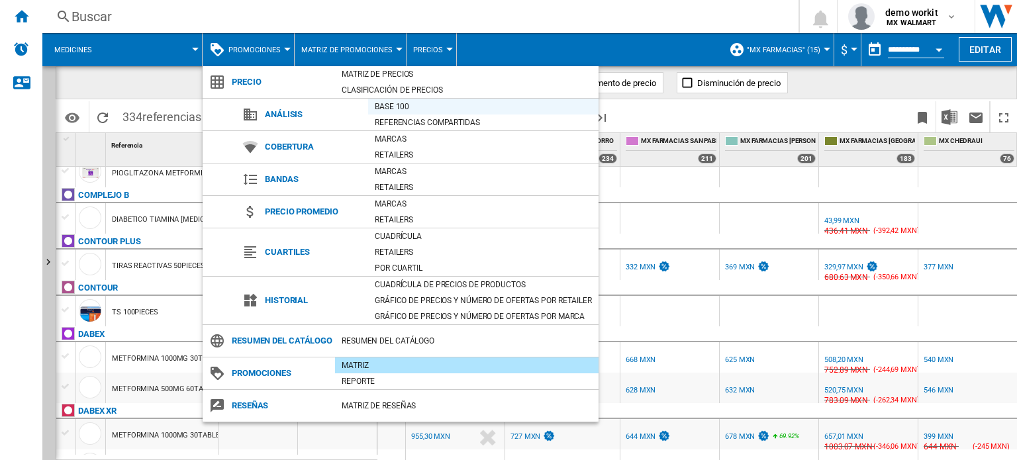
click at [401, 105] on div "Base 100" at bounding box center [483, 106] width 230 height 13
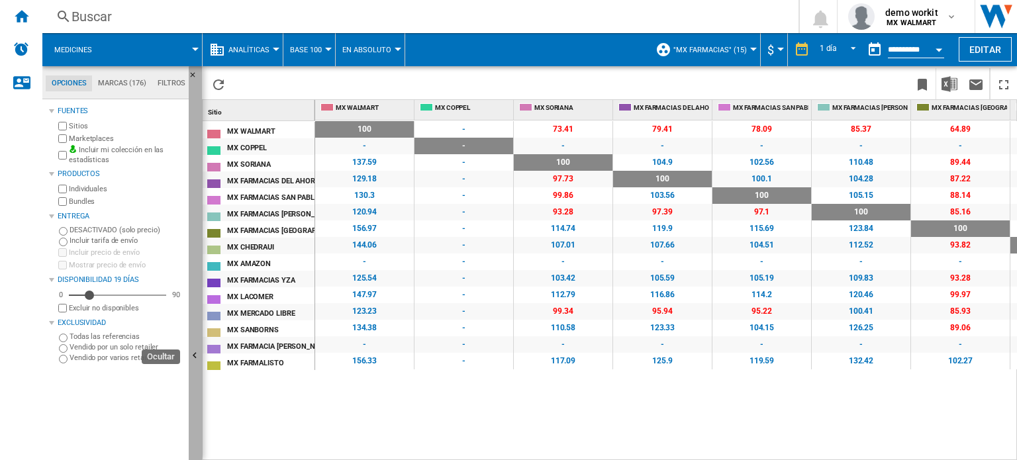
click at [193, 317] on button "Ocultar" at bounding box center [195, 356] width 13 height 581
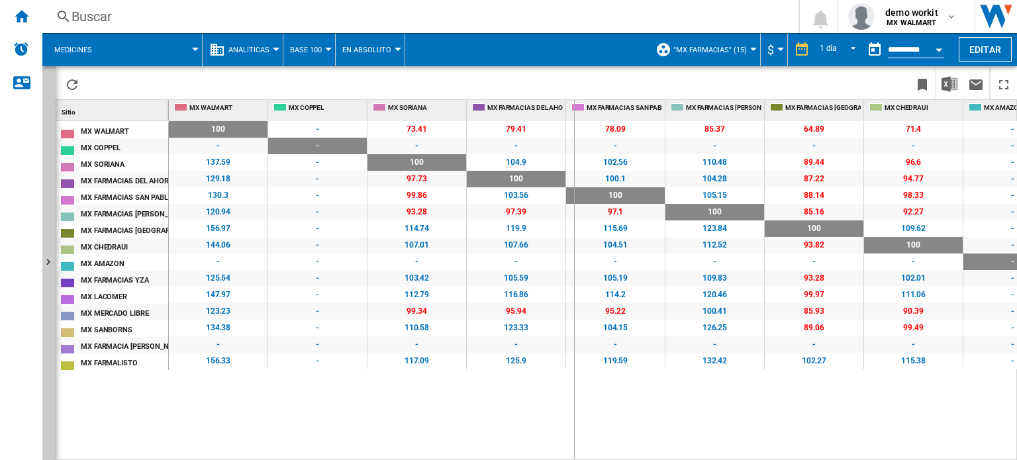
drag, startPoint x: 564, startPoint y: 103, endPoint x: 574, endPoint y: 96, distance: 11.4
click at [574, 96] on div "Sitio 1 MX WALMART MX COPPEL MX SORIANA MX FARMACIAS DEL AHORRO MX FARMACIAS SA…" at bounding box center [537, 263] width 962 height 394
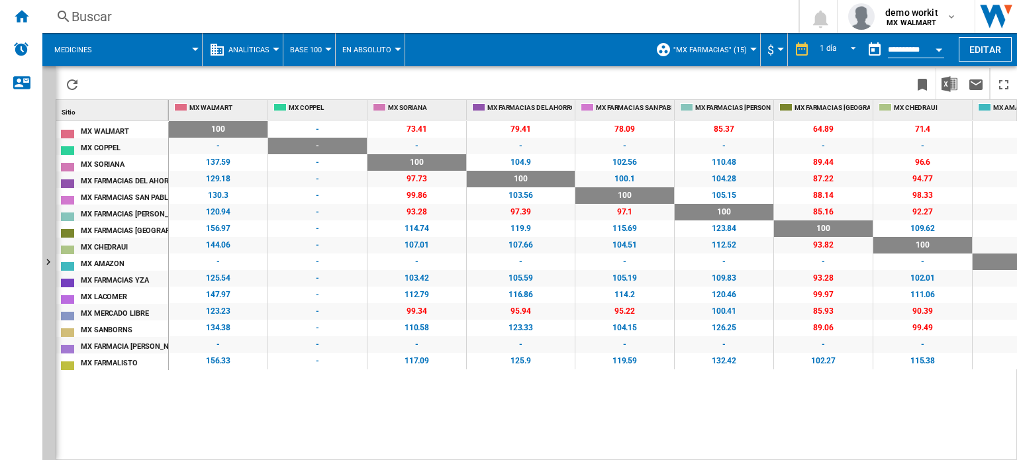
click at [669, 105] on span "MX FARMACIAS SAN PABLO" at bounding box center [633, 105] width 75 height 5
drag, startPoint x: 670, startPoint y: 105, endPoint x: 683, endPoint y: 105, distance: 13.2
click at [683, 105] on div "MX WALMART MX COPPEL MX SORIANA MX FARMACIAS DEL AHORRO MX FARMACIAS SAN PABLO …" at bounding box center [918, 110] width 1499 height 20
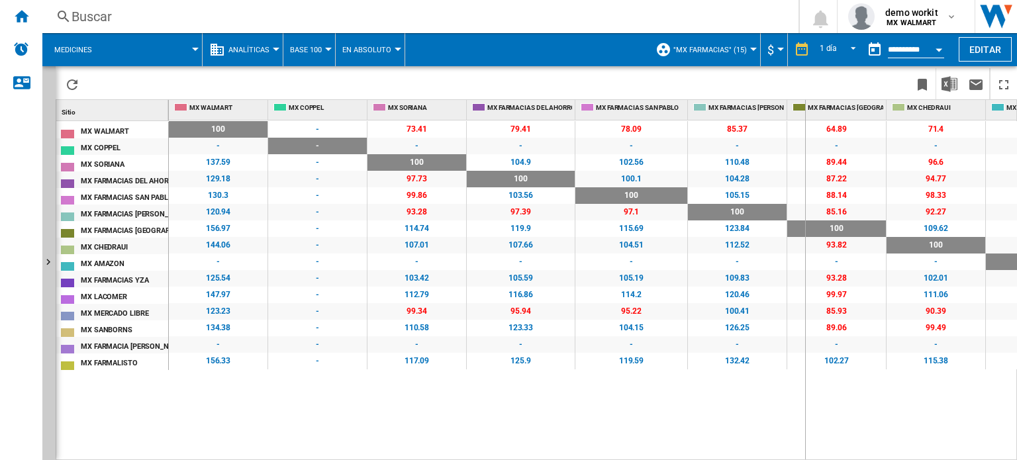
drag, startPoint x: 785, startPoint y: 105, endPoint x: 805, endPoint y: 105, distance: 20.5
click at [805, 105] on div "MX WALMART MX COPPEL MX SORIANA MX FARMACIAS DEL AHORRO MX FARMACIAS SAN PABLO …" at bounding box center [925, 110] width 1513 height 20
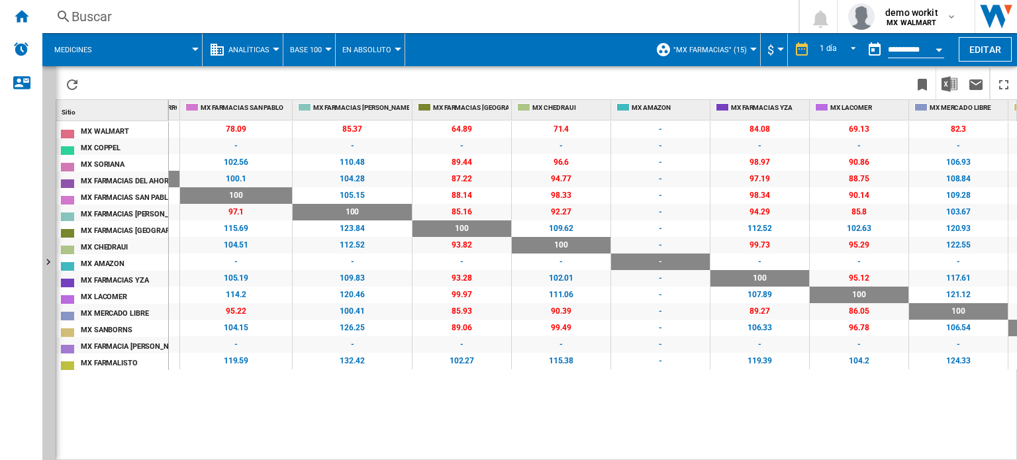
scroll to position [0, 404]
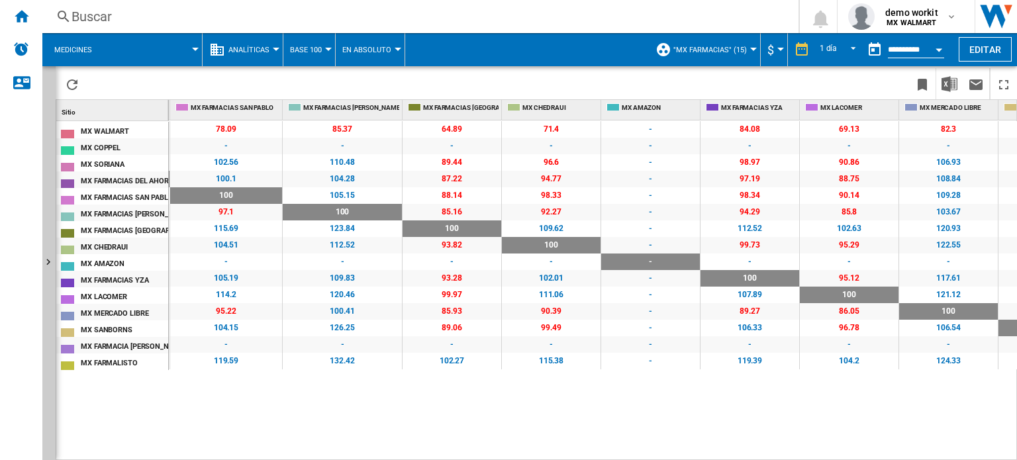
click at [274, 47] on button "Analíticas" at bounding box center [252, 49] width 48 height 33
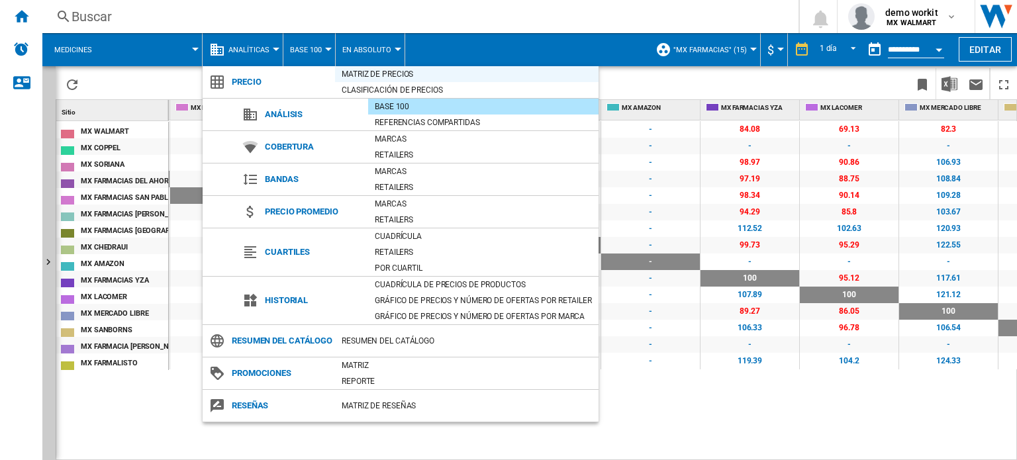
click at [417, 70] on div "Matriz de precios" at bounding box center [467, 74] width 264 height 13
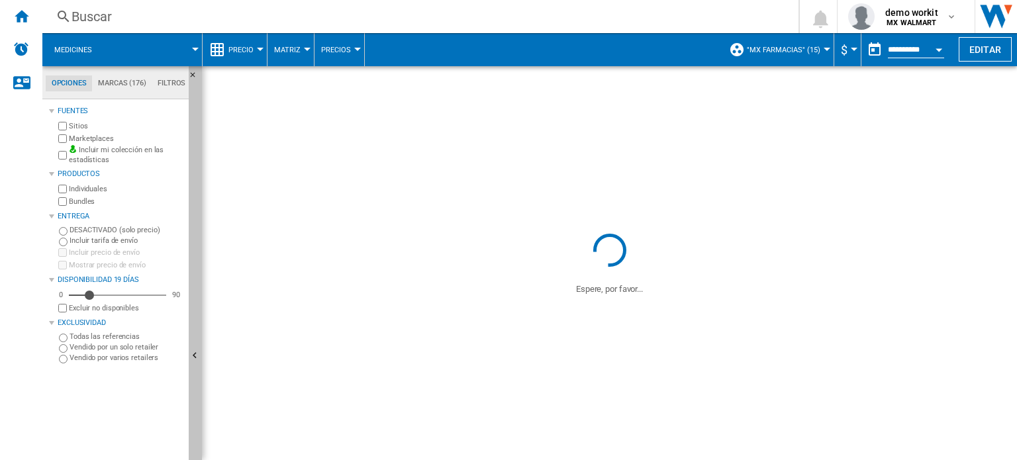
click at [199, 264] on button "Ocultar" at bounding box center [195, 356] width 13 height 581
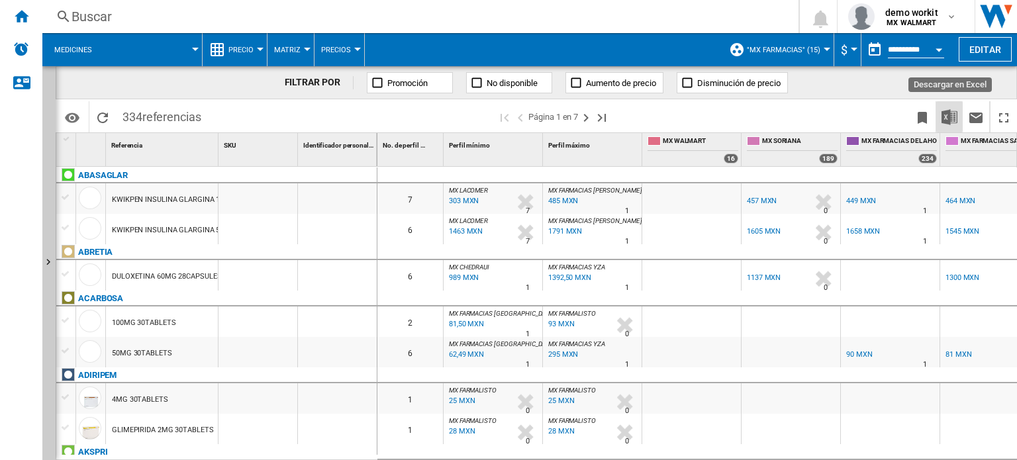
click at [951, 109] on img "Descargar en Excel" at bounding box center [950, 117] width 16 height 16
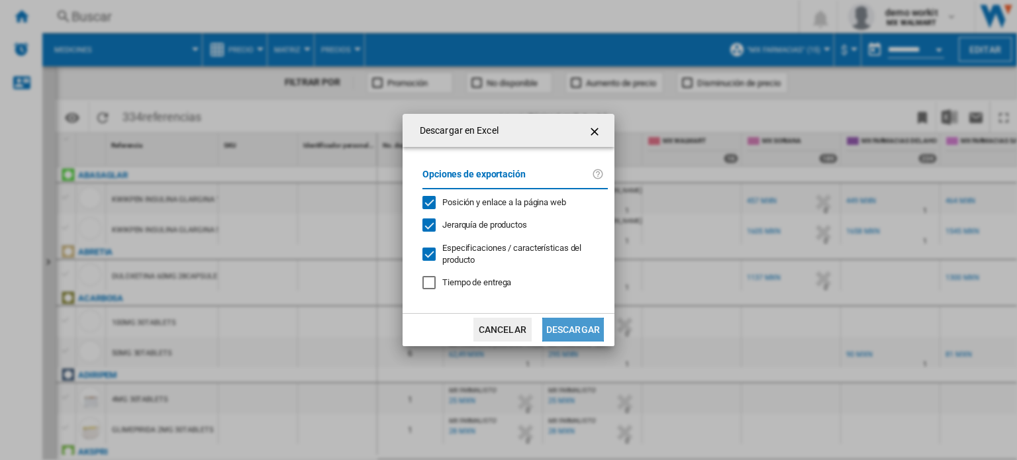
click at [564, 328] on button "Descargar" at bounding box center [573, 330] width 62 height 24
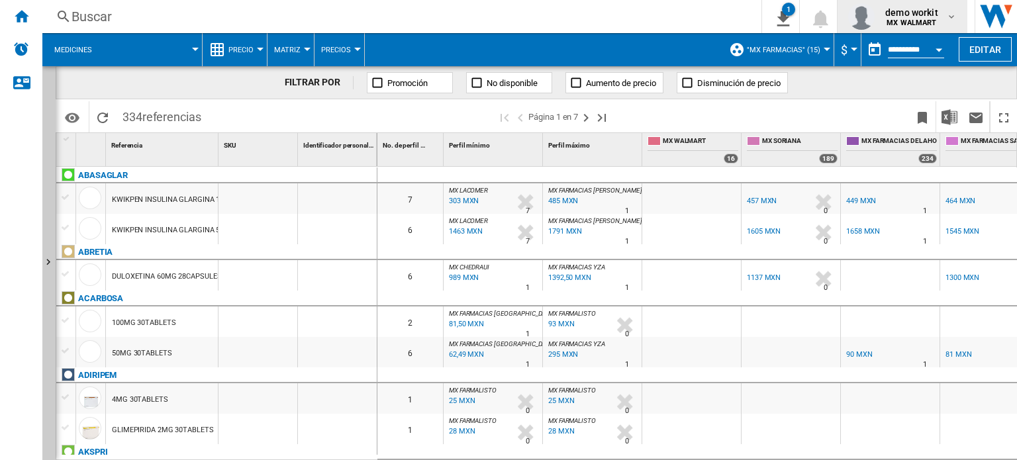
click at [935, 6] on span "demo workit" at bounding box center [911, 12] width 53 height 13
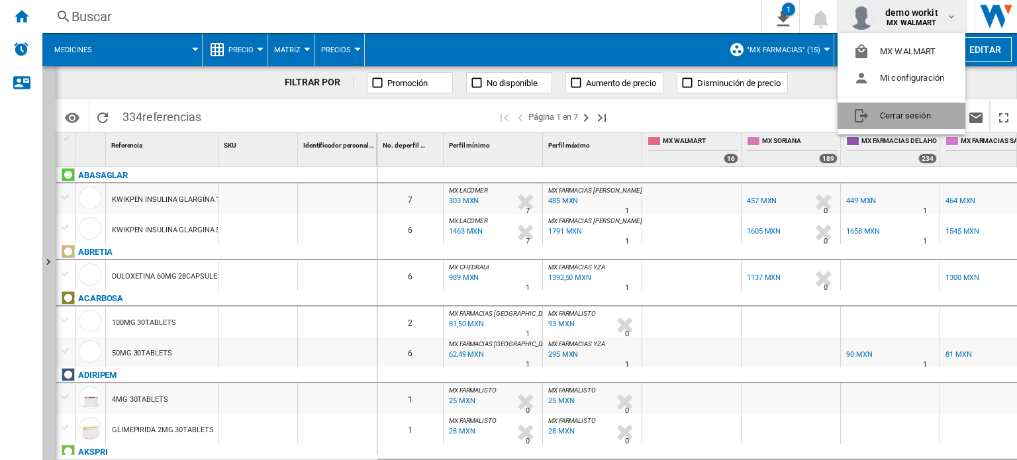
click at [914, 119] on button "Cerrar sesión" at bounding box center [902, 116] width 128 height 26
